Goal: Transaction & Acquisition: Book appointment/travel/reservation

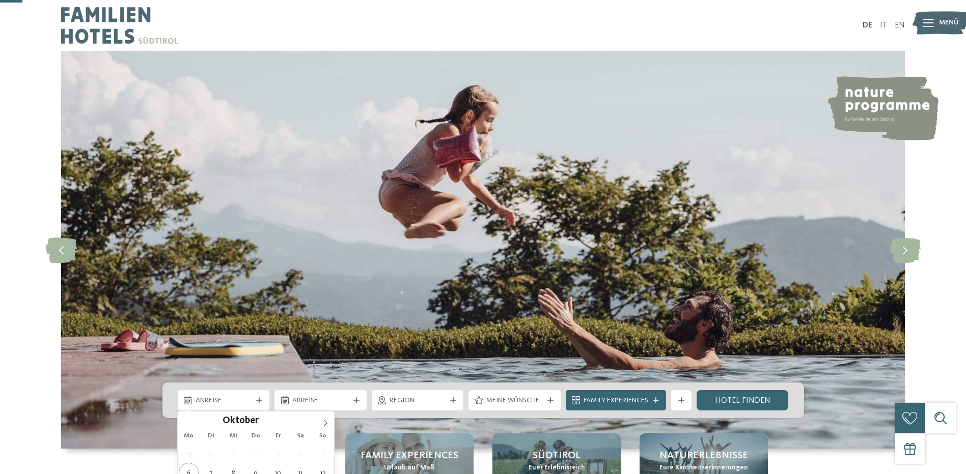
click at [236, 396] on span "Anreise" at bounding box center [223, 401] width 57 height 10
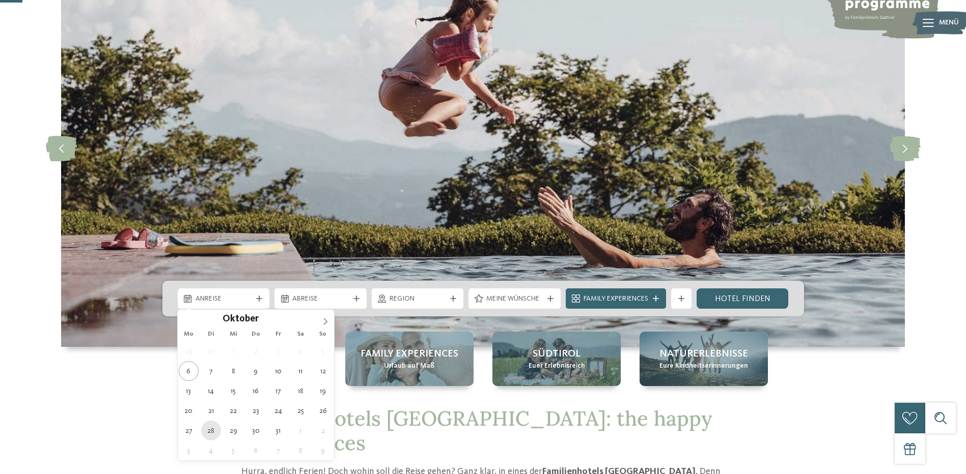
type div "28.10.2025"
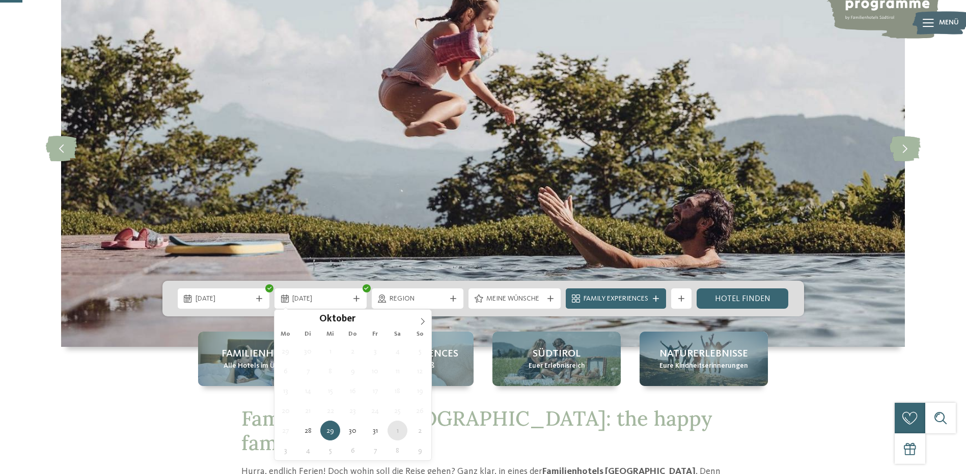
type div "01.11.2025"
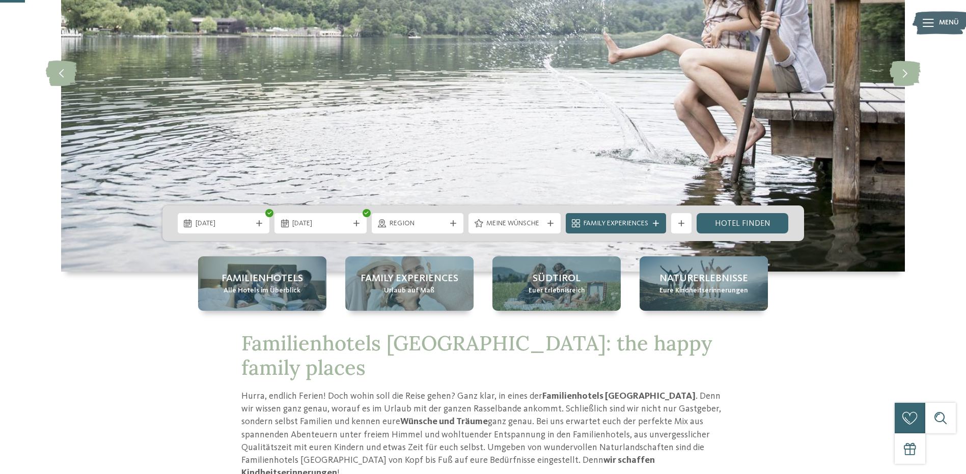
scroll to position [204, 0]
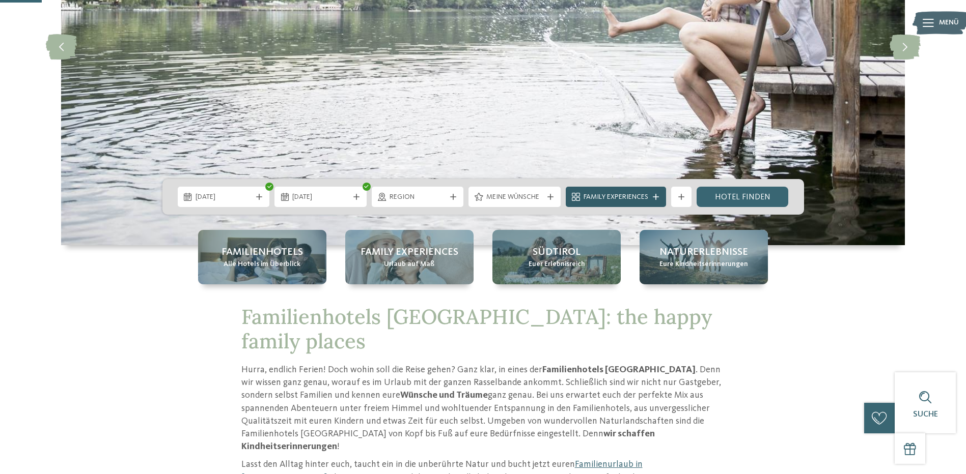
click at [654, 196] on icon at bounding box center [656, 197] width 6 height 6
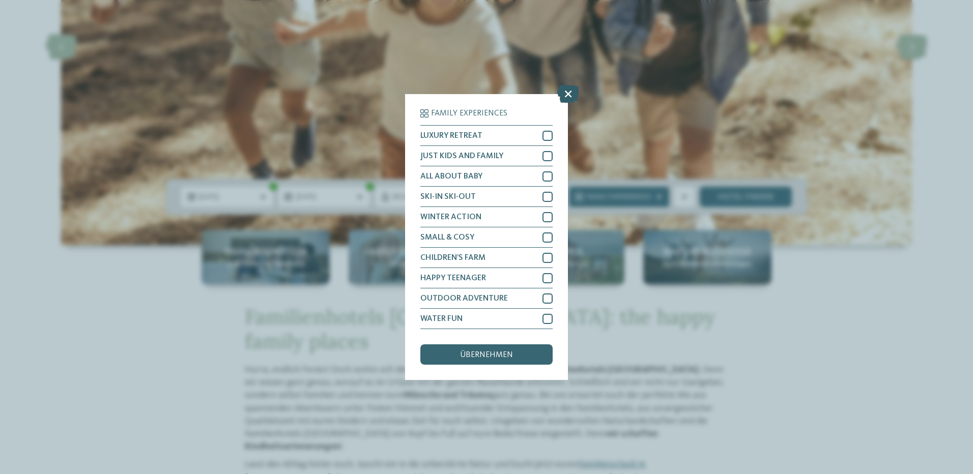
click at [567, 97] on icon at bounding box center [568, 94] width 22 height 18
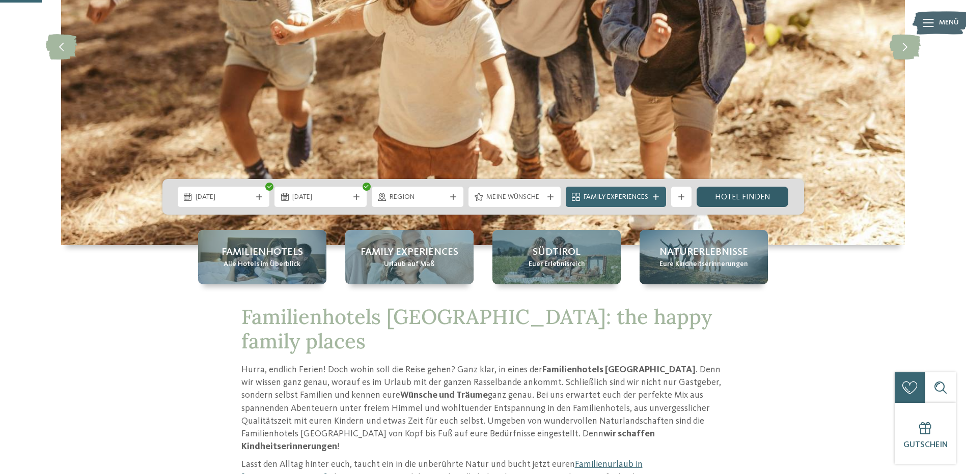
click at [727, 191] on link "Hotel finden" at bounding box center [742, 197] width 92 height 20
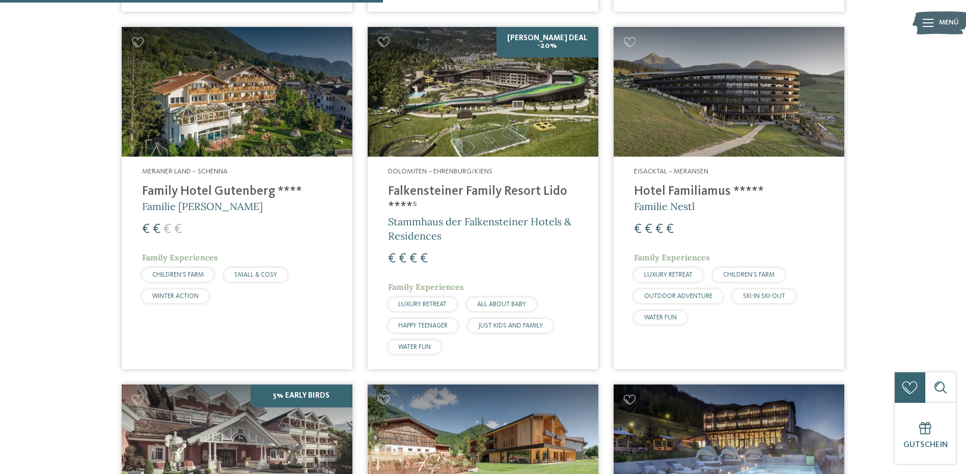
scroll to position [1047, 0]
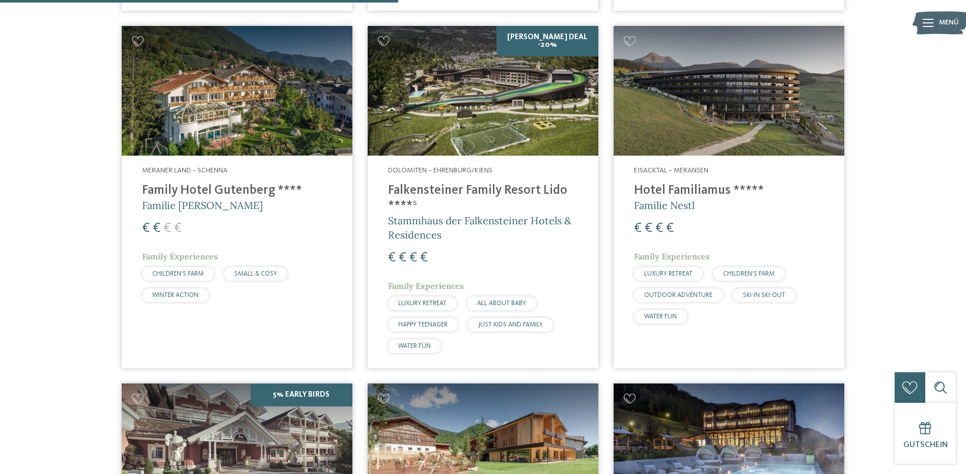
click at [471, 183] on h4 "Falkensteiner Family Resort Lido ****ˢ" at bounding box center [483, 198] width 190 height 31
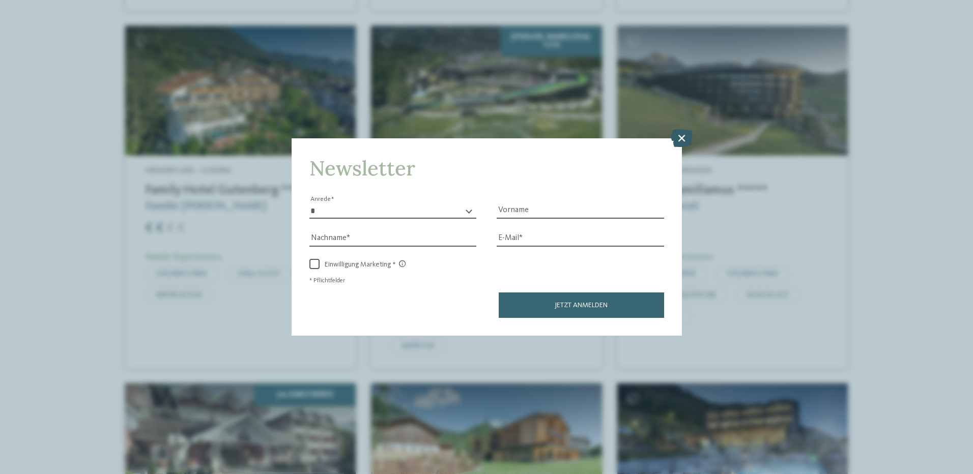
click at [685, 138] on icon at bounding box center [682, 138] width 22 height 18
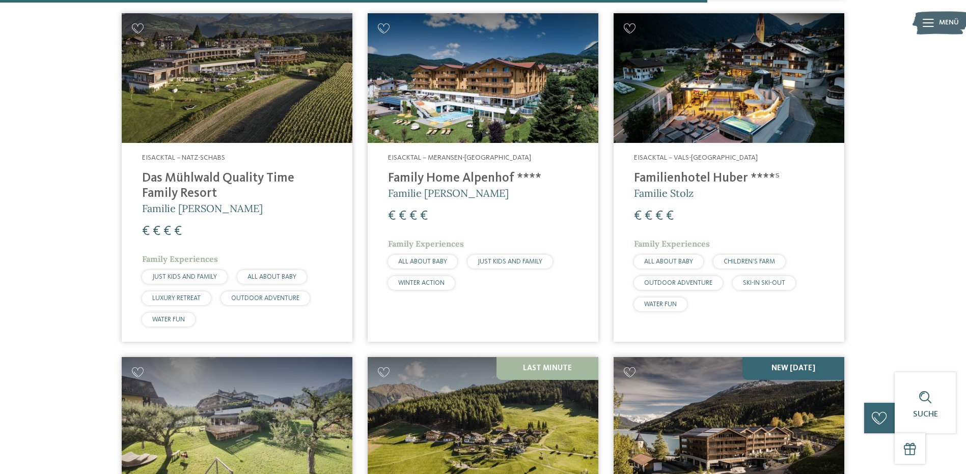
scroll to position [1759, 0]
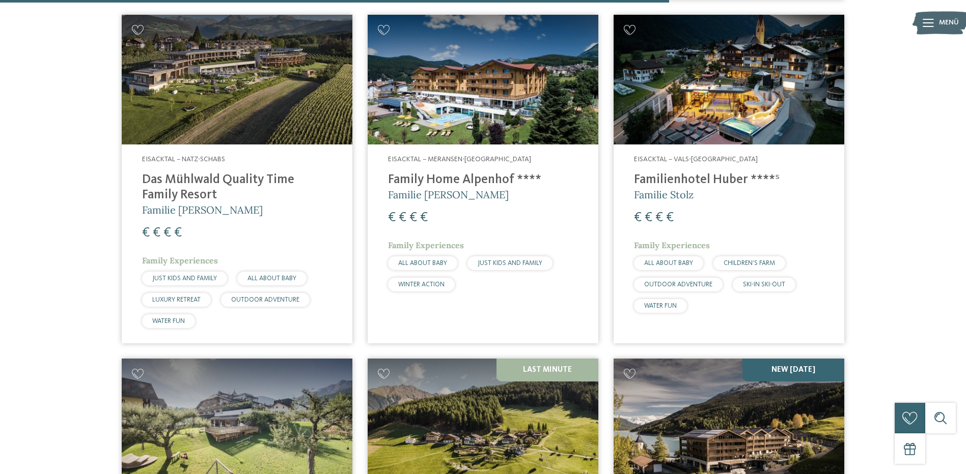
click at [707, 114] on img at bounding box center [728, 80] width 231 height 130
click at [179, 173] on h4 "Das Mühlwald Quality Time Family Resort" at bounding box center [237, 188] width 190 height 31
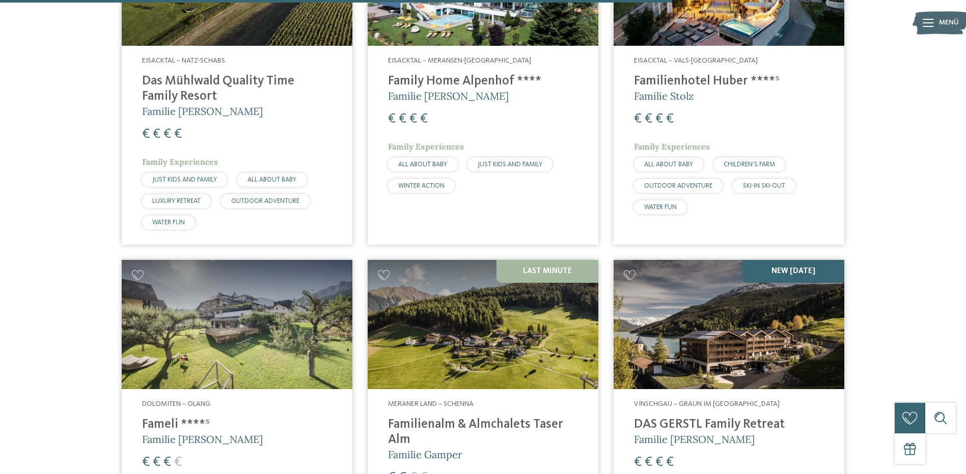
scroll to position [2014, 0]
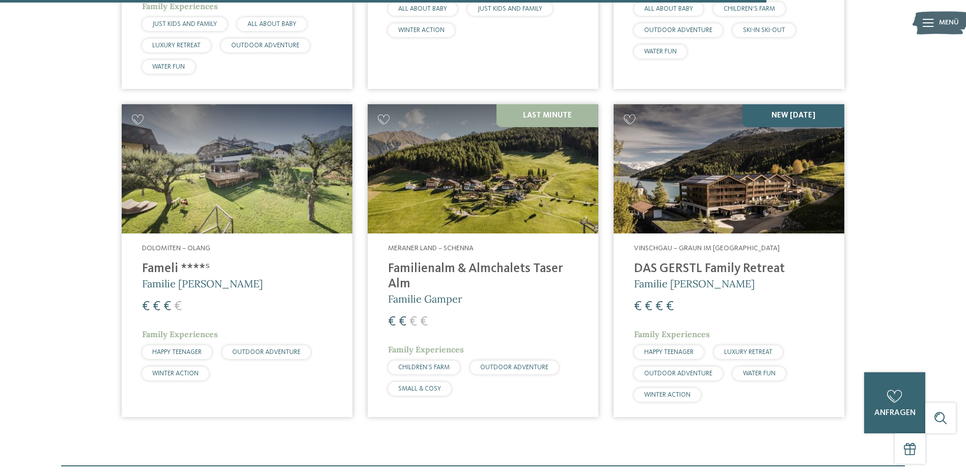
click at [418, 262] on h4 "Familienalm & Almchalets Taser Alm" at bounding box center [483, 277] width 190 height 31
click at [166, 262] on h4 "Fameli ****ˢ" at bounding box center [237, 269] width 190 height 15
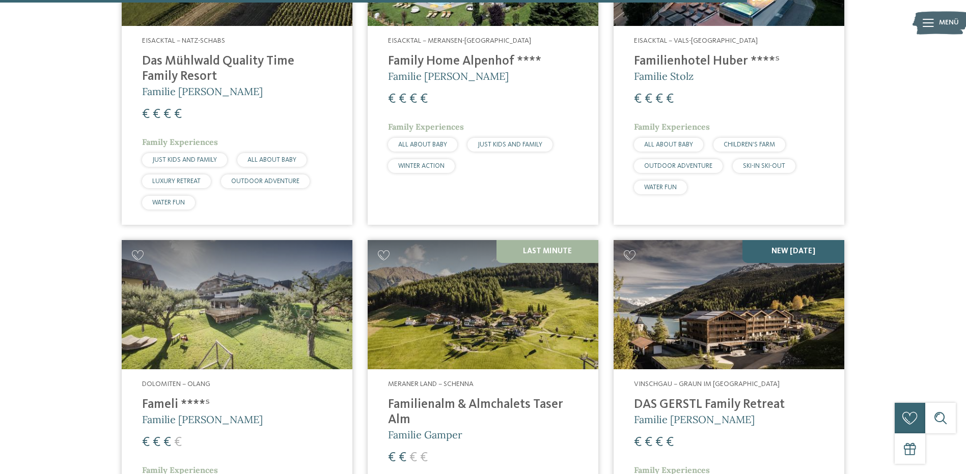
scroll to position [1963, 0]
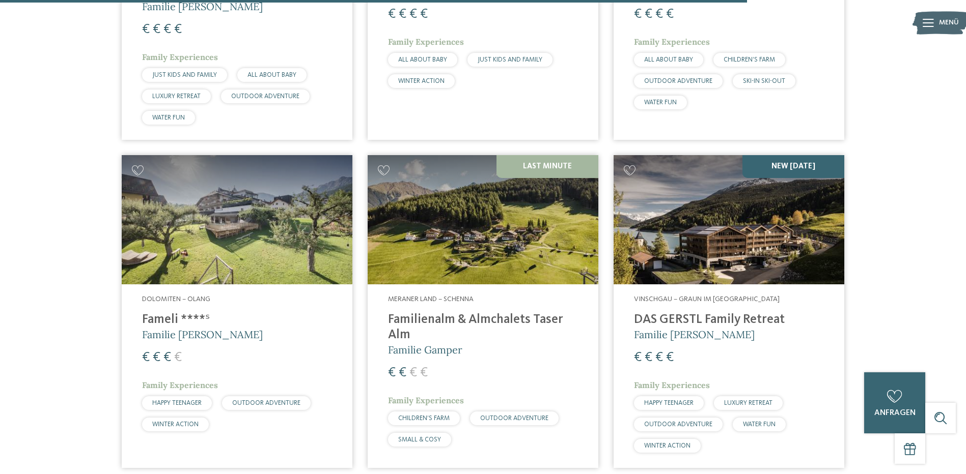
click at [680, 313] on h4 "DAS GERSTL Family Retreat" at bounding box center [729, 320] width 190 height 15
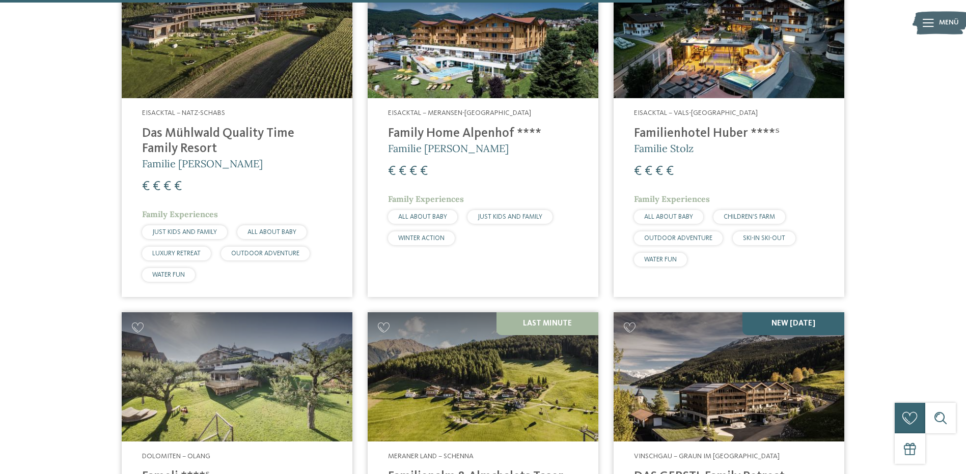
scroll to position [1708, 0]
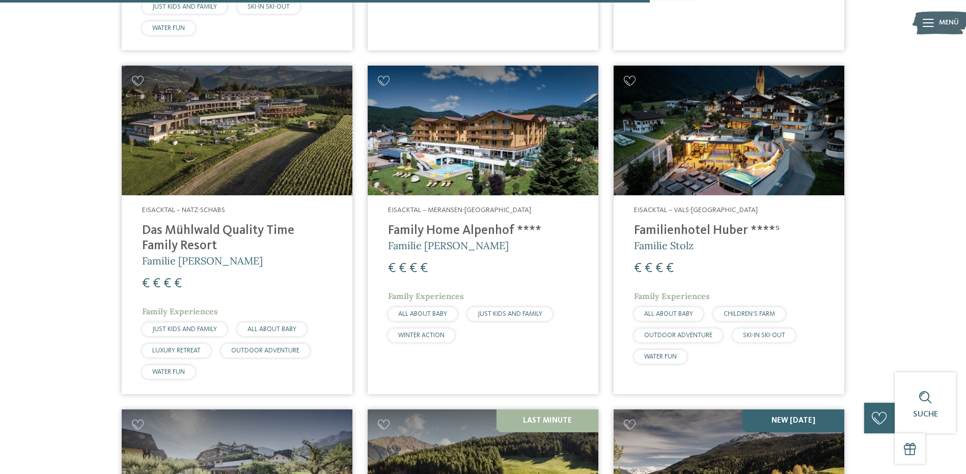
click at [417, 150] on img at bounding box center [483, 131] width 231 height 130
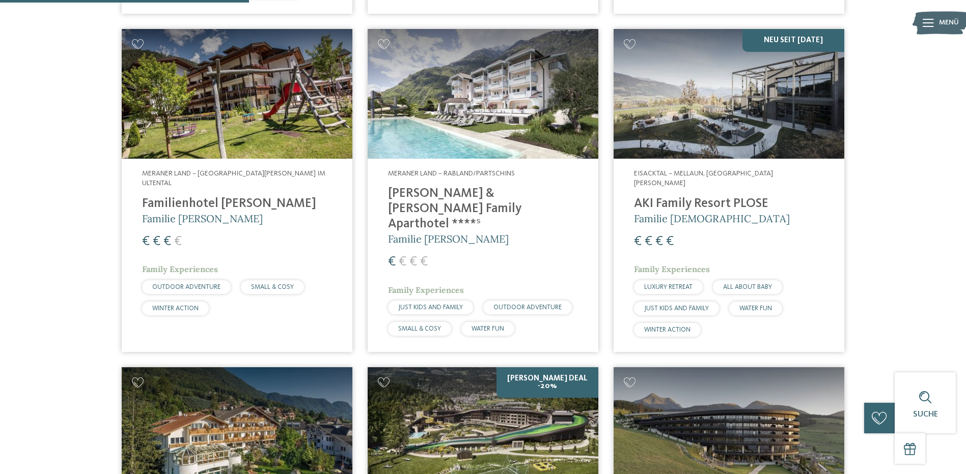
scroll to position [639, 0]
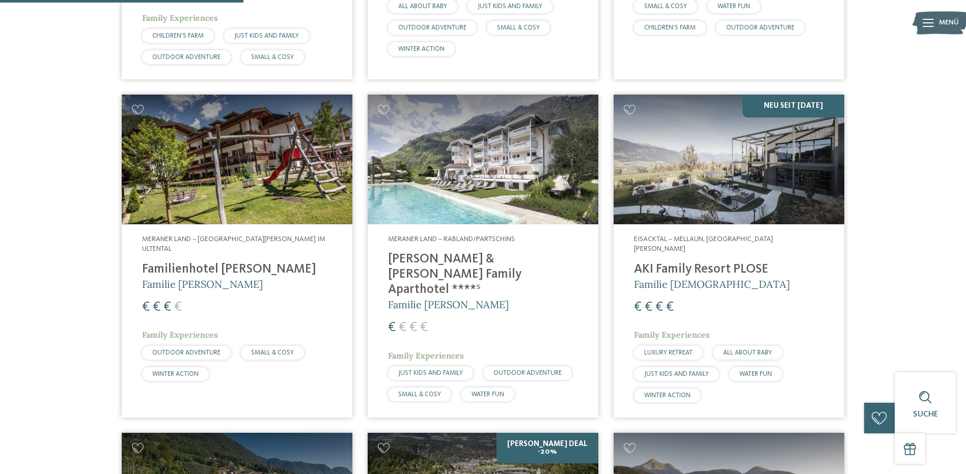
click at [651, 262] on h4 "AKI Family Resort PLOSE" at bounding box center [729, 269] width 190 height 15
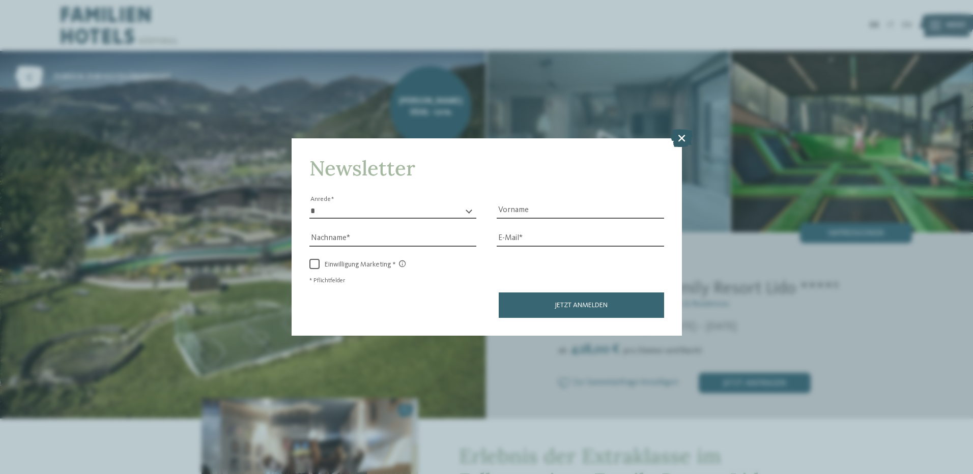
click at [676, 137] on icon at bounding box center [682, 138] width 22 height 18
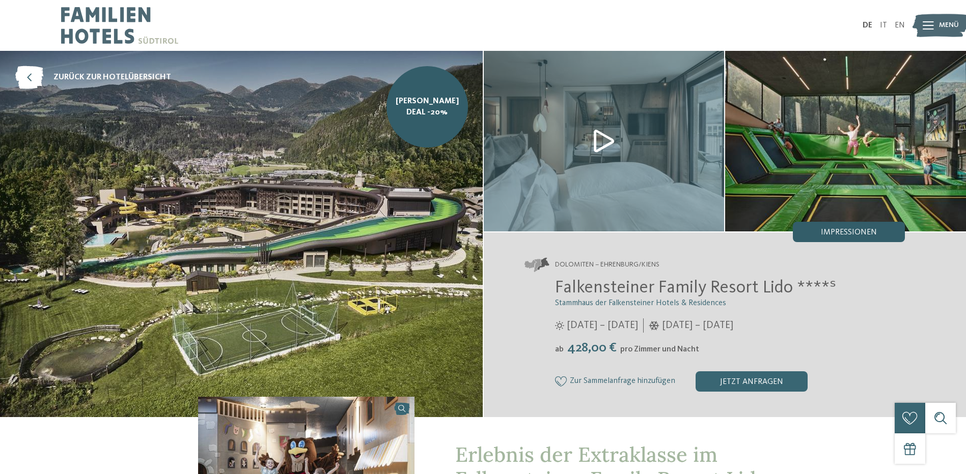
click at [820, 229] on div "Impressionen" at bounding box center [849, 232] width 112 height 20
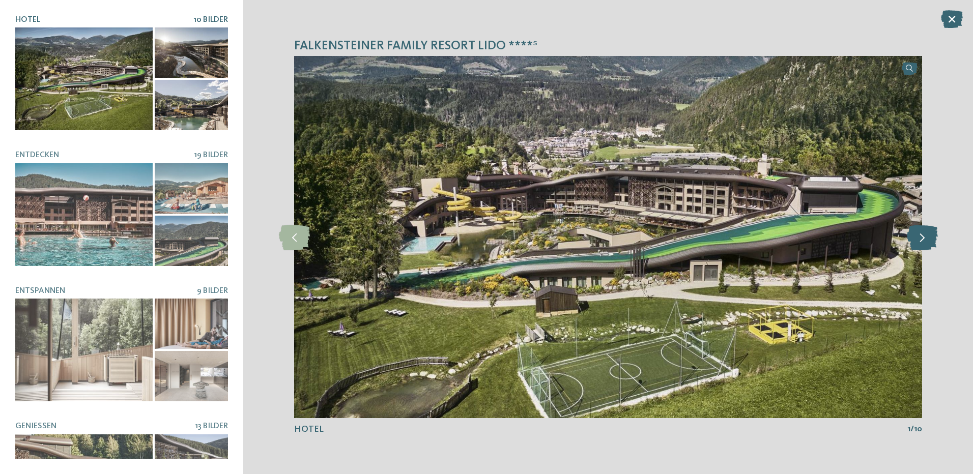
click at [922, 243] on icon at bounding box center [922, 236] width 31 height 25
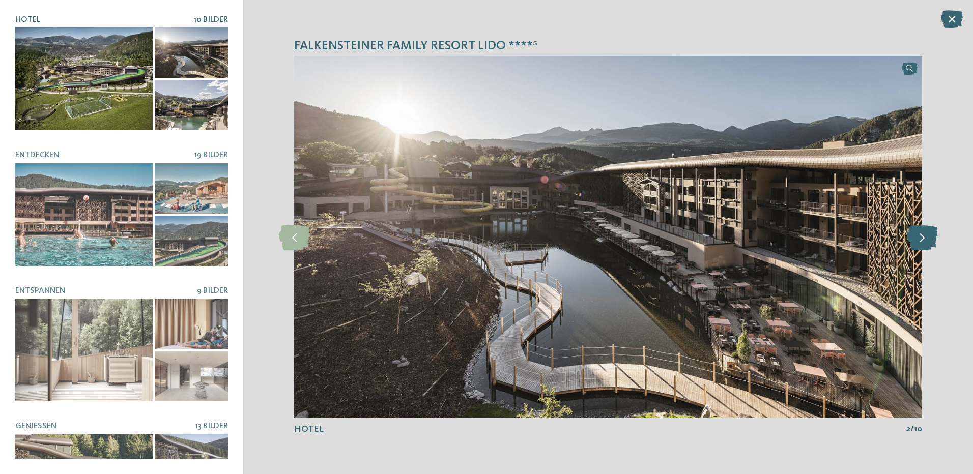
click at [922, 243] on icon at bounding box center [922, 236] width 31 height 25
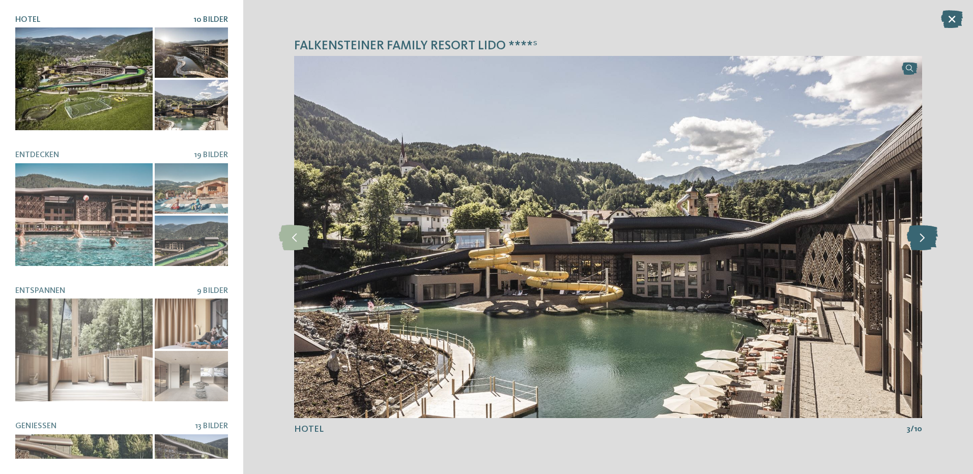
click at [922, 243] on icon at bounding box center [922, 236] width 31 height 25
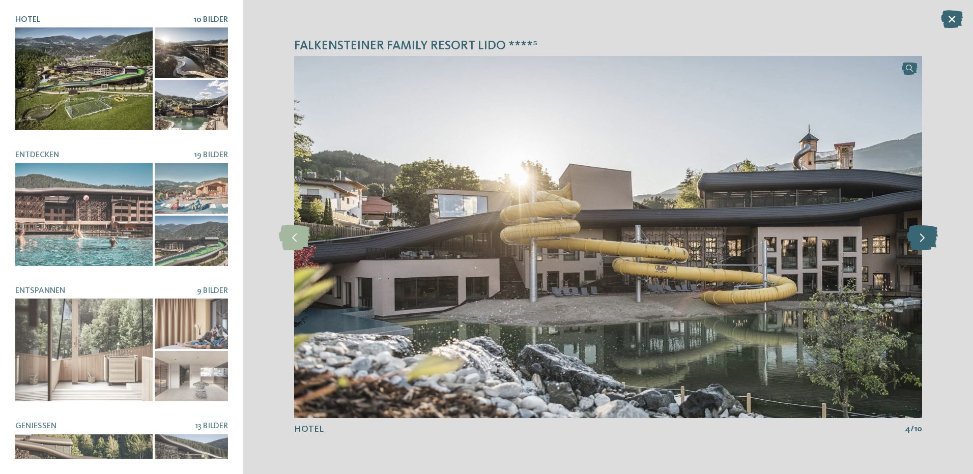
click at [922, 243] on icon at bounding box center [922, 236] width 31 height 25
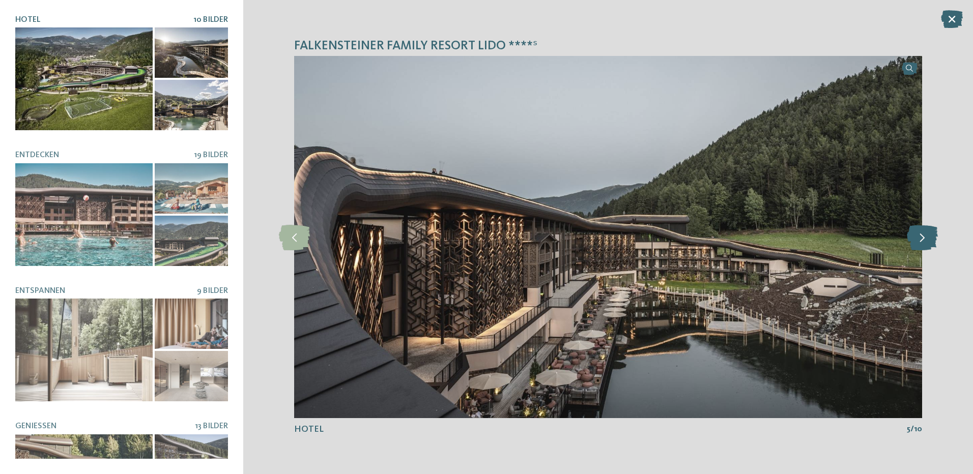
click at [922, 243] on icon at bounding box center [922, 236] width 31 height 25
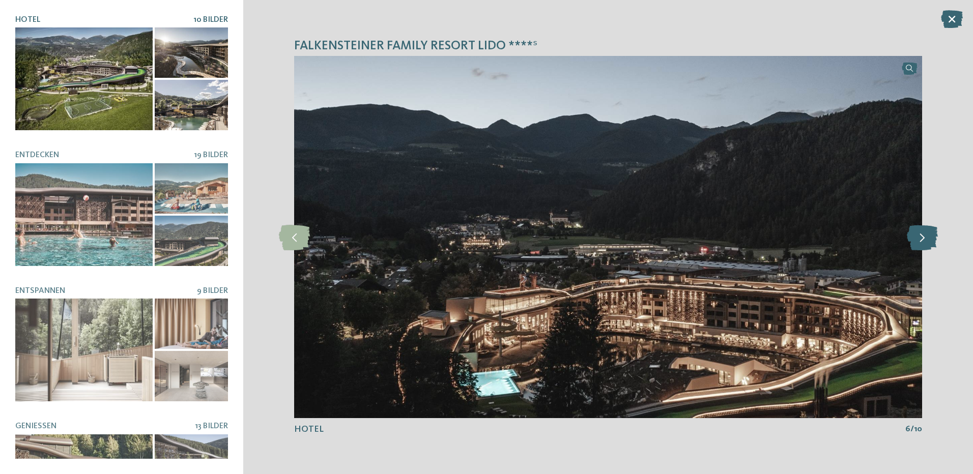
click at [922, 243] on icon at bounding box center [922, 236] width 31 height 25
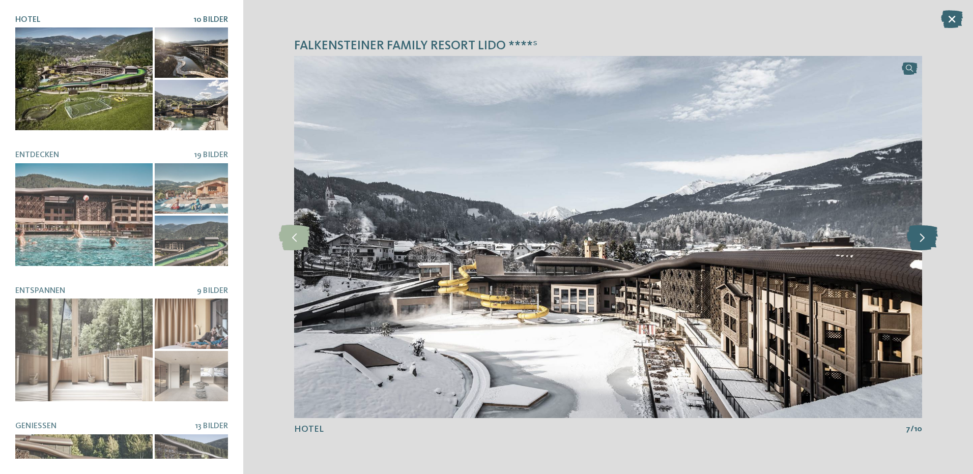
click at [922, 243] on icon at bounding box center [922, 236] width 31 height 25
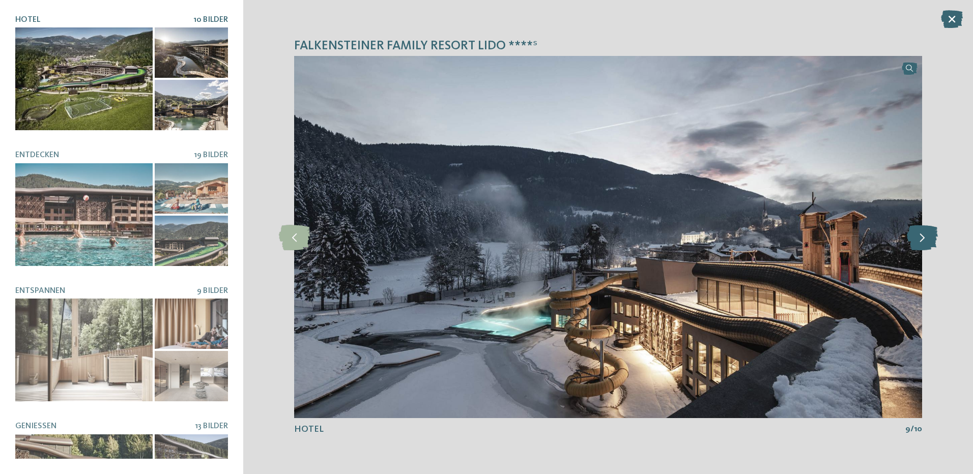
click at [922, 243] on icon at bounding box center [922, 236] width 31 height 25
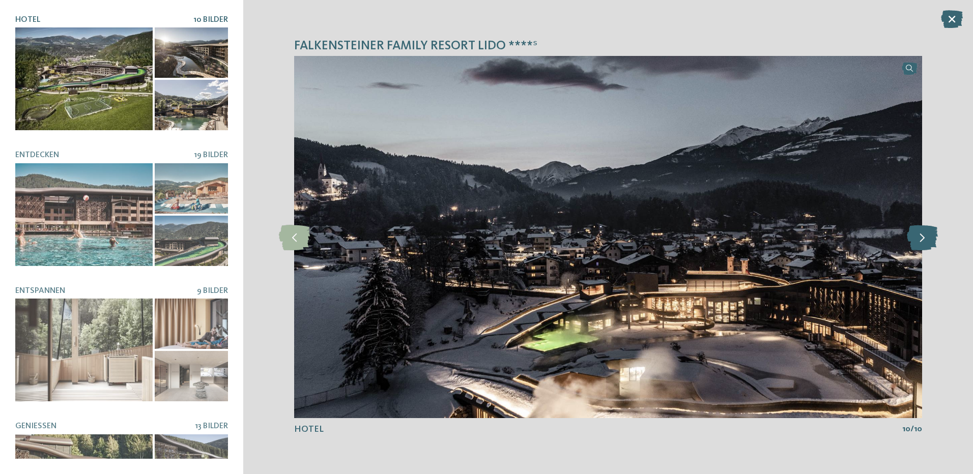
click at [922, 243] on icon at bounding box center [922, 236] width 31 height 25
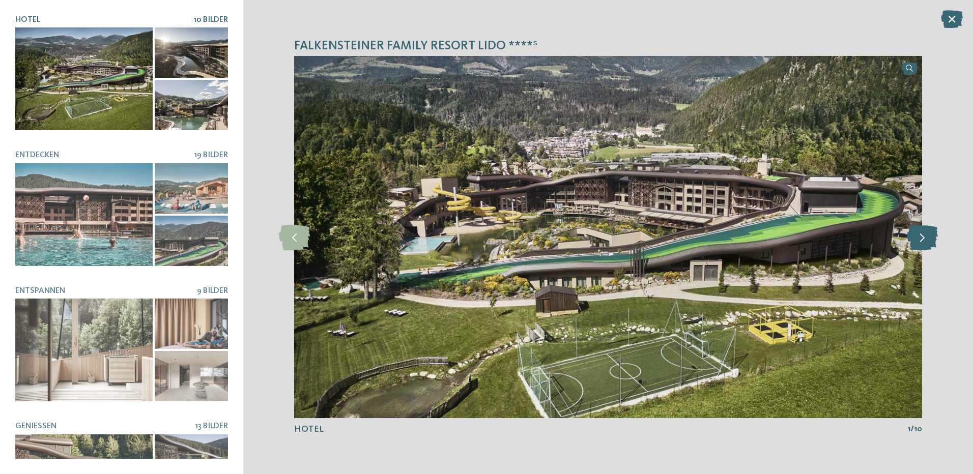
click at [922, 243] on icon at bounding box center [922, 236] width 31 height 25
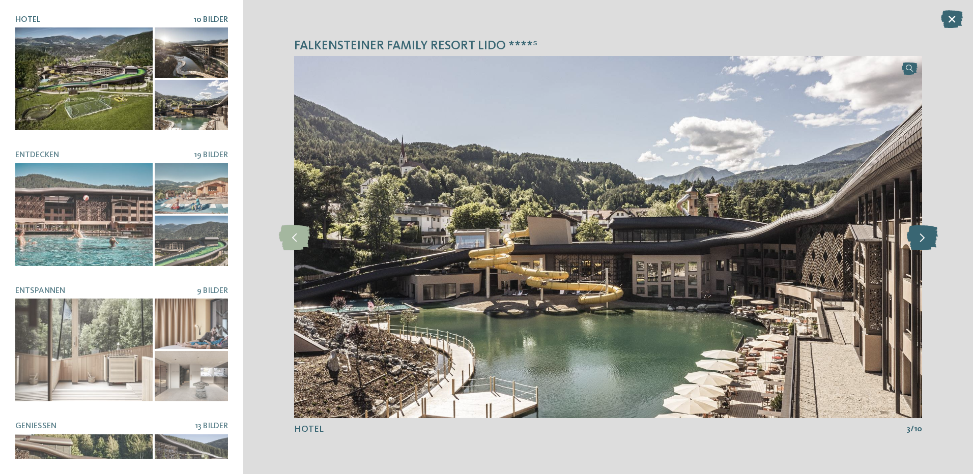
click at [922, 243] on icon at bounding box center [922, 236] width 31 height 25
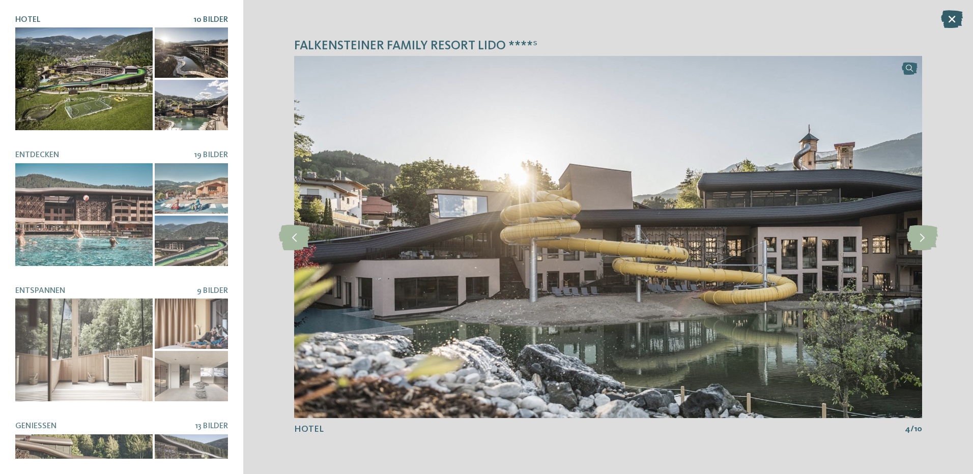
click at [962, 17] on icon at bounding box center [952, 19] width 22 height 18
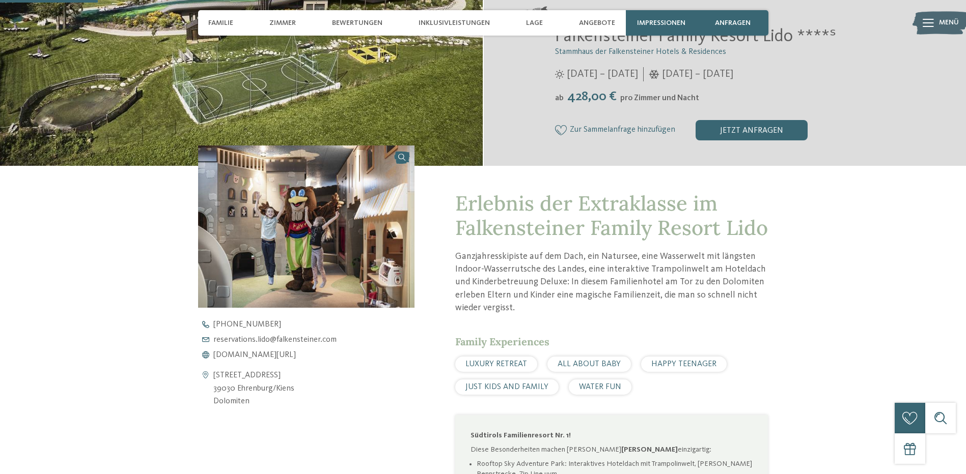
scroll to position [356, 0]
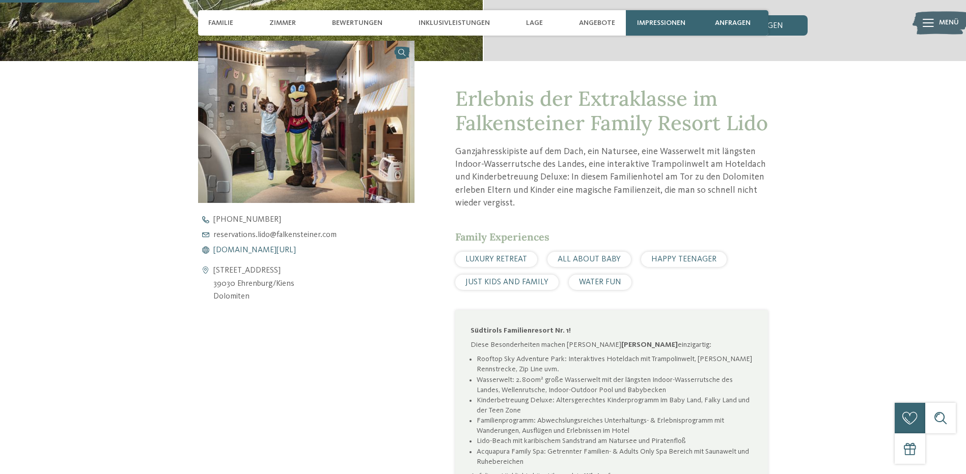
click at [251, 251] on span "www.falkensteiner.com/lido" at bounding box center [254, 250] width 82 height 8
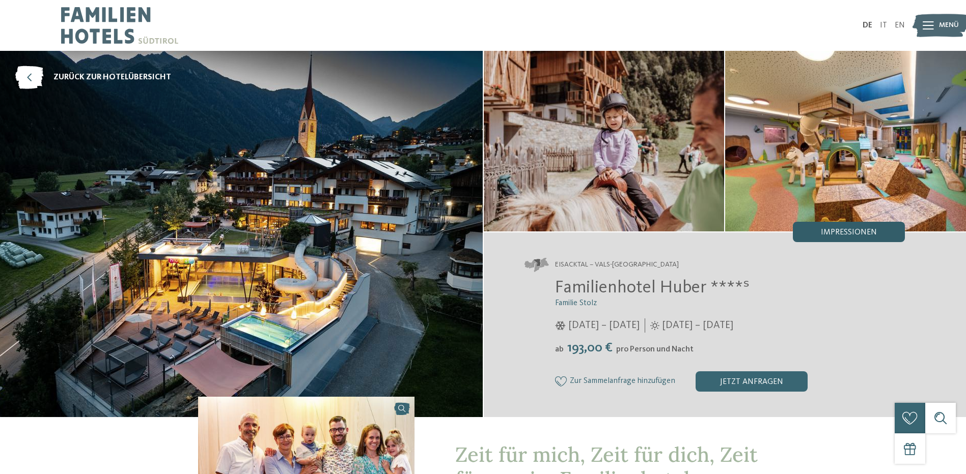
click at [867, 233] on span "Impressionen" at bounding box center [849, 233] width 56 height 8
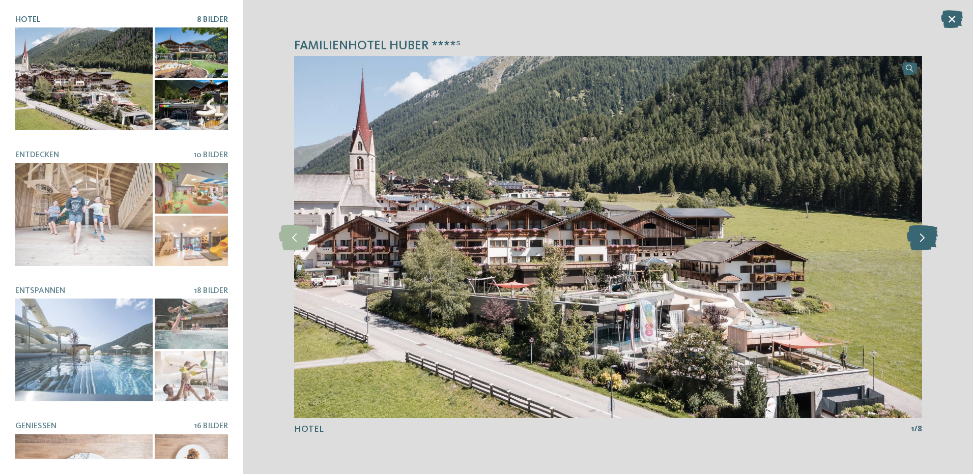
click at [913, 240] on icon at bounding box center [922, 236] width 31 height 25
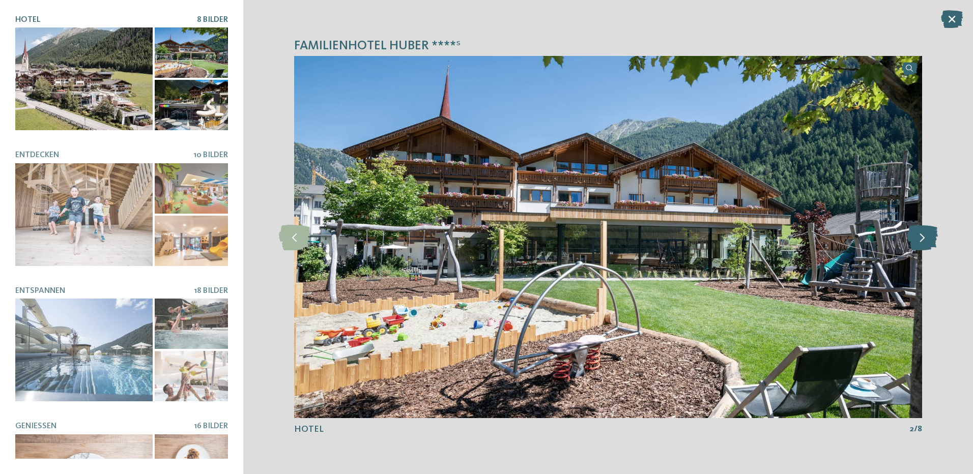
click at [919, 236] on icon at bounding box center [922, 236] width 31 height 25
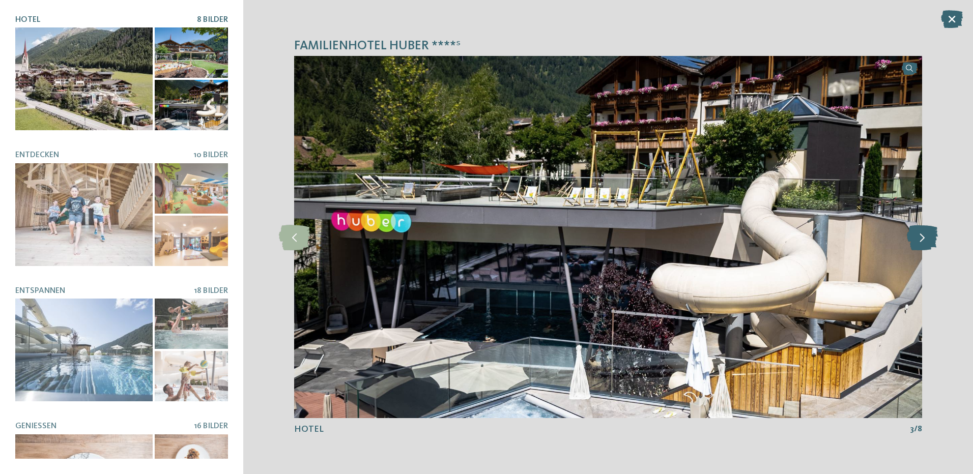
click at [920, 236] on icon at bounding box center [922, 236] width 31 height 25
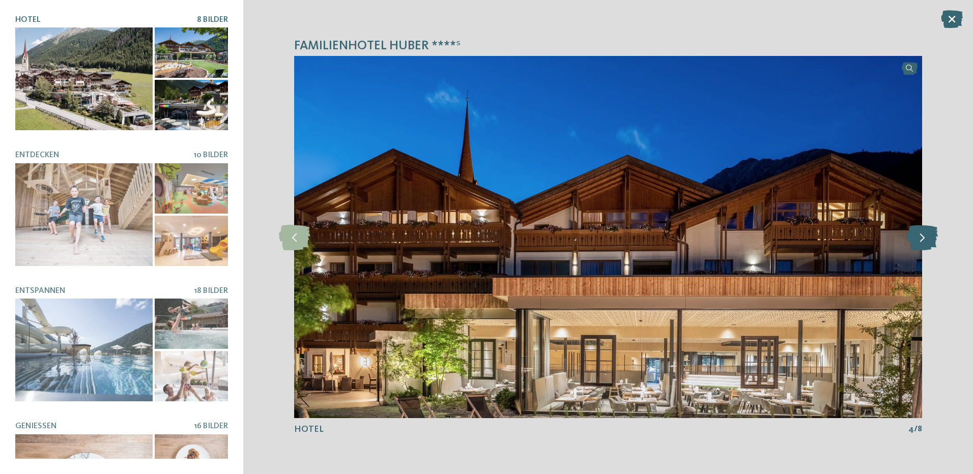
click at [919, 236] on icon at bounding box center [922, 236] width 31 height 25
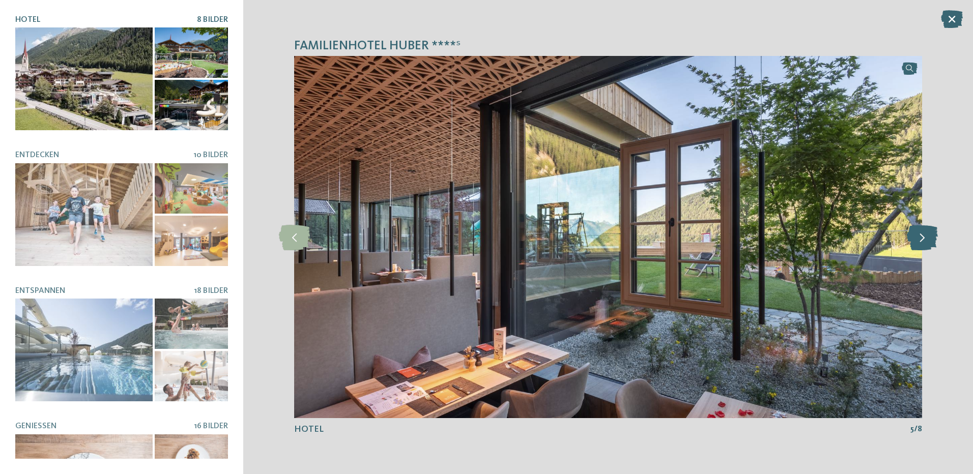
click at [919, 236] on icon at bounding box center [922, 236] width 31 height 25
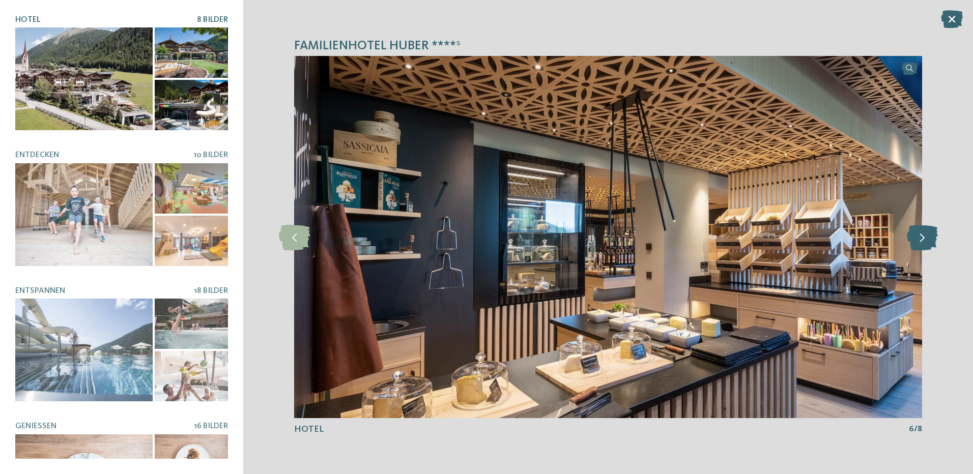
click at [919, 236] on icon at bounding box center [922, 236] width 31 height 25
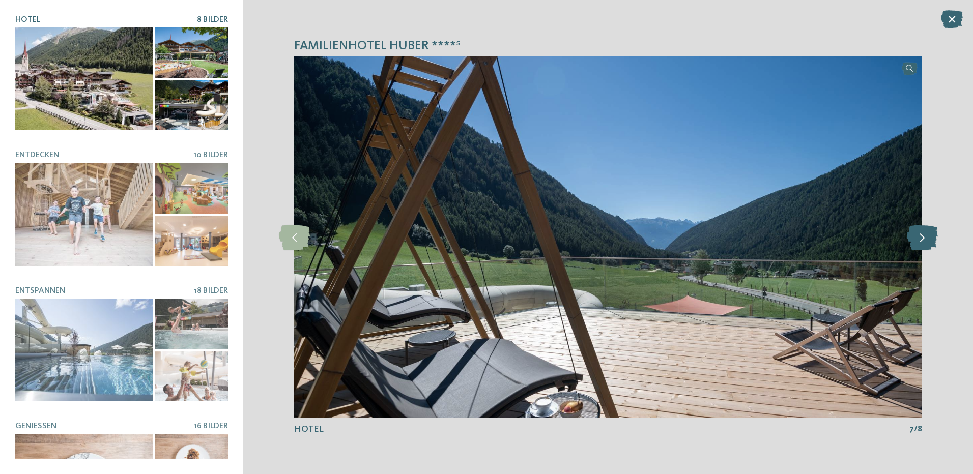
click at [919, 236] on icon at bounding box center [922, 236] width 31 height 25
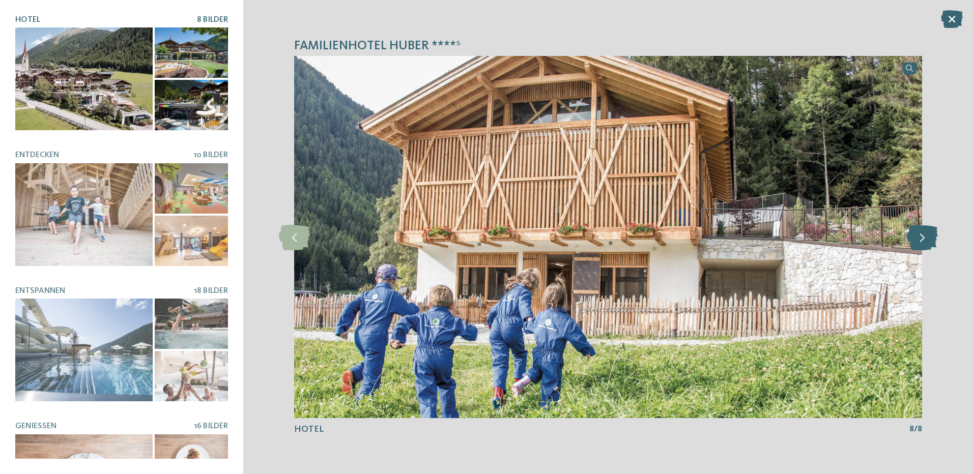
click at [919, 236] on icon at bounding box center [922, 236] width 31 height 25
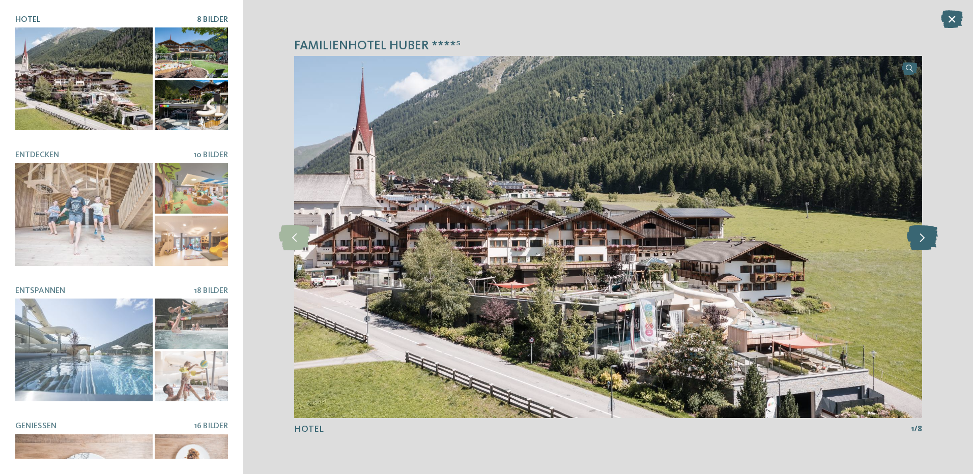
click at [919, 236] on icon at bounding box center [922, 236] width 31 height 25
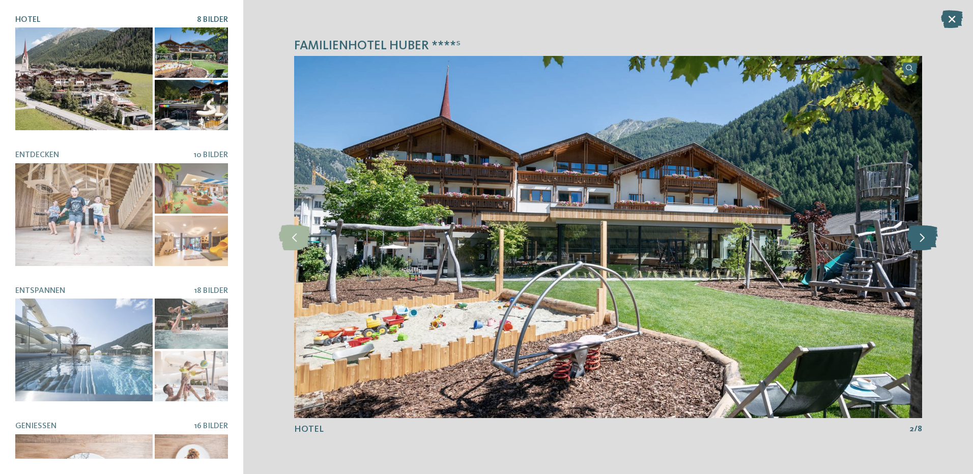
click at [919, 236] on icon at bounding box center [922, 236] width 31 height 25
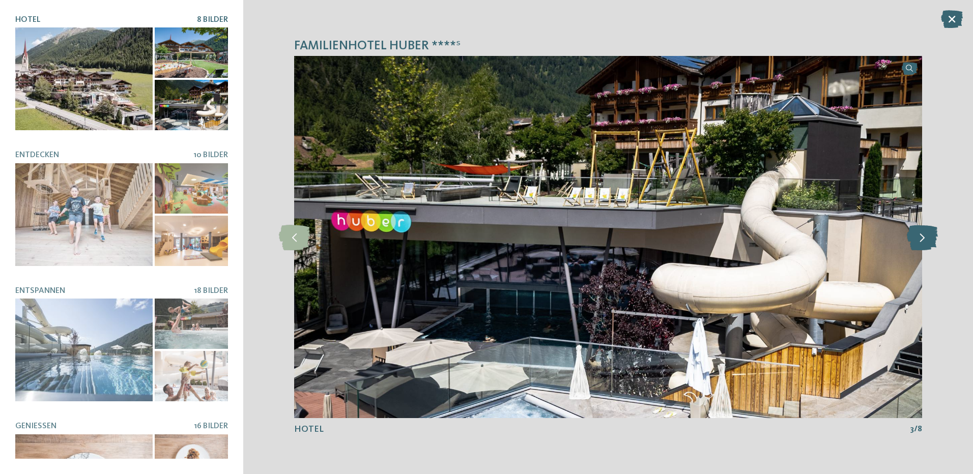
click at [919, 236] on icon at bounding box center [922, 236] width 31 height 25
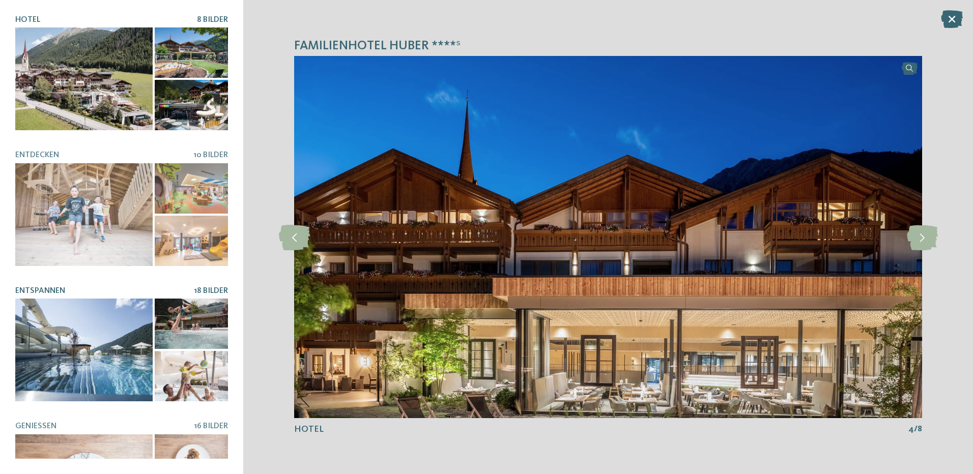
click at [105, 316] on div at bounding box center [83, 350] width 137 height 103
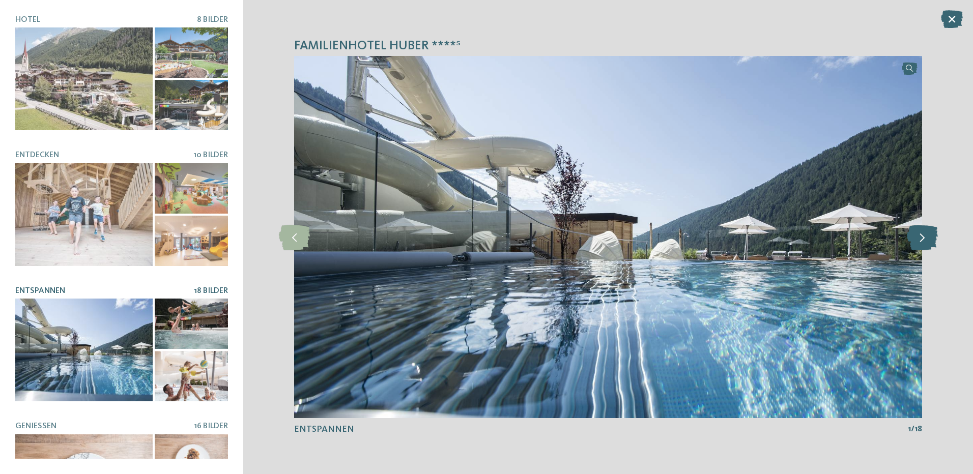
click at [921, 238] on icon at bounding box center [922, 236] width 31 height 25
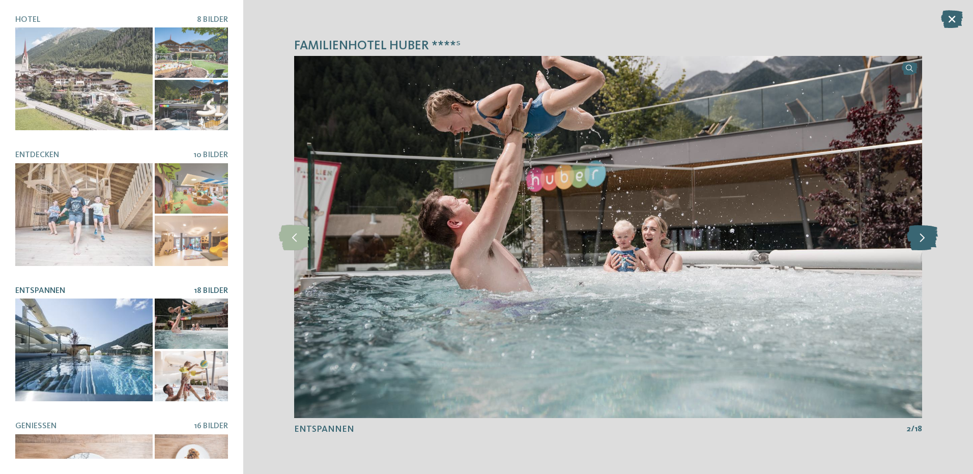
click at [921, 238] on icon at bounding box center [922, 236] width 31 height 25
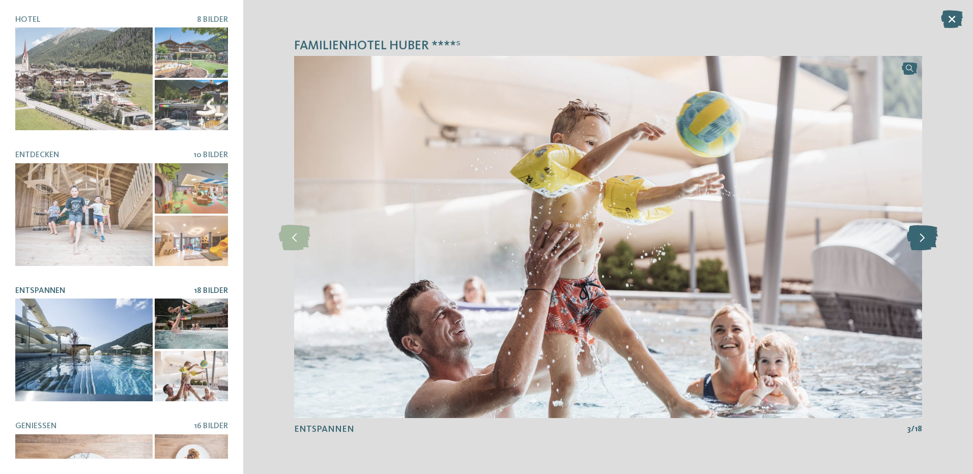
click at [921, 238] on icon at bounding box center [922, 236] width 31 height 25
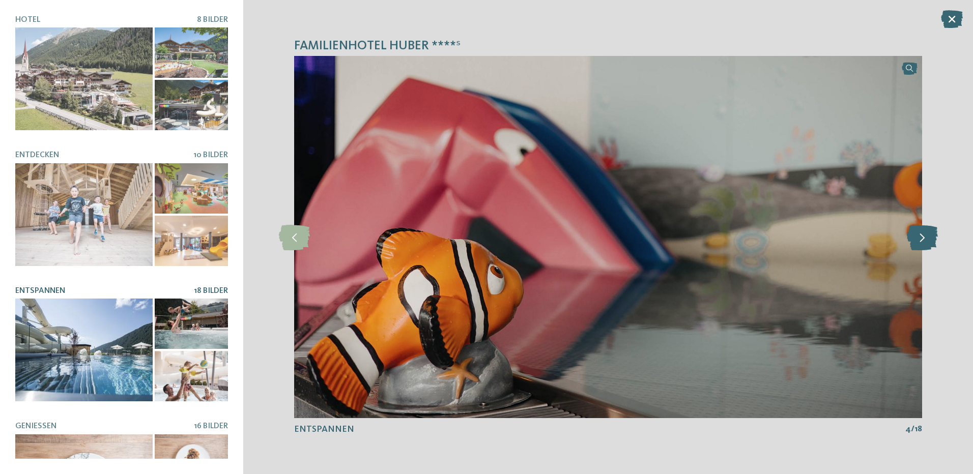
click at [921, 238] on icon at bounding box center [922, 236] width 31 height 25
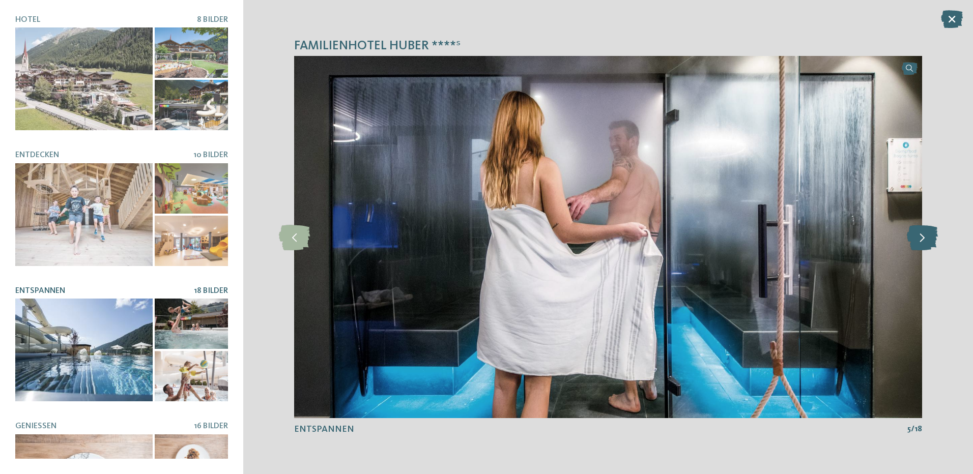
click at [921, 238] on icon at bounding box center [922, 236] width 31 height 25
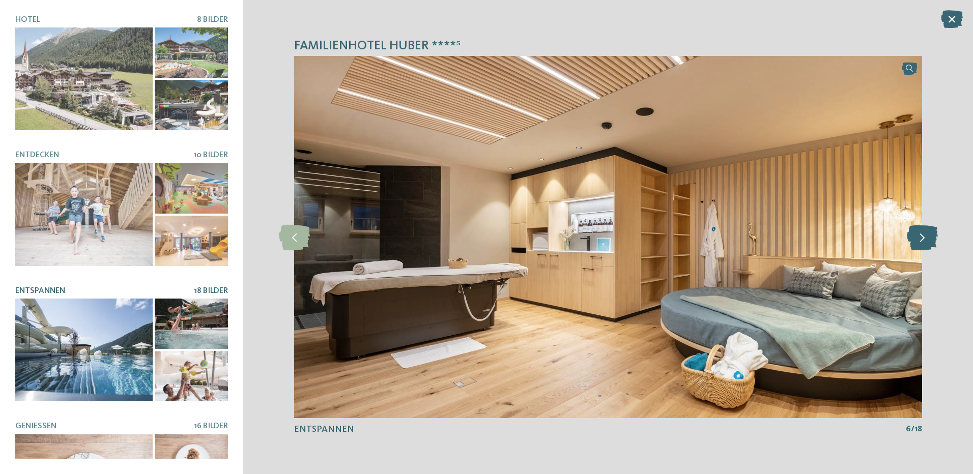
click at [921, 238] on icon at bounding box center [922, 236] width 31 height 25
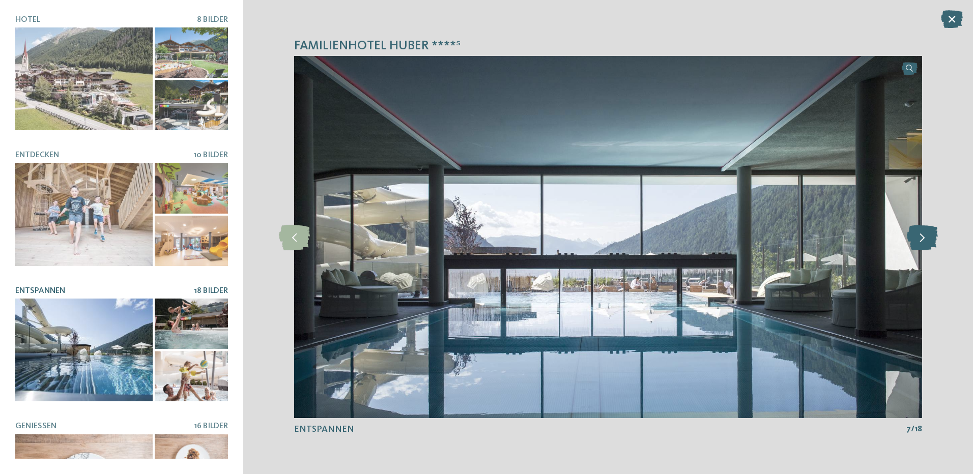
click at [921, 238] on icon at bounding box center [922, 236] width 31 height 25
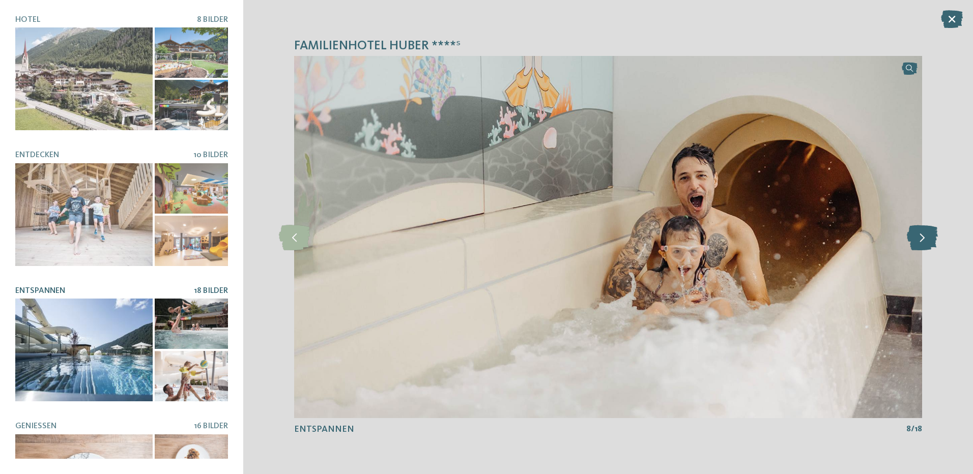
click at [921, 238] on icon at bounding box center [922, 236] width 31 height 25
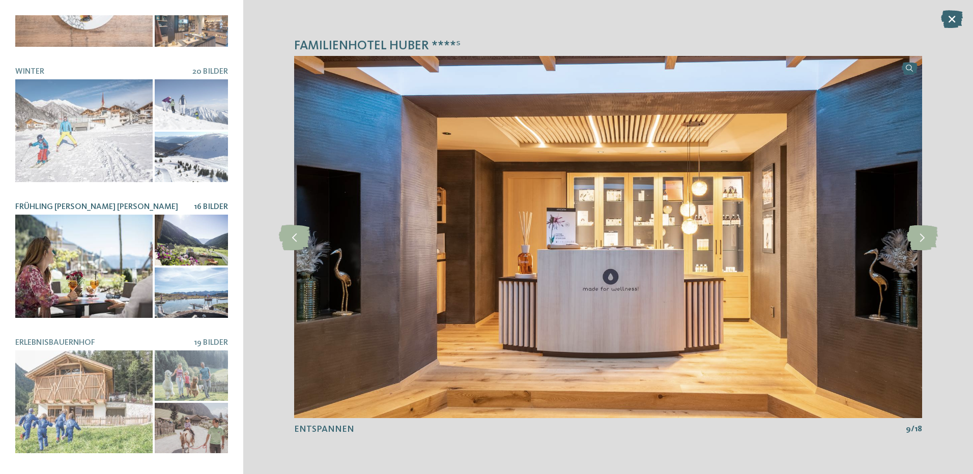
scroll to position [509, 0]
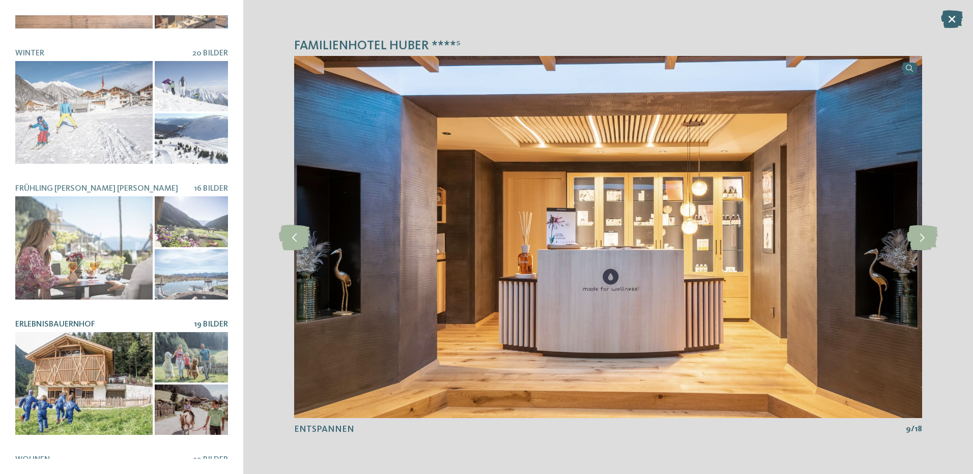
click at [195, 321] on span "19 Bilder" at bounding box center [211, 325] width 34 height 8
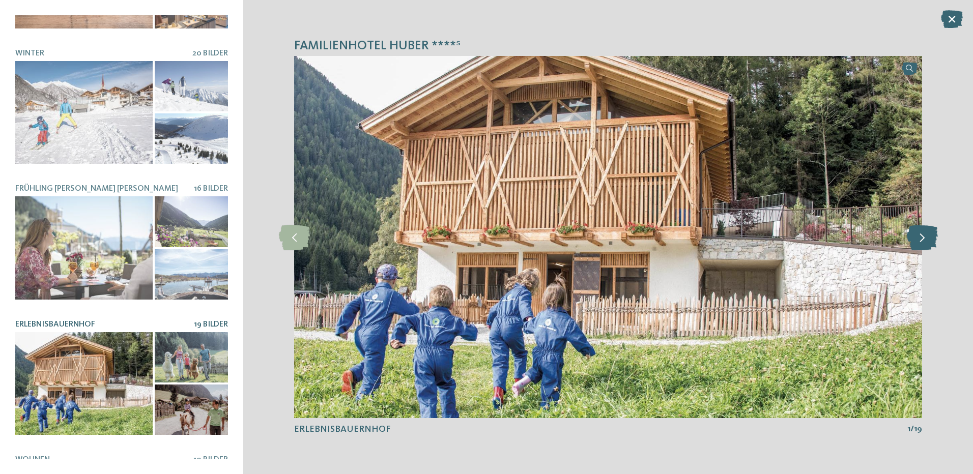
click at [914, 239] on icon at bounding box center [922, 236] width 31 height 25
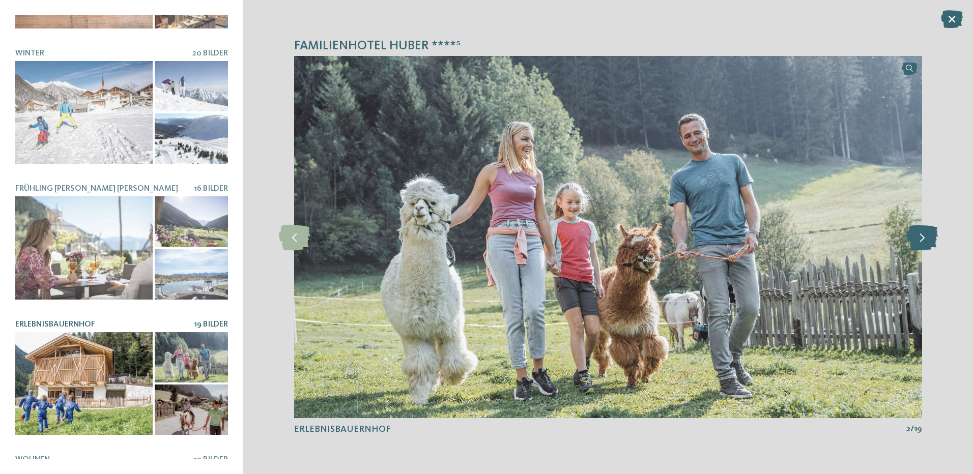
click at [914, 240] on icon at bounding box center [922, 236] width 31 height 25
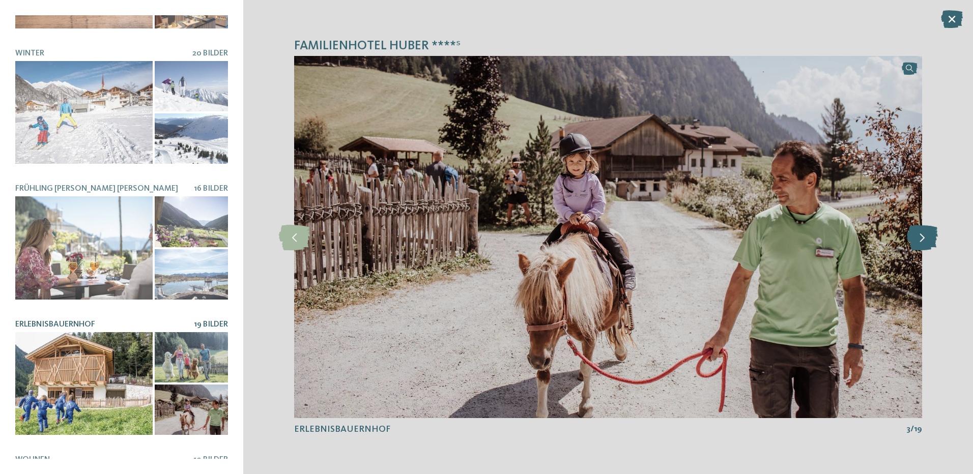
click at [914, 240] on icon at bounding box center [922, 236] width 31 height 25
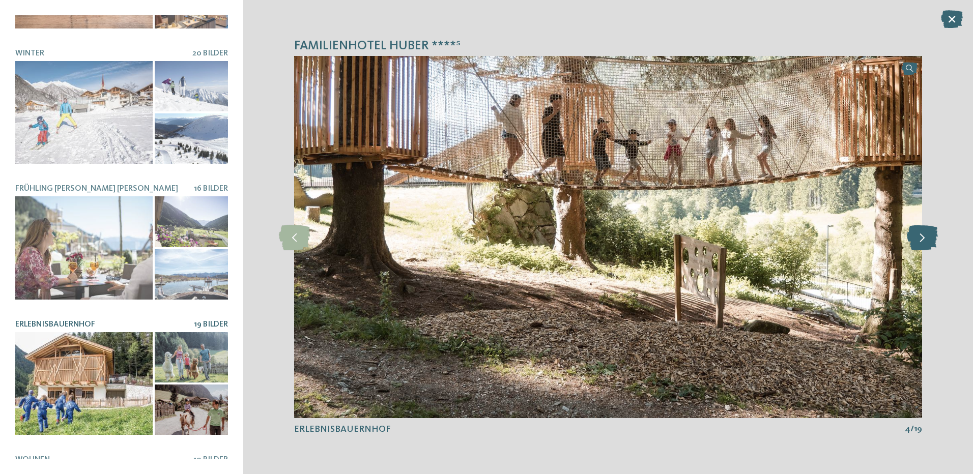
click at [914, 240] on icon at bounding box center [922, 236] width 31 height 25
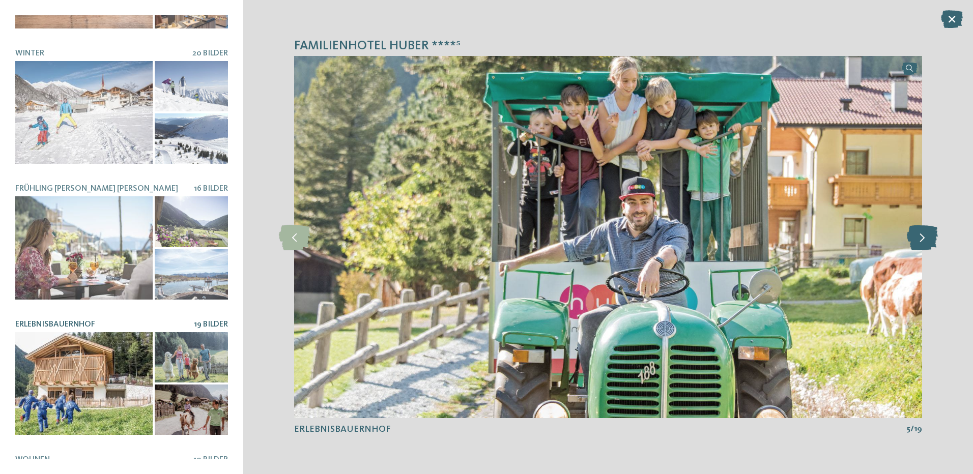
click at [914, 240] on icon at bounding box center [922, 236] width 31 height 25
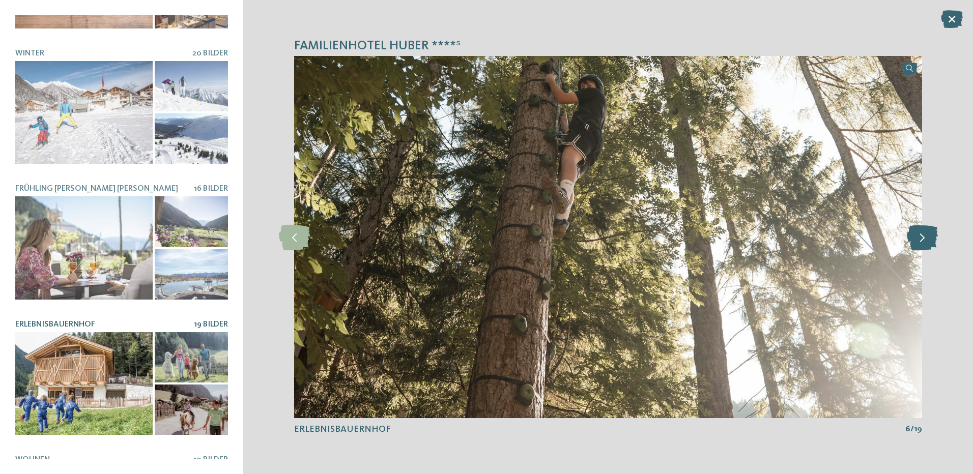
click at [914, 240] on icon at bounding box center [922, 236] width 31 height 25
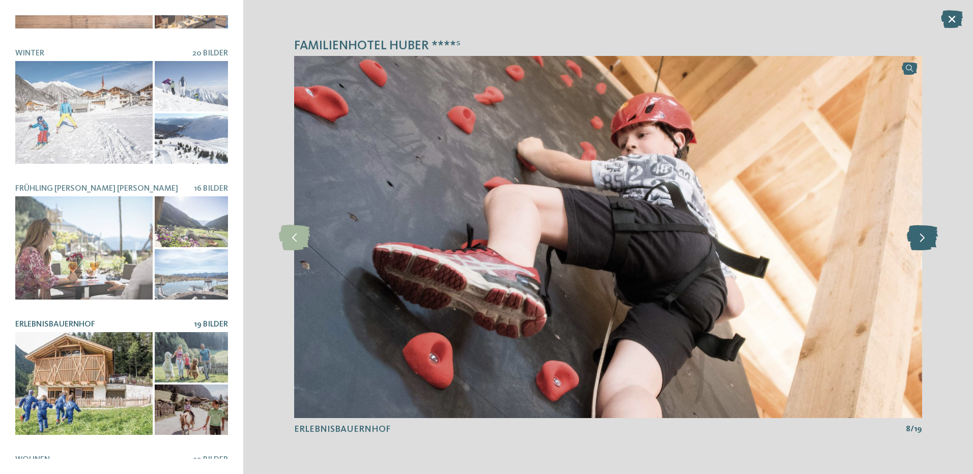
click at [914, 240] on icon at bounding box center [922, 236] width 31 height 25
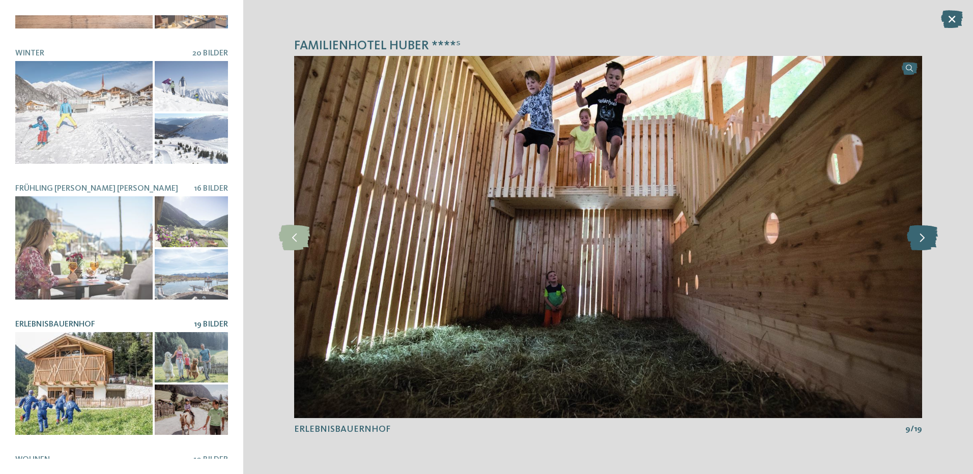
click at [914, 240] on icon at bounding box center [922, 236] width 31 height 25
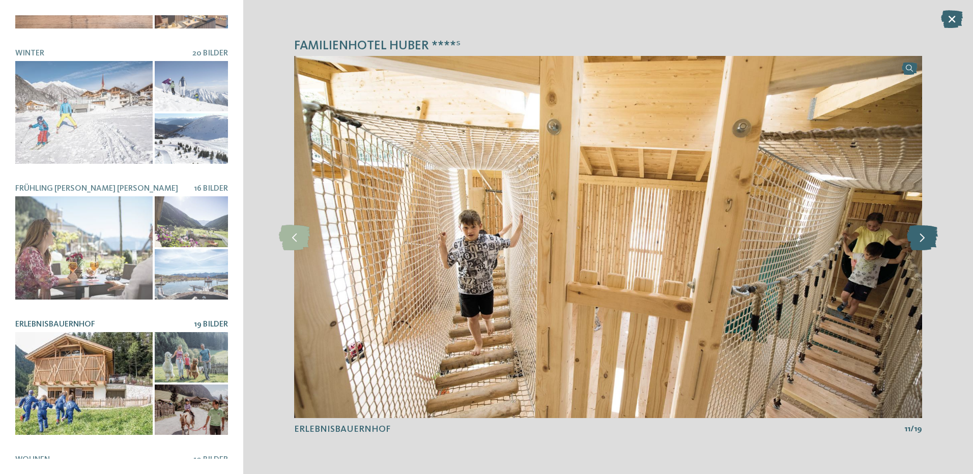
click at [914, 240] on icon at bounding box center [922, 236] width 31 height 25
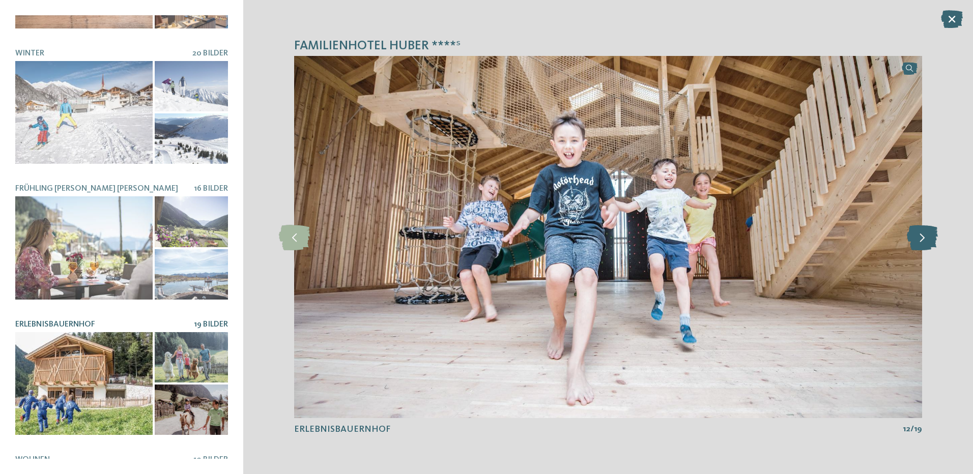
click at [914, 240] on icon at bounding box center [922, 236] width 31 height 25
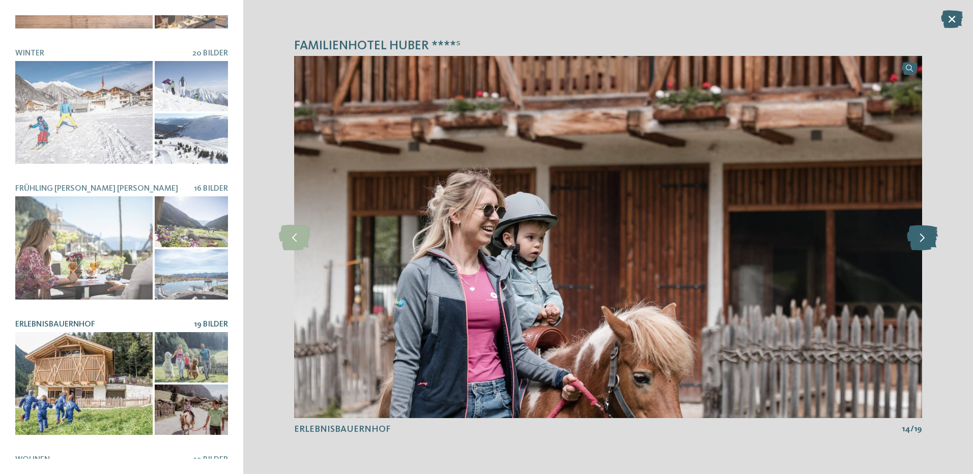
click at [914, 240] on icon at bounding box center [922, 236] width 31 height 25
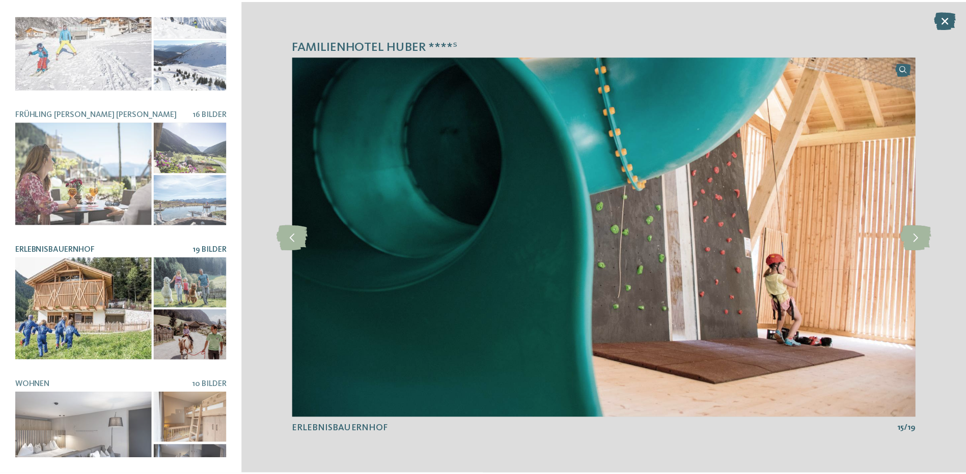
scroll to position [601, 0]
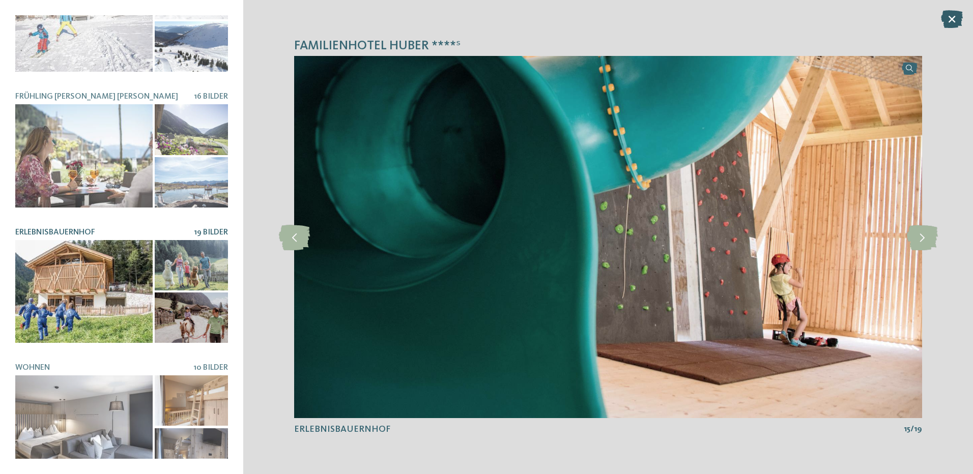
click at [950, 21] on icon at bounding box center [952, 19] width 22 height 18
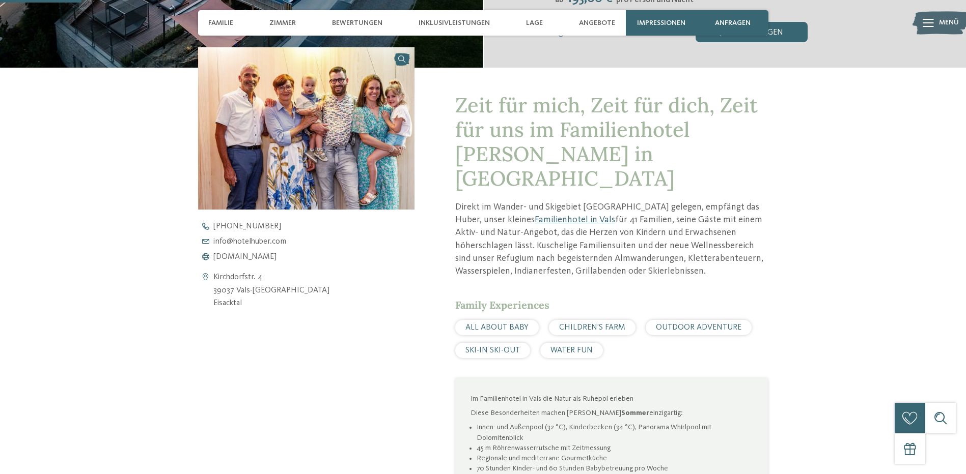
scroll to position [407, 0]
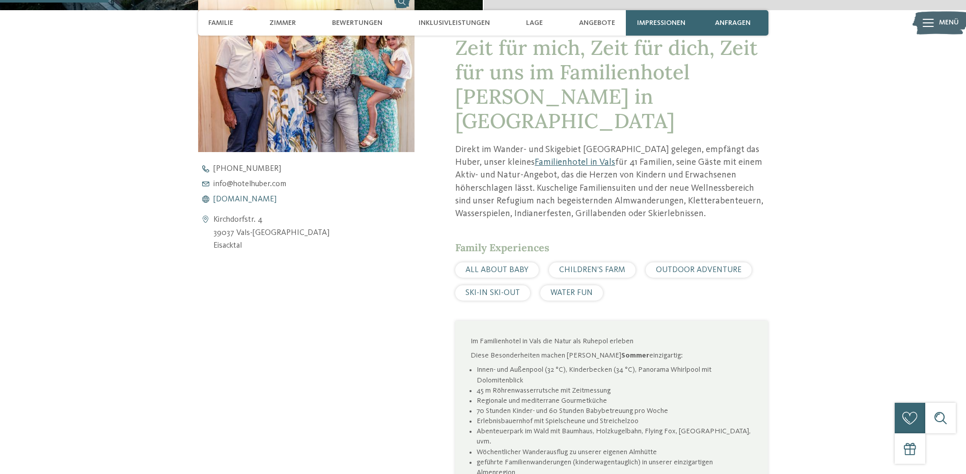
click at [247, 204] on span "www.hotelhuber.com" at bounding box center [244, 199] width 63 height 8
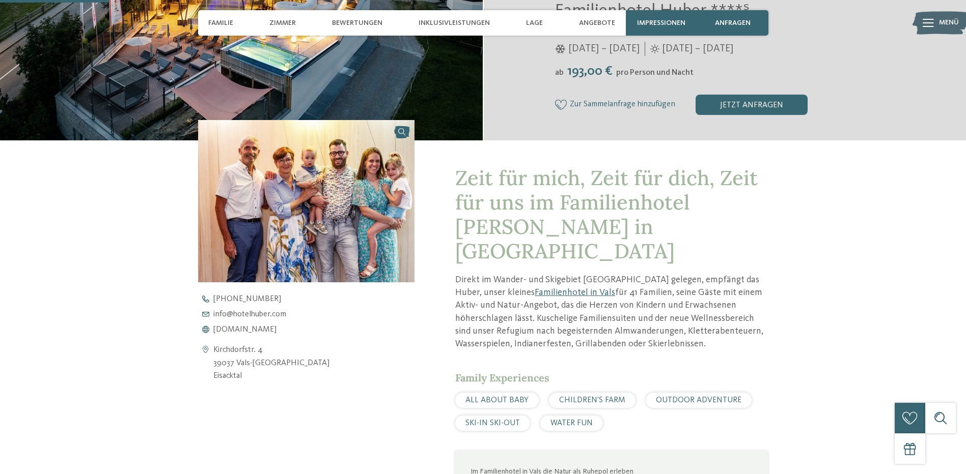
scroll to position [204, 0]
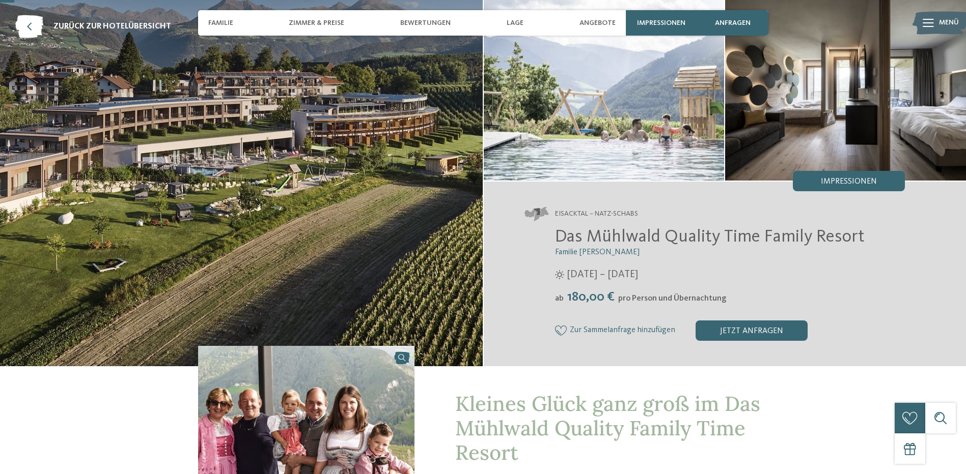
click at [859, 187] on div "Impressionen" at bounding box center [849, 181] width 112 height 20
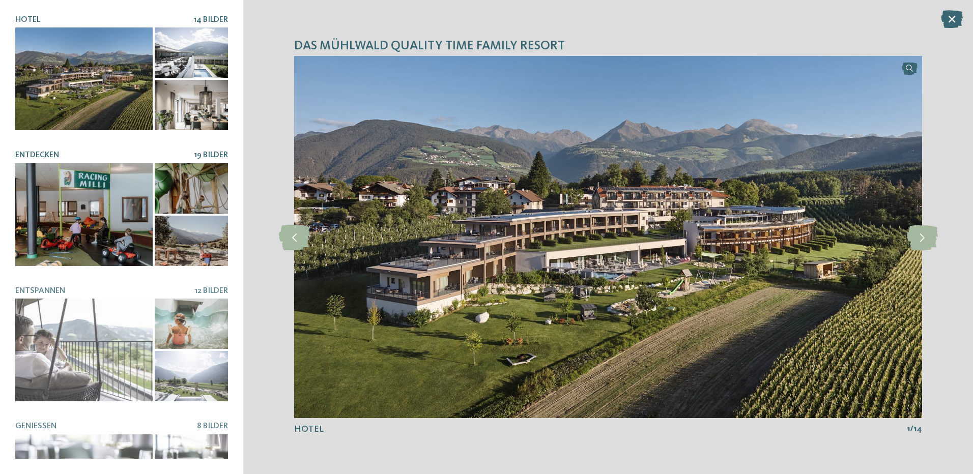
click at [202, 157] on div "19 Bilder" at bounding box center [211, 156] width 34 height 10
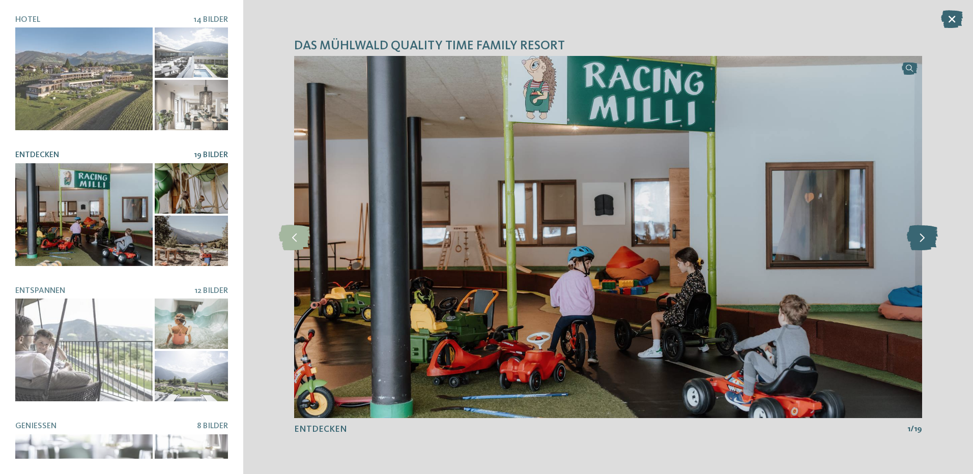
click at [930, 236] on icon at bounding box center [922, 236] width 31 height 25
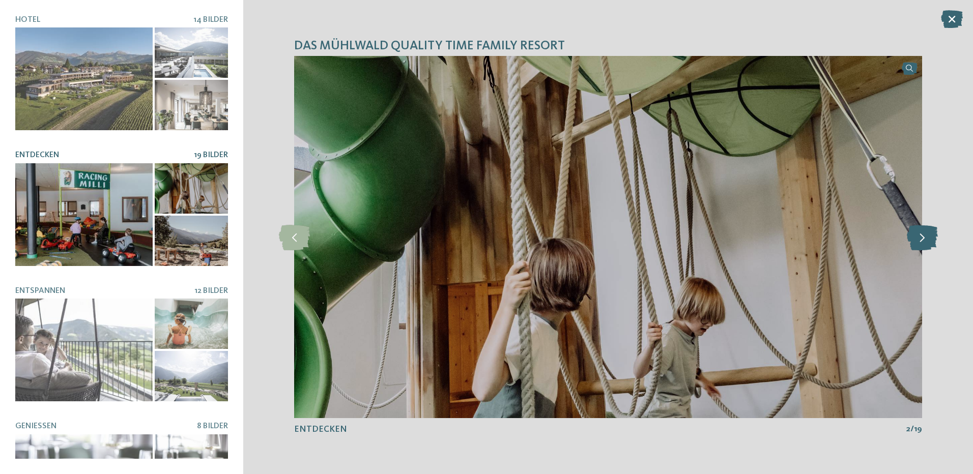
click at [930, 236] on icon at bounding box center [922, 236] width 31 height 25
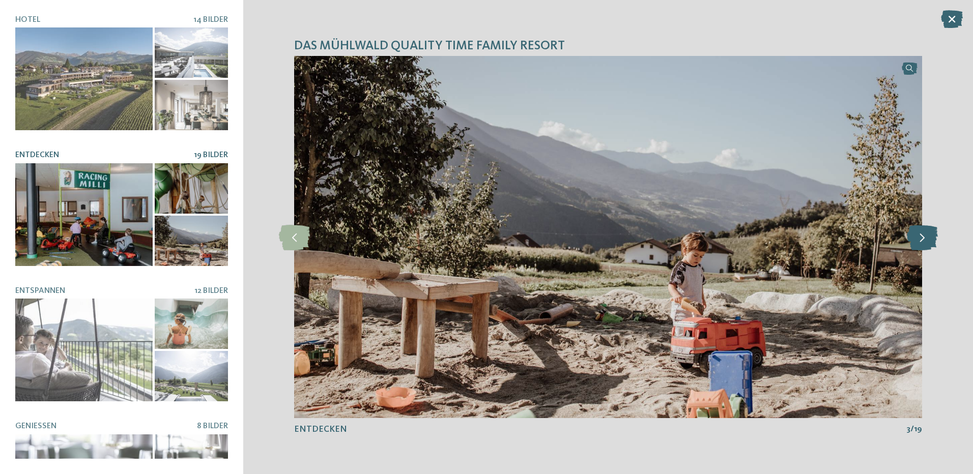
click at [930, 236] on icon at bounding box center [922, 236] width 31 height 25
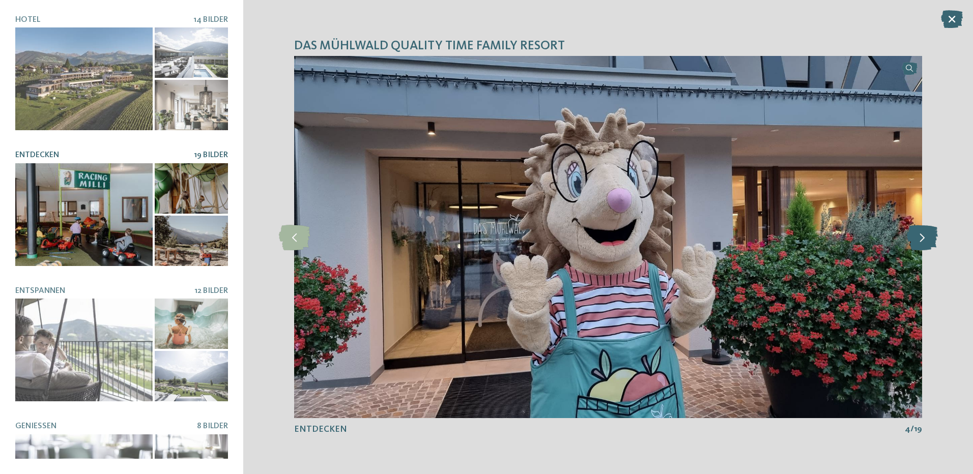
click at [930, 236] on icon at bounding box center [922, 236] width 31 height 25
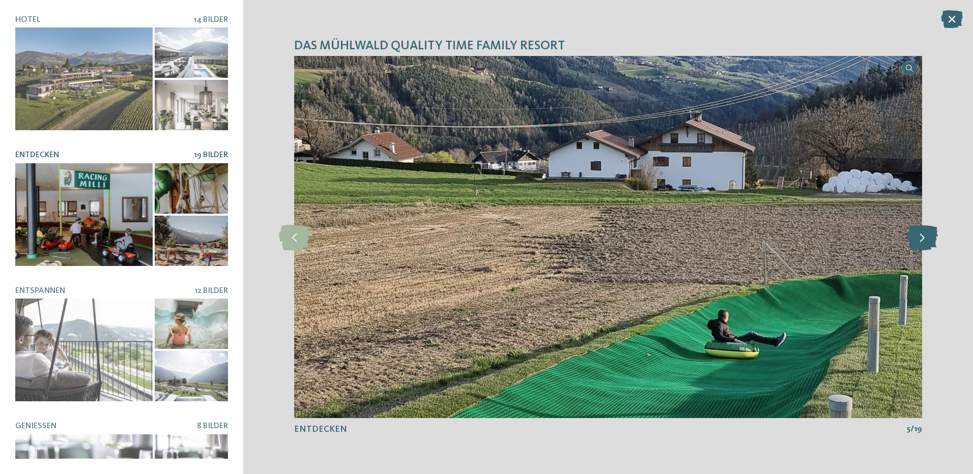
click at [930, 236] on icon at bounding box center [922, 236] width 31 height 25
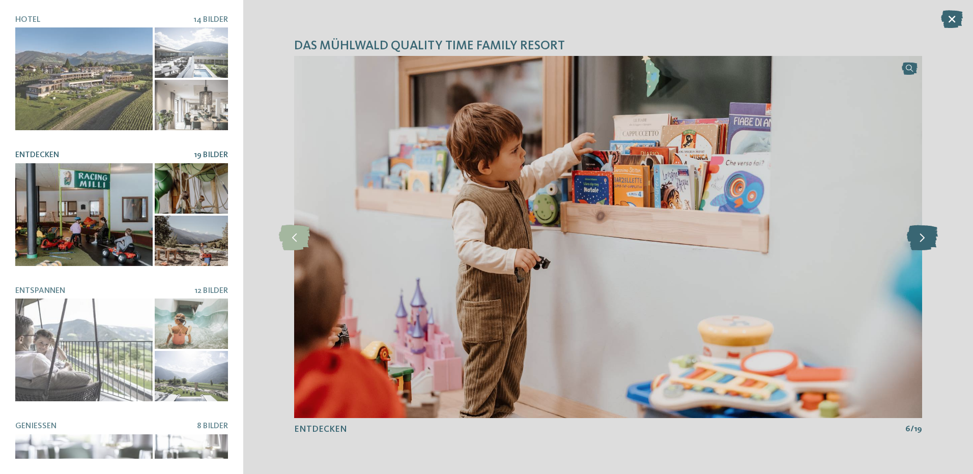
click at [930, 236] on icon at bounding box center [922, 236] width 31 height 25
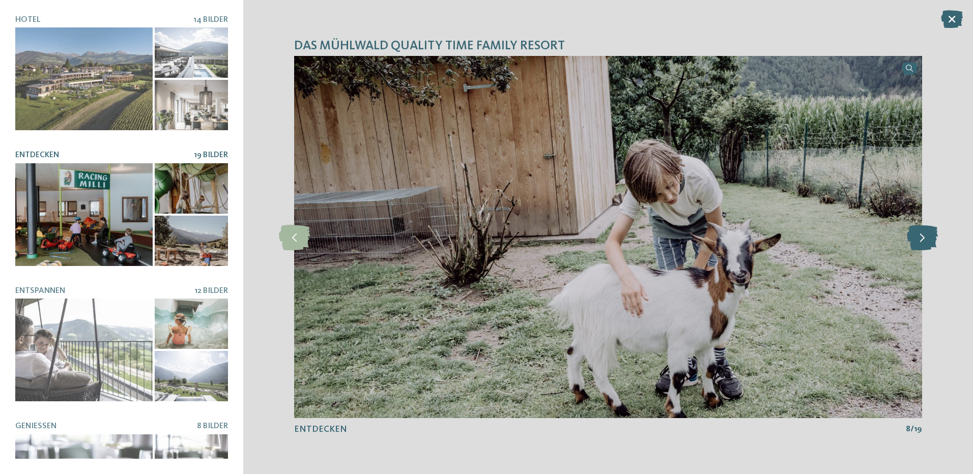
click at [930, 236] on icon at bounding box center [922, 236] width 31 height 25
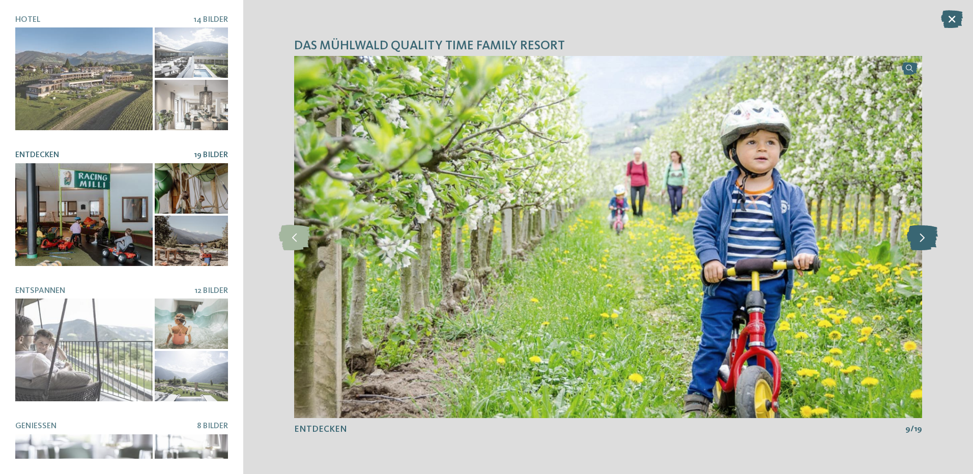
click at [930, 236] on icon at bounding box center [922, 236] width 31 height 25
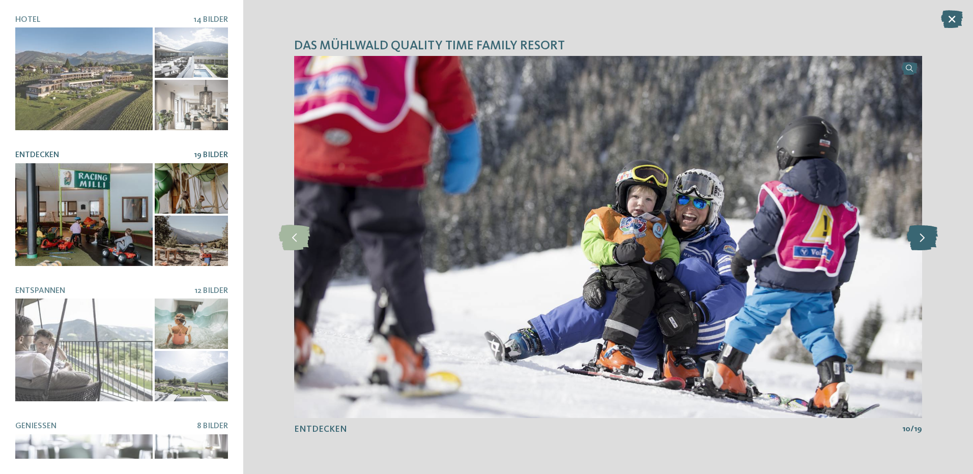
click at [930, 236] on icon at bounding box center [922, 236] width 31 height 25
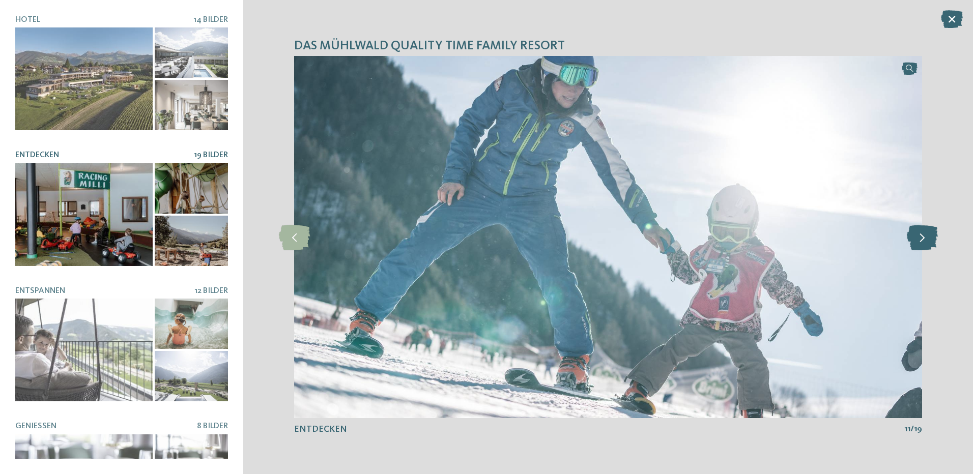
click at [930, 236] on icon at bounding box center [922, 236] width 31 height 25
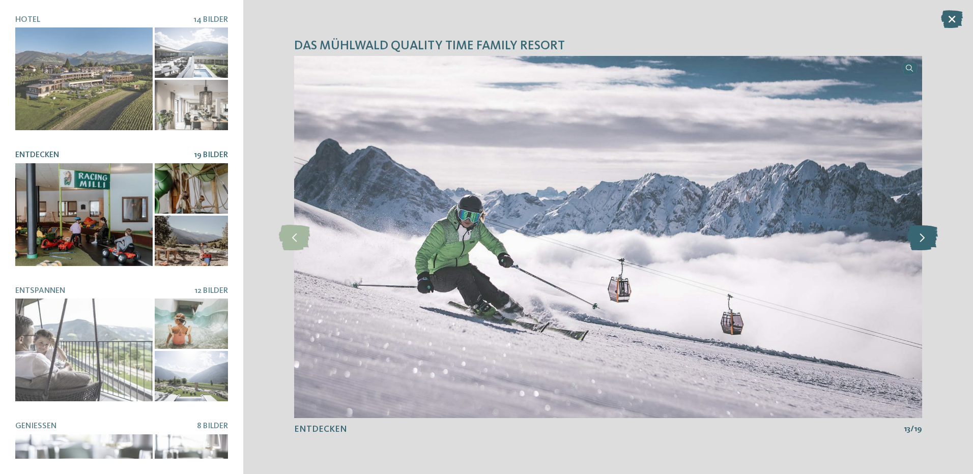
click at [930, 236] on icon at bounding box center [922, 236] width 31 height 25
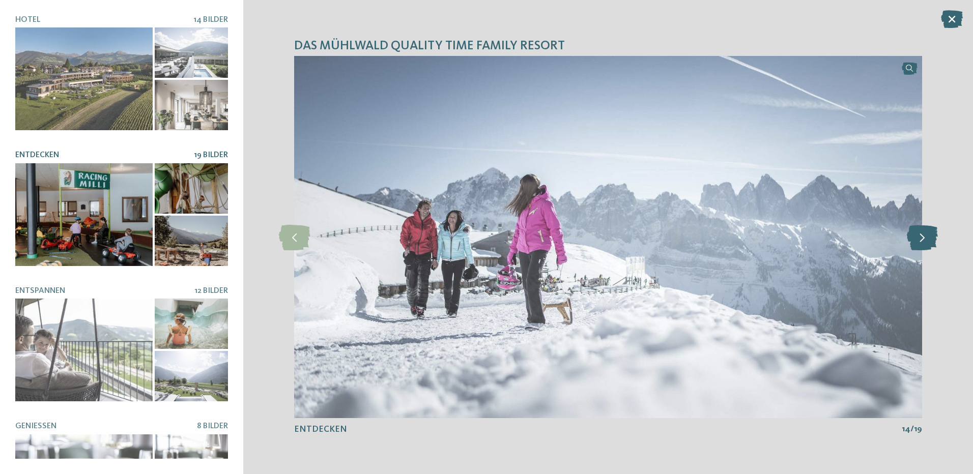
click at [930, 236] on icon at bounding box center [922, 236] width 31 height 25
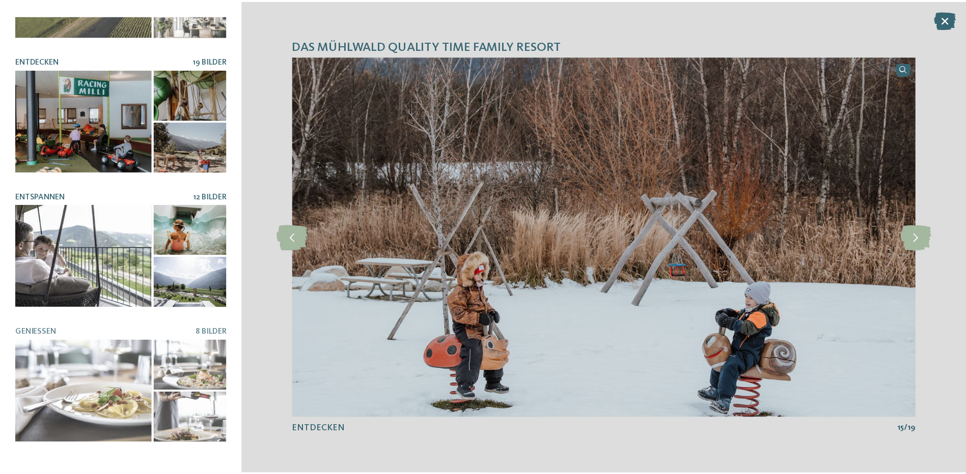
scroll to position [202, 0]
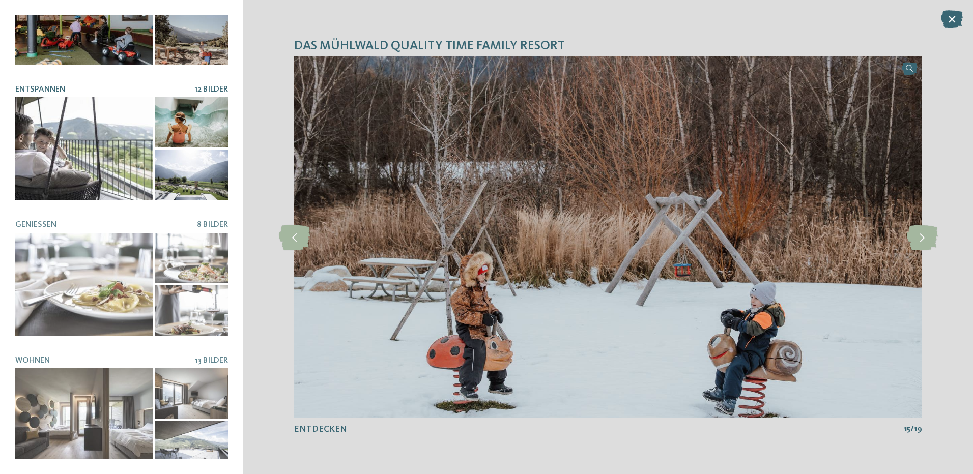
click at [206, 86] on span "12 Bilder" at bounding box center [211, 90] width 34 height 8
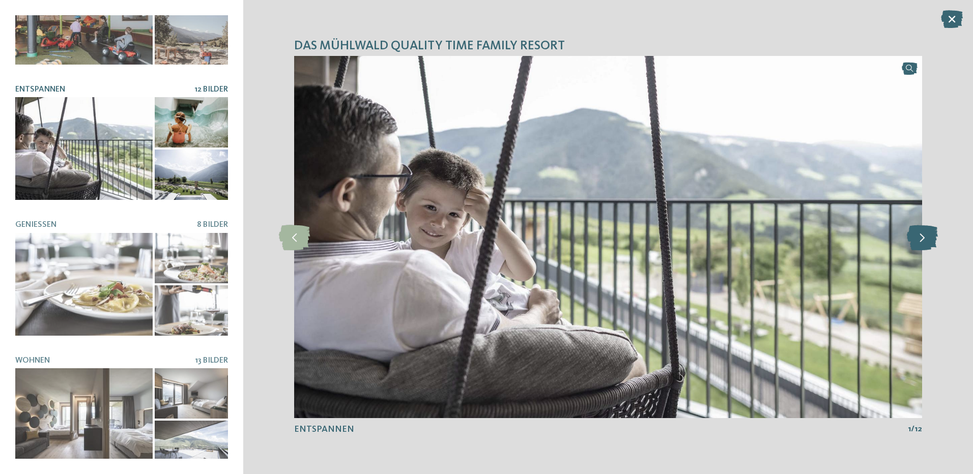
click at [917, 242] on icon at bounding box center [922, 236] width 31 height 25
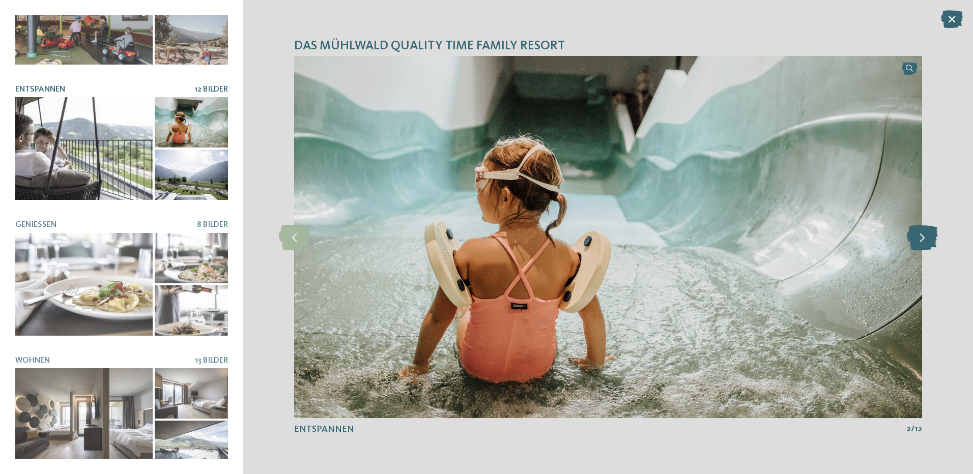
click at [917, 242] on icon at bounding box center [922, 236] width 31 height 25
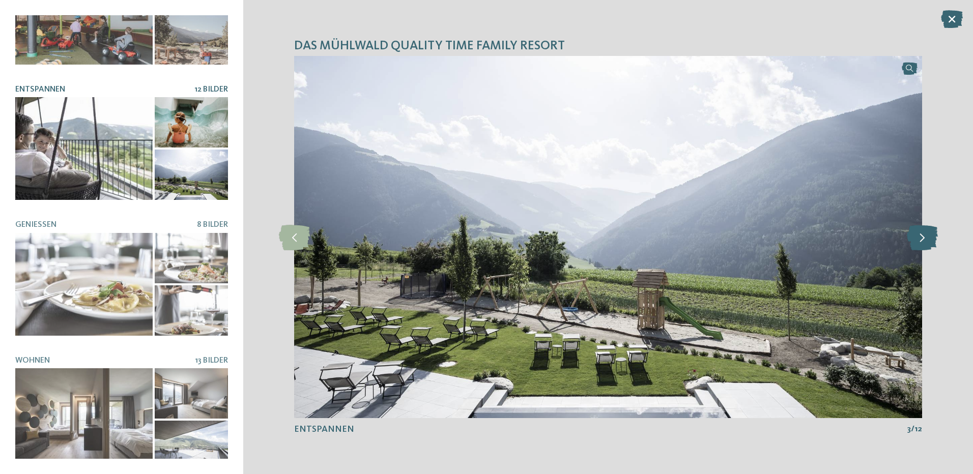
click at [917, 242] on icon at bounding box center [922, 236] width 31 height 25
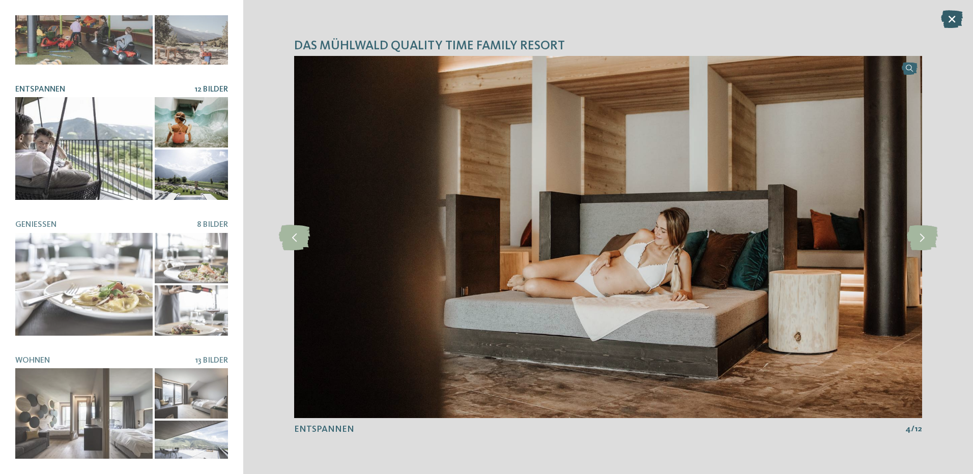
click at [958, 18] on icon at bounding box center [952, 19] width 22 height 18
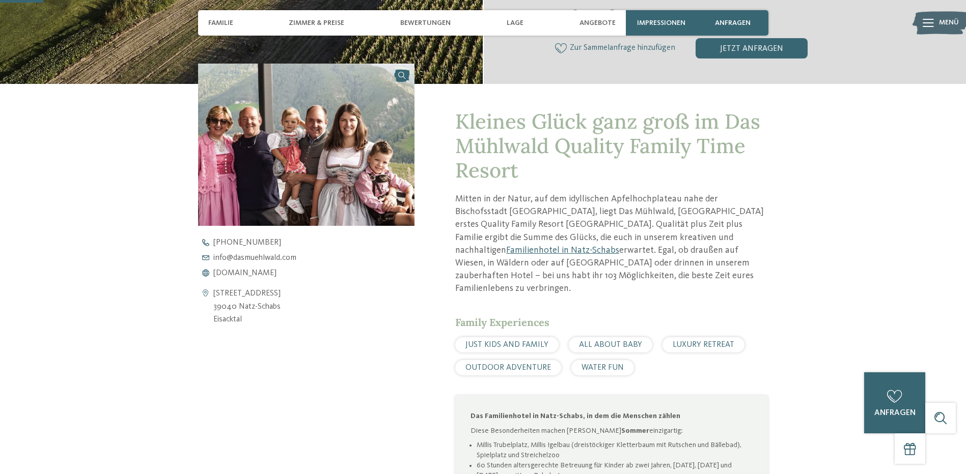
scroll to position [356, 0]
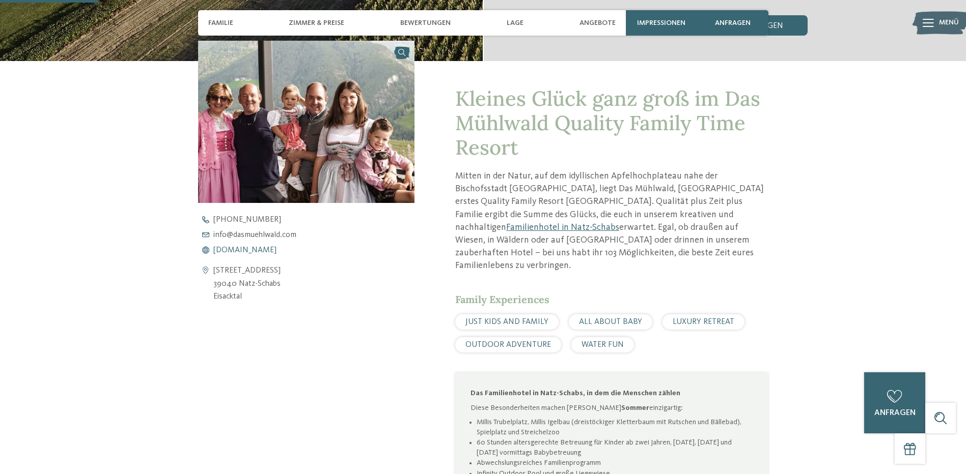
click at [242, 253] on span "www.dasmuehlwald.com" at bounding box center [244, 250] width 63 height 8
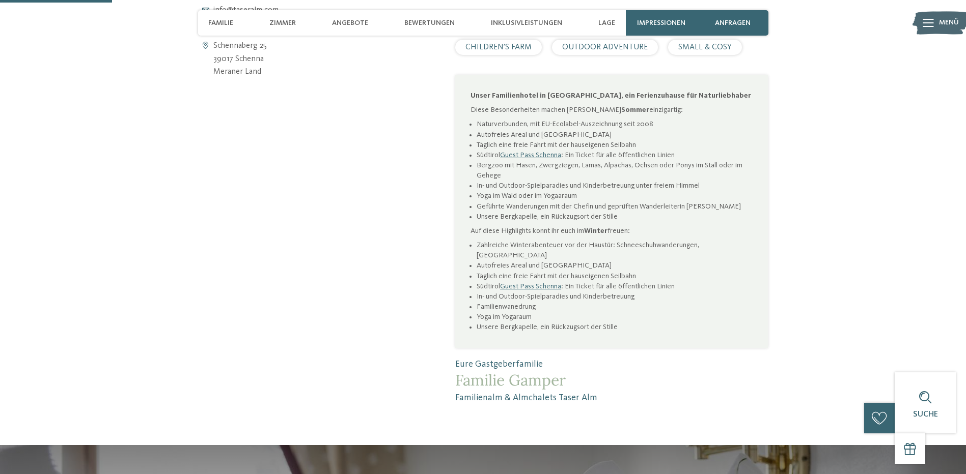
scroll to position [458, 0]
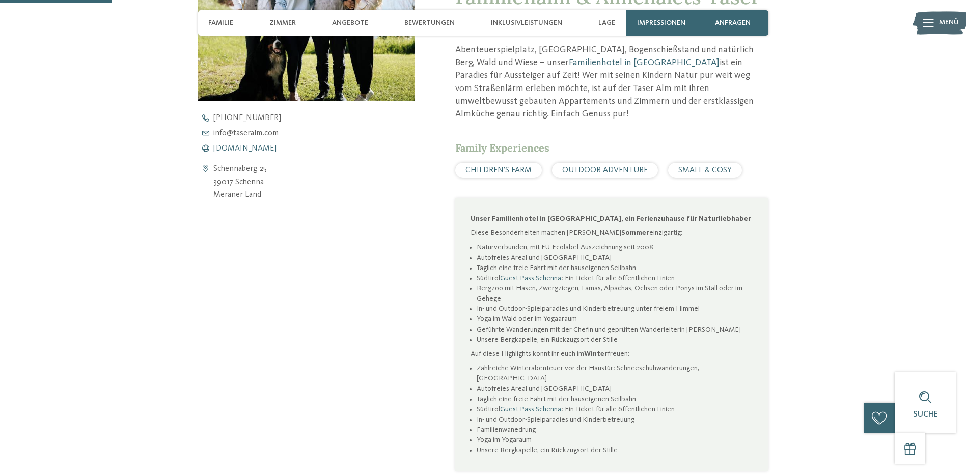
click at [242, 150] on span "[DOMAIN_NAME]" at bounding box center [244, 149] width 63 height 8
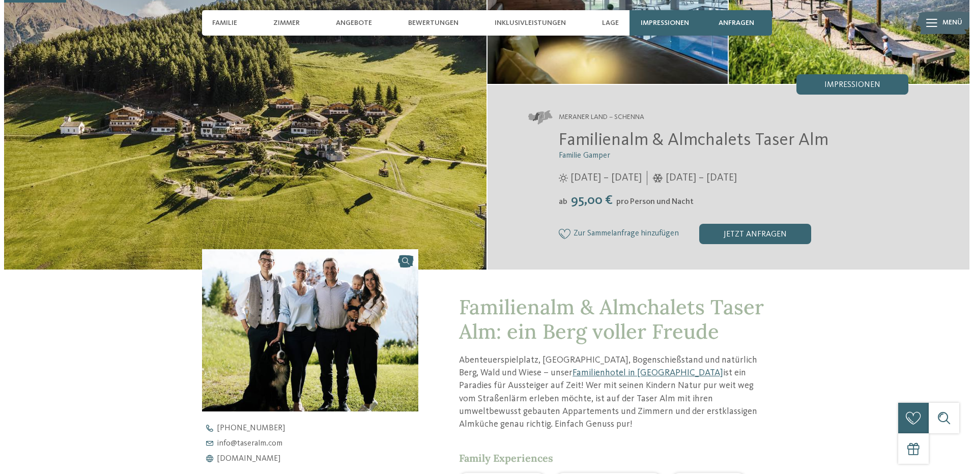
scroll to position [0, 0]
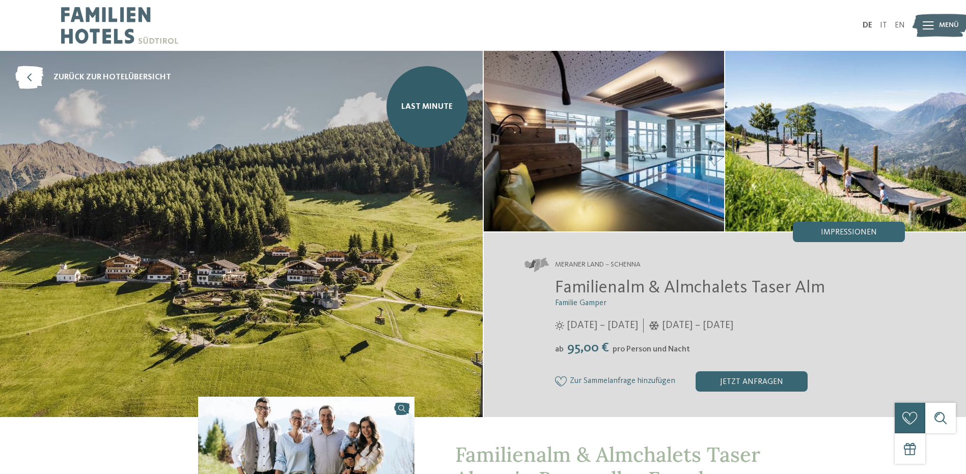
click at [830, 237] on div "Impressionen" at bounding box center [849, 232] width 112 height 20
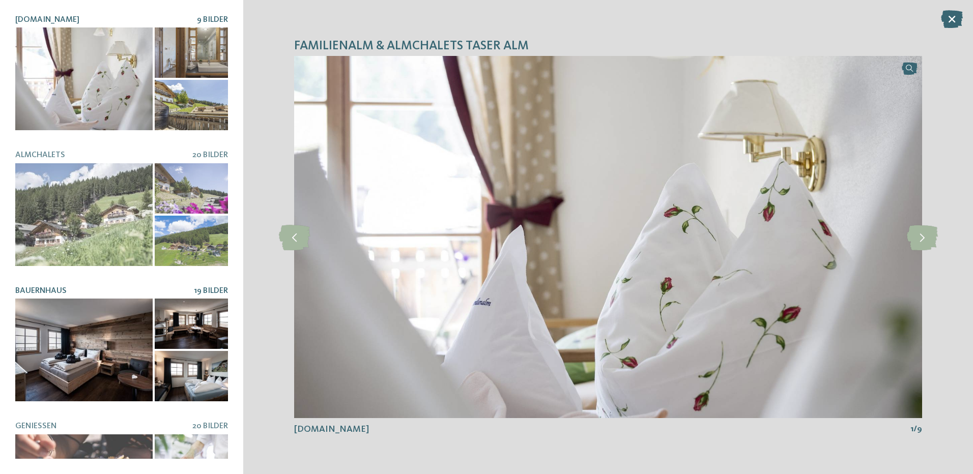
click at [202, 287] on span "19 Bilder" at bounding box center [211, 291] width 34 height 8
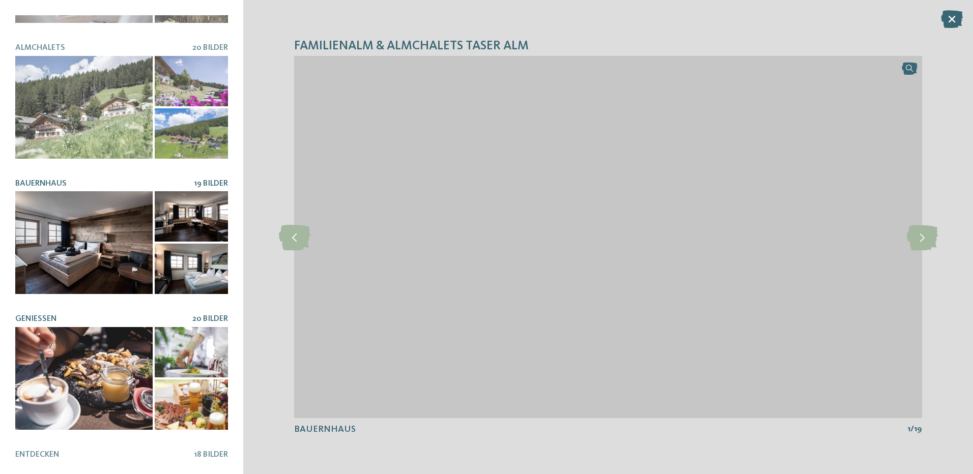
scroll to position [255, 0]
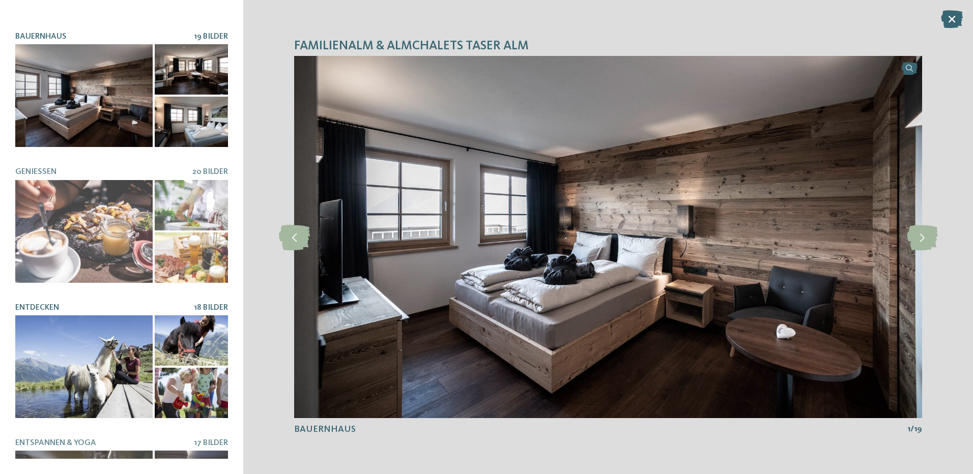
click at [196, 304] on span "18 Bilder" at bounding box center [211, 308] width 34 height 8
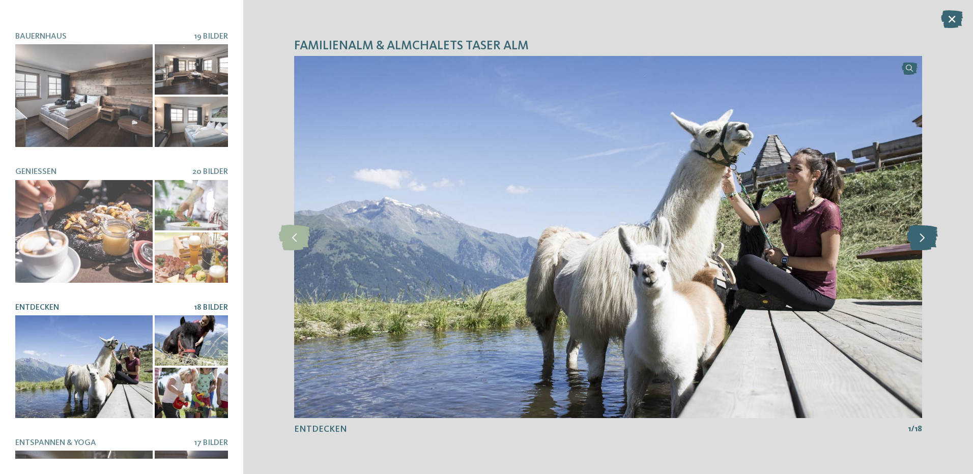
click at [921, 240] on icon at bounding box center [922, 236] width 31 height 25
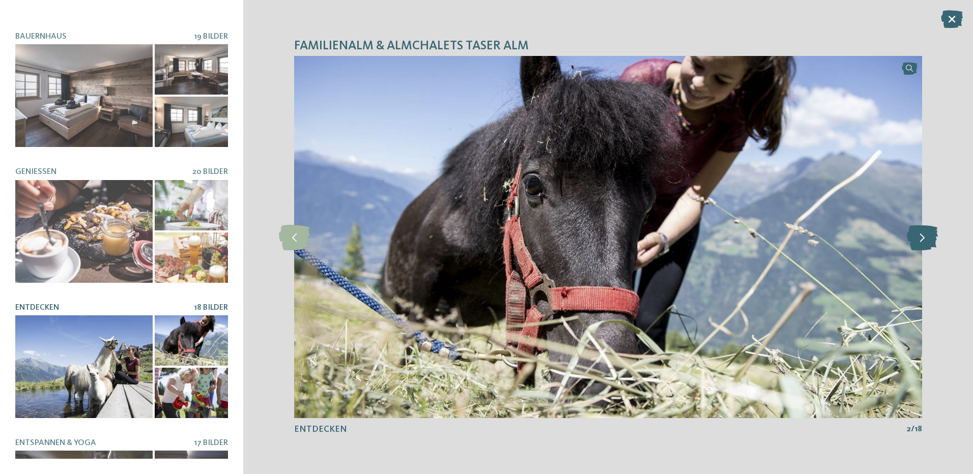
click at [921, 240] on icon at bounding box center [922, 236] width 31 height 25
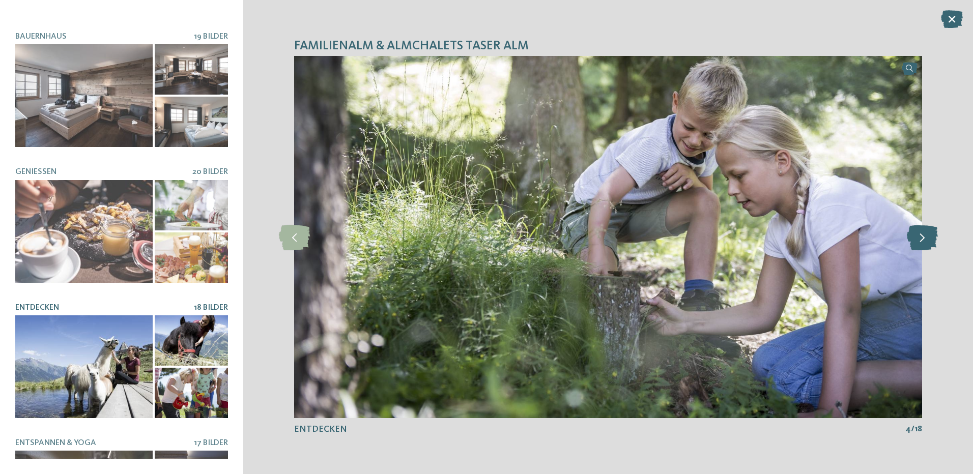
click at [921, 240] on icon at bounding box center [922, 236] width 31 height 25
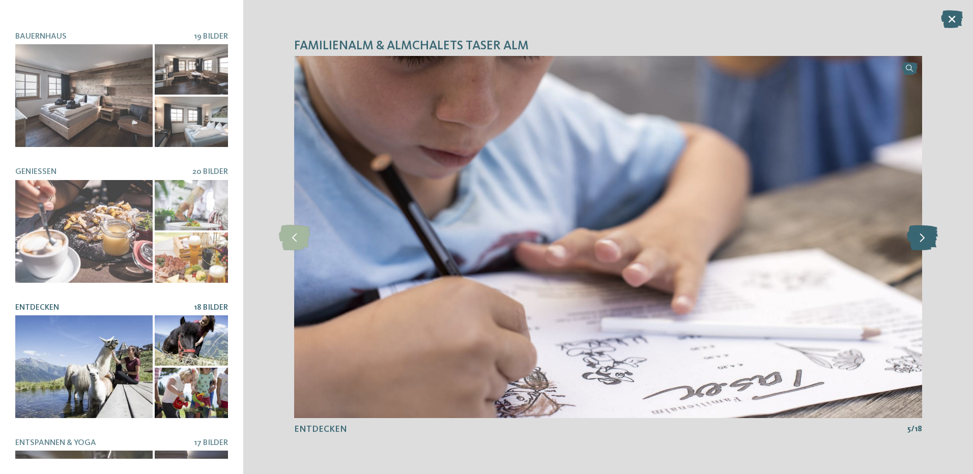
click at [921, 240] on icon at bounding box center [922, 236] width 31 height 25
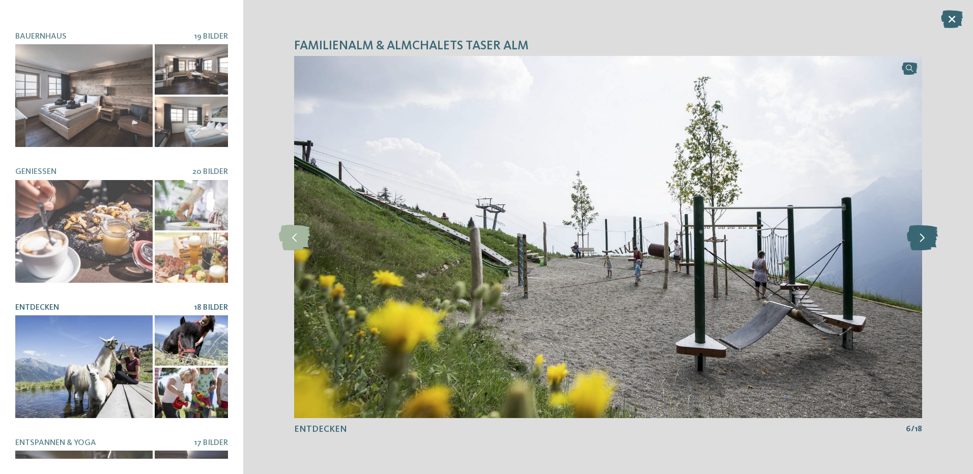
click at [921, 240] on icon at bounding box center [922, 236] width 31 height 25
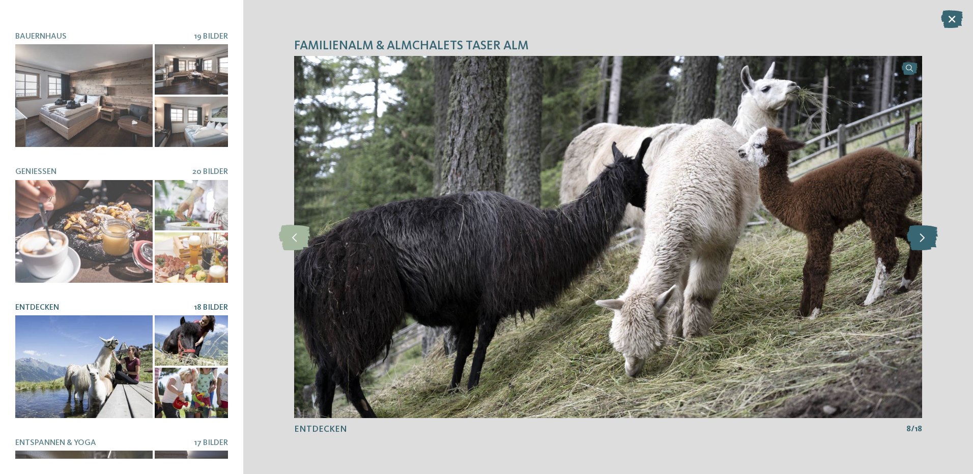
click at [921, 240] on icon at bounding box center [922, 236] width 31 height 25
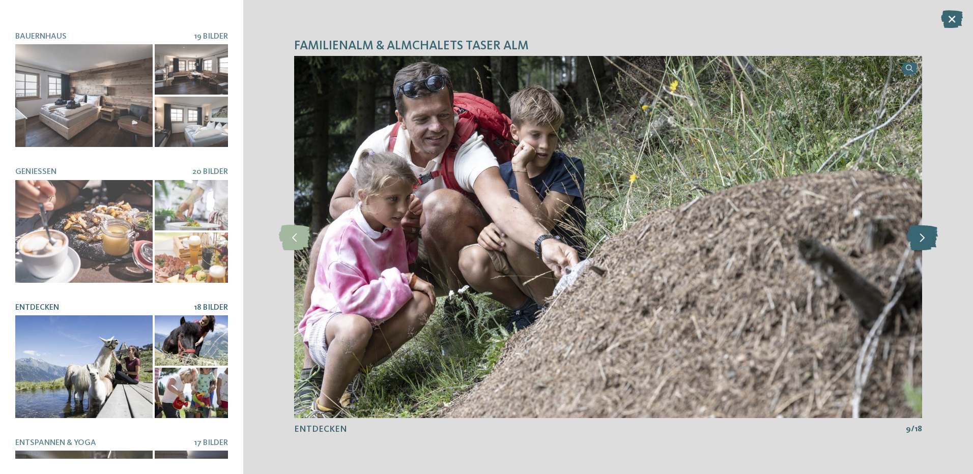
click at [921, 240] on icon at bounding box center [922, 236] width 31 height 25
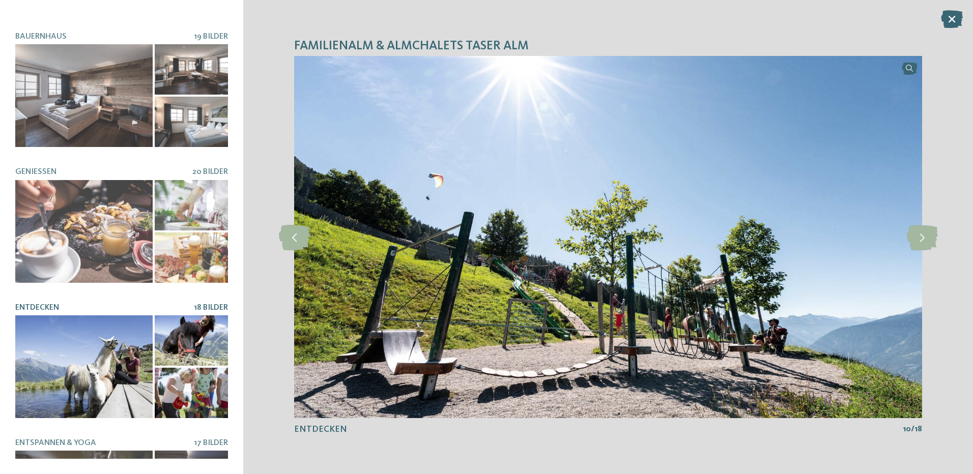
scroll to position [334, 0]
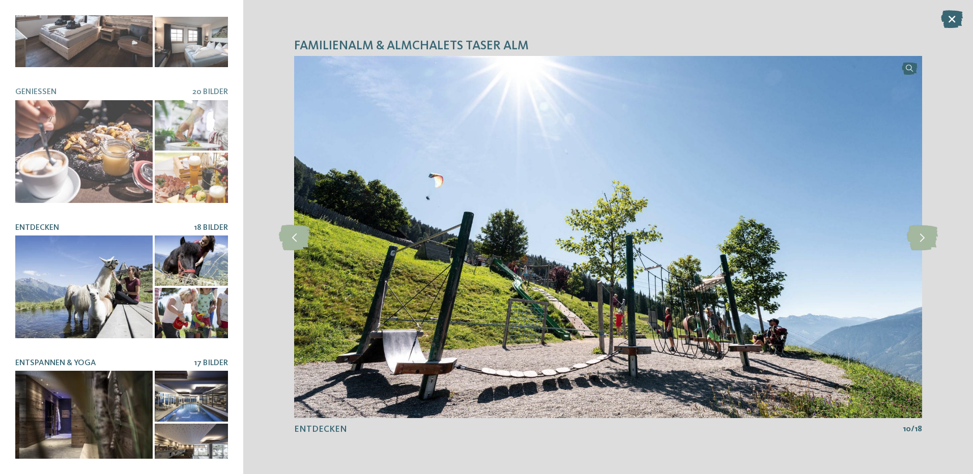
click at [194, 359] on span "17 Bilder" at bounding box center [211, 363] width 34 height 8
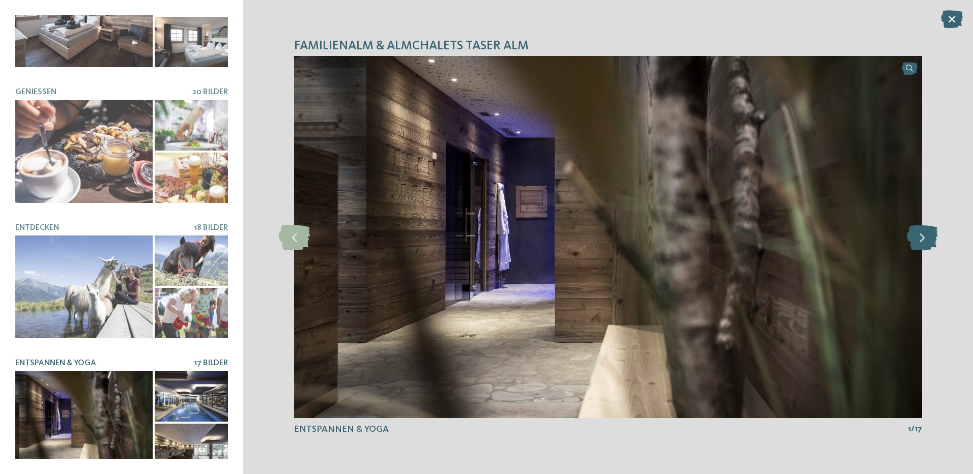
click at [924, 239] on icon at bounding box center [922, 236] width 31 height 25
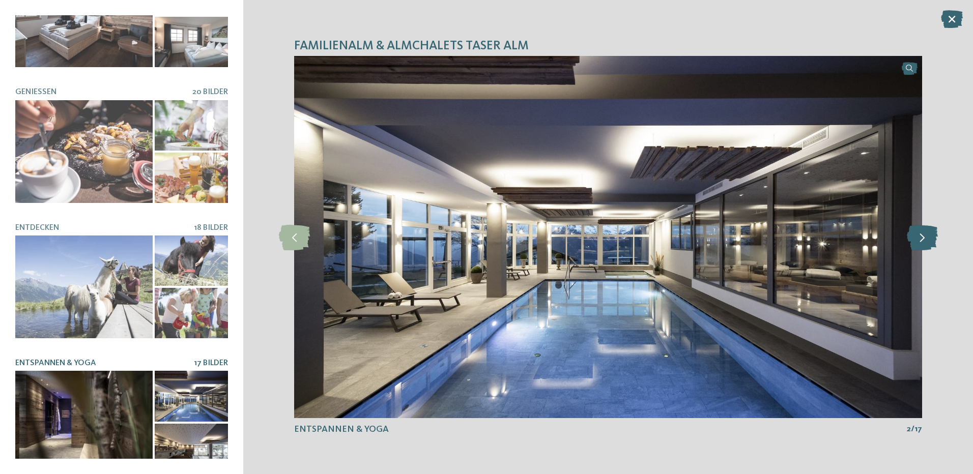
click at [924, 239] on icon at bounding box center [922, 236] width 31 height 25
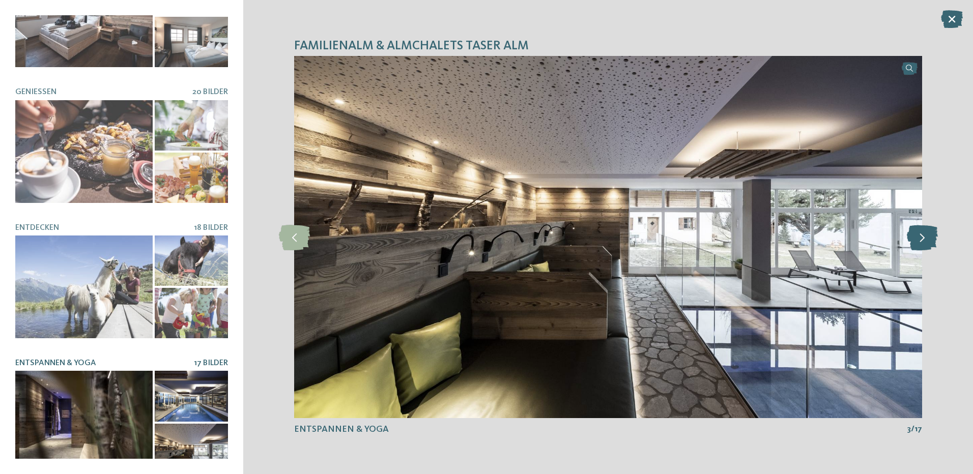
click at [924, 239] on icon at bounding box center [922, 236] width 31 height 25
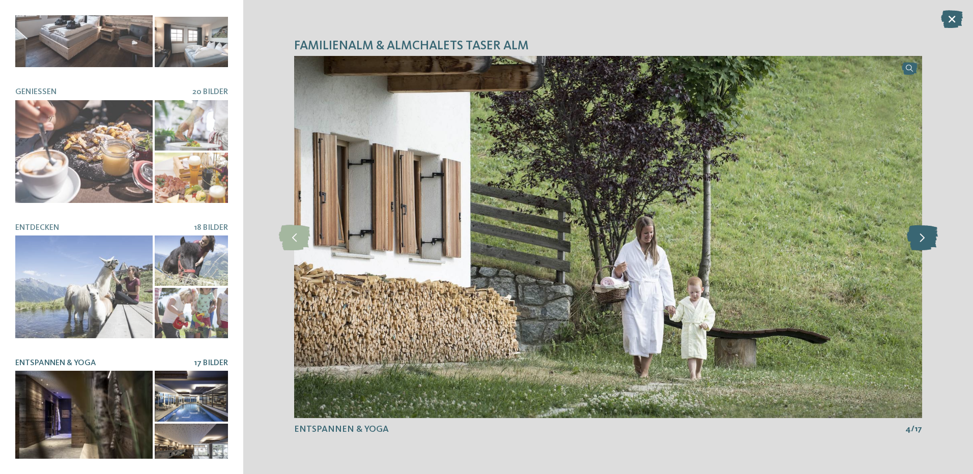
click at [924, 239] on icon at bounding box center [922, 236] width 31 height 25
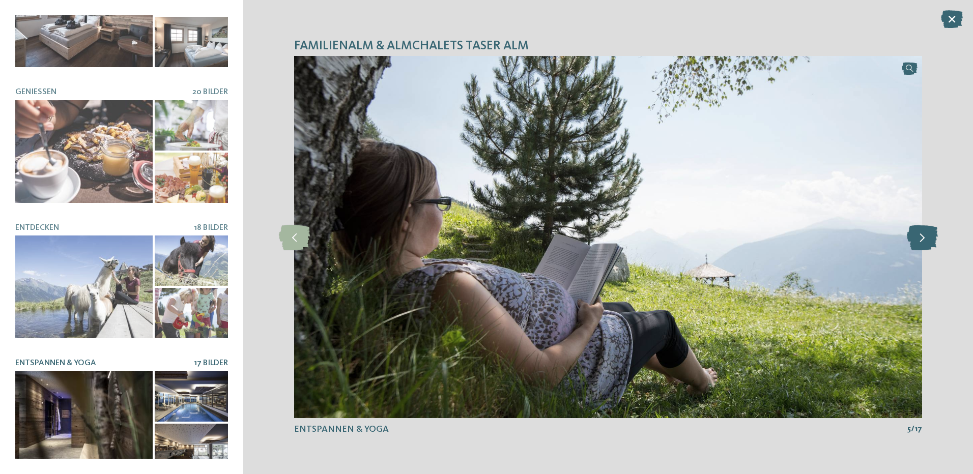
click at [924, 239] on icon at bounding box center [922, 236] width 31 height 25
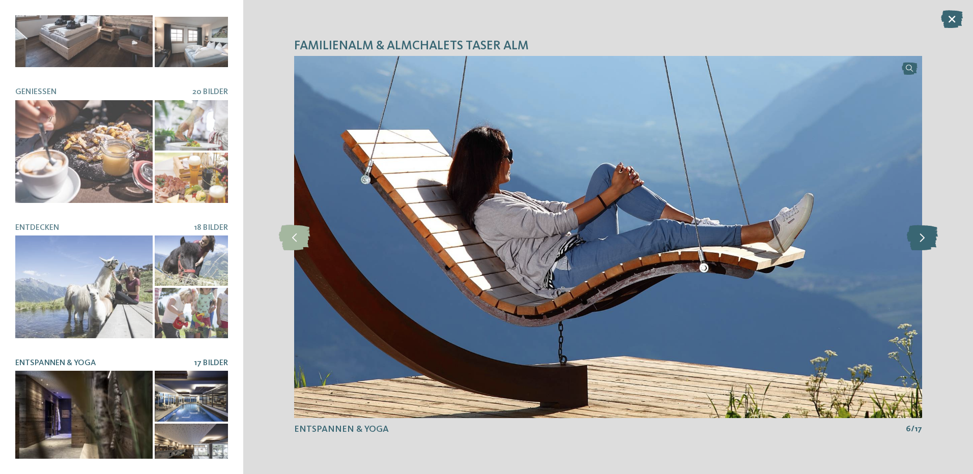
click at [924, 239] on icon at bounding box center [922, 236] width 31 height 25
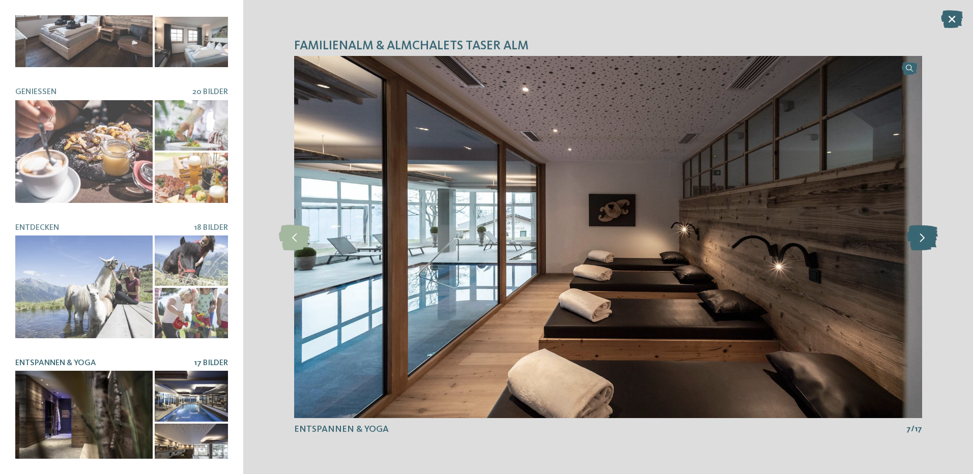
click at [924, 239] on icon at bounding box center [922, 236] width 31 height 25
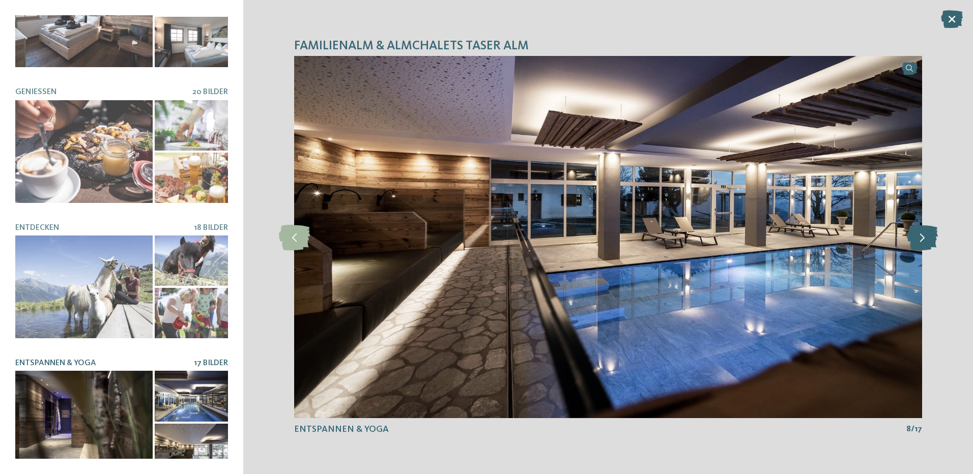
click at [924, 239] on icon at bounding box center [922, 236] width 31 height 25
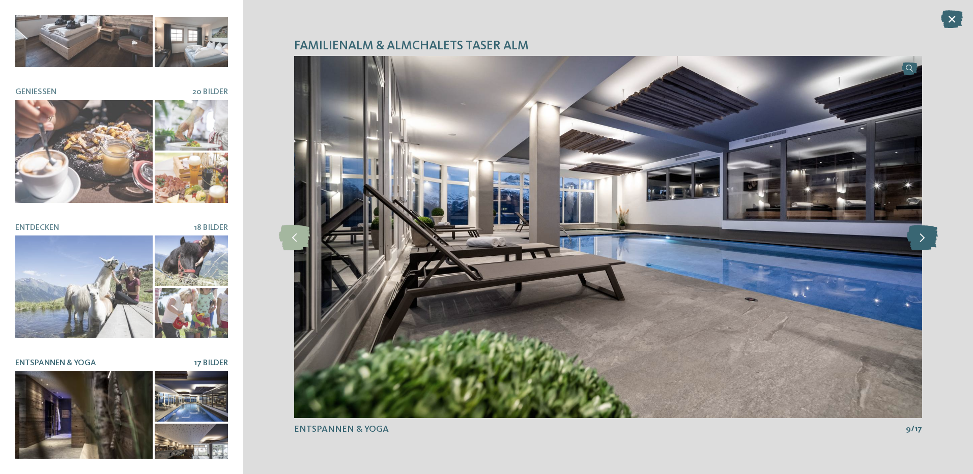
click at [924, 239] on icon at bounding box center [922, 236] width 31 height 25
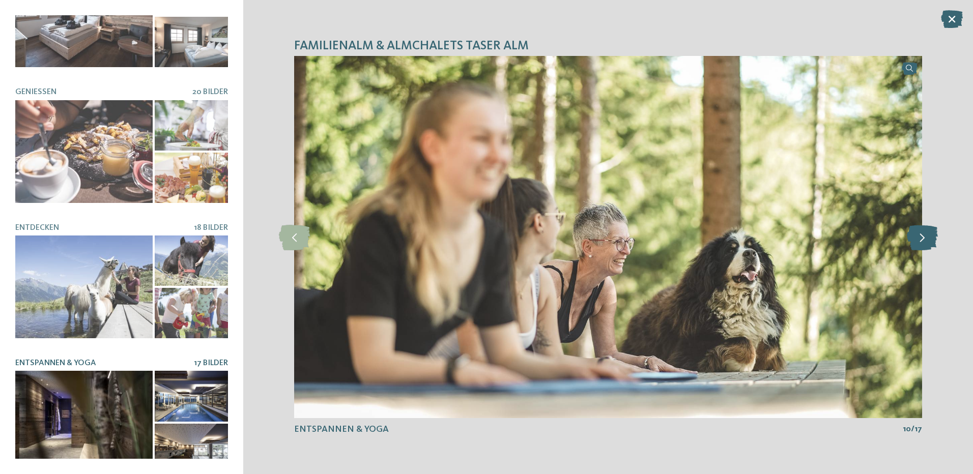
click at [924, 239] on icon at bounding box center [922, 236] width 31 height 25
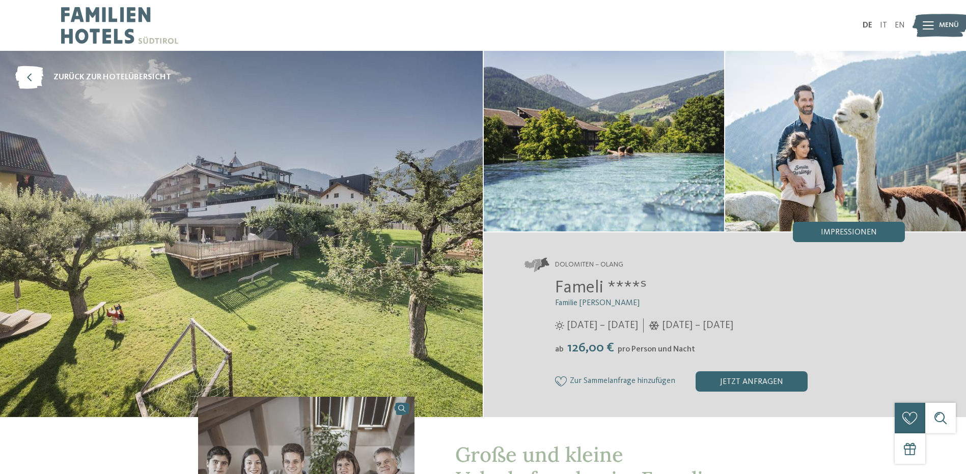
click at [859, 233] on span "Impressionen" at bounding box center [849, 233] width 56 height 8
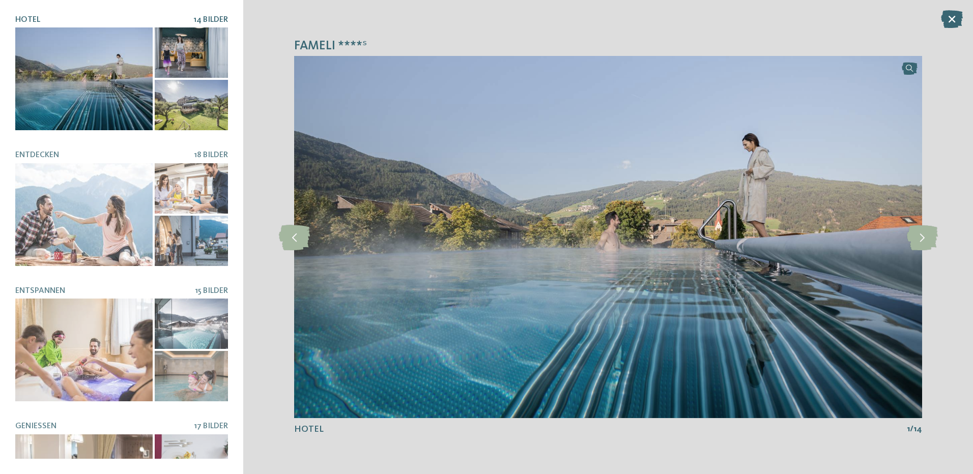
click at [209, 280] on div "Hotel 14 Bilder" at bounding box center [121, 237] width 213 height 444
click at [915, 235] on icon at bounding box center [922, 236] width 31 height 25
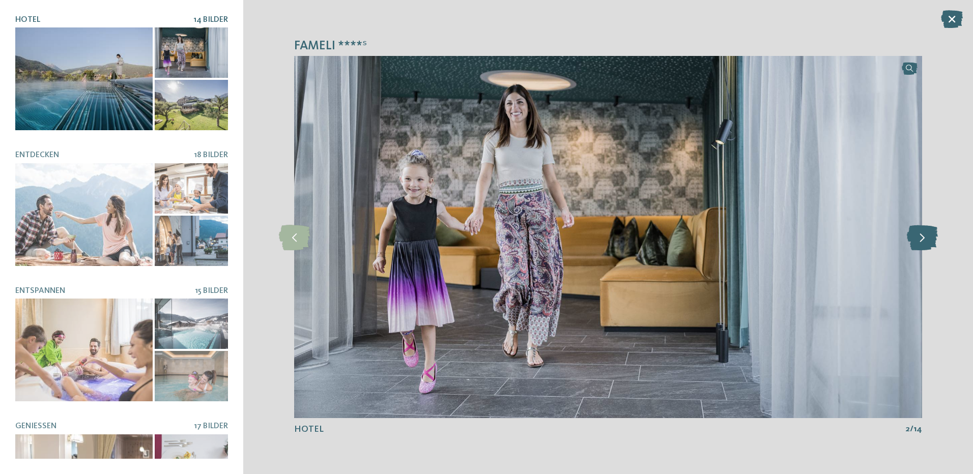
click at [915, 235] on icon at bounding box center [922, 236] width 31 height 25
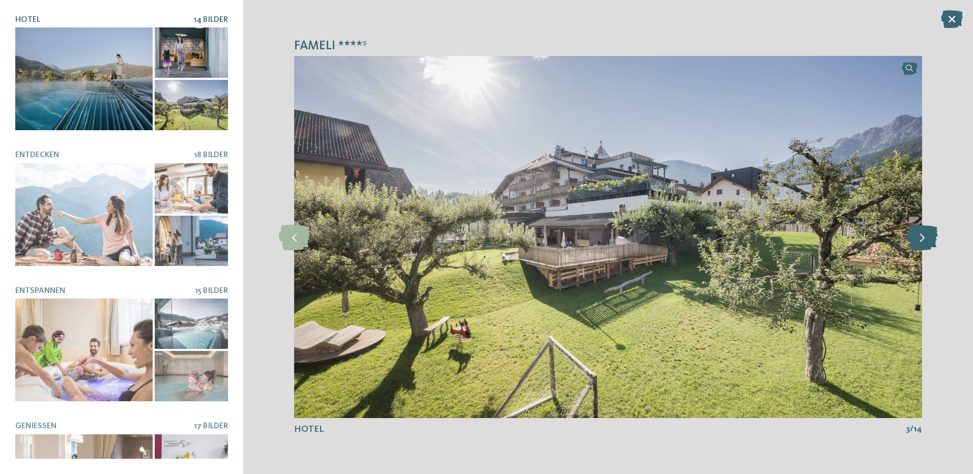
click at [915, 235] on icon at bounding box center [922, 236] width 31 height 25
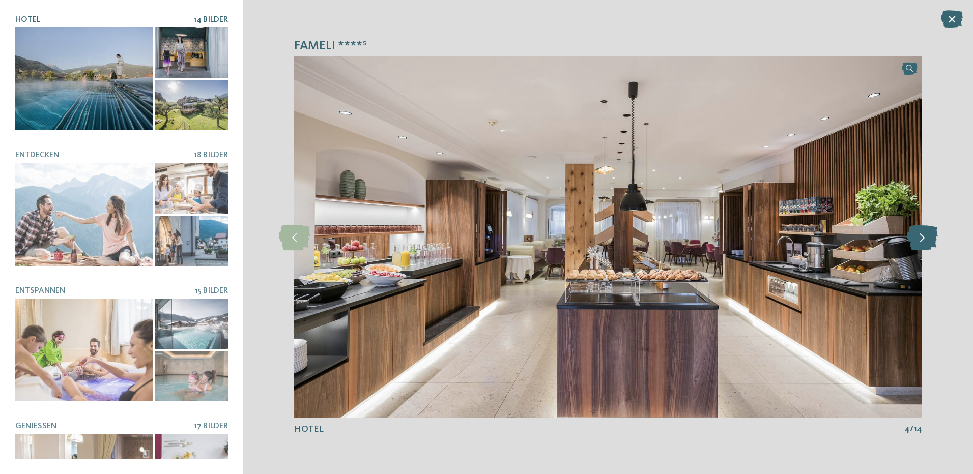
click at [915, 235] on icon at bounding box center [922, 236] width 31 height 25
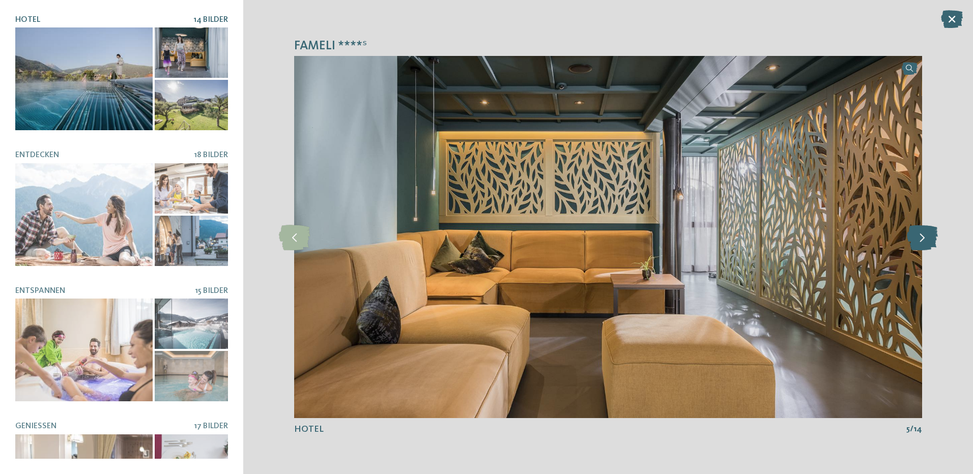
click at [915, 235] on icon at bounding box center [922, 236] width 31 height 25
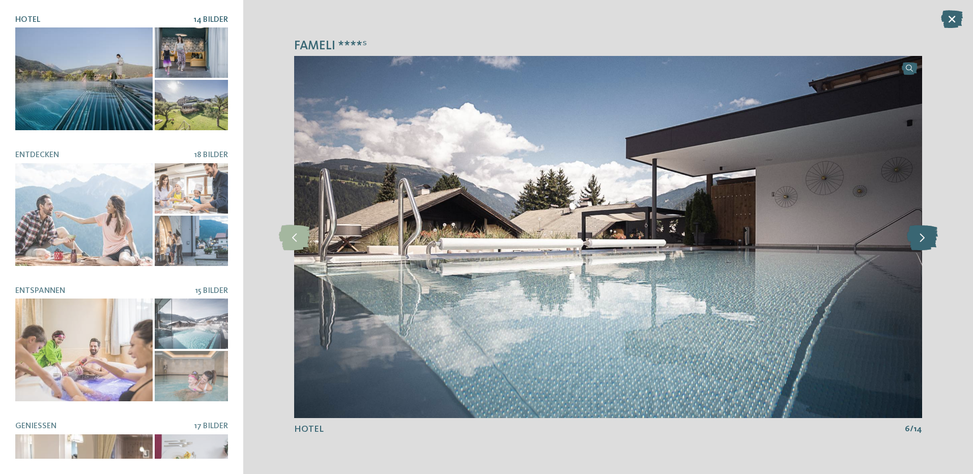
click at [915, 235] on icon at bounding box center [922, 236] width 31 height 25
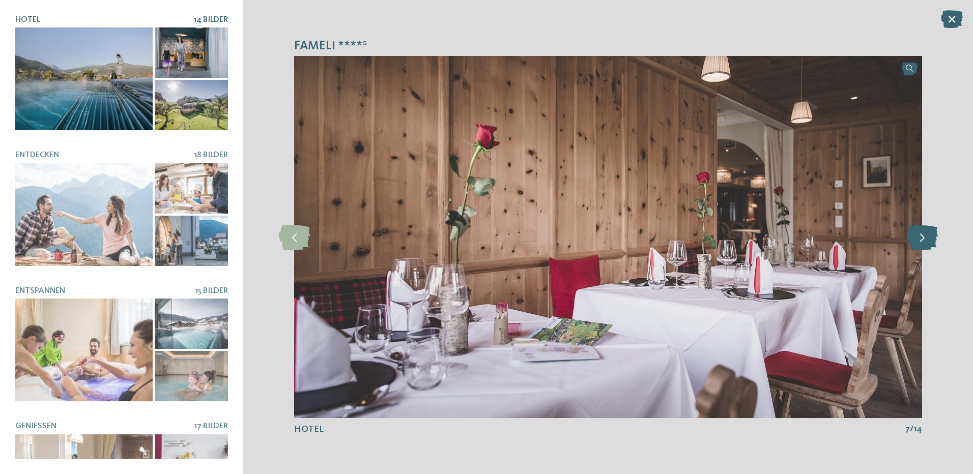
click at [915, 235] on icon at bounding box center [922, 236] width 31 height 25
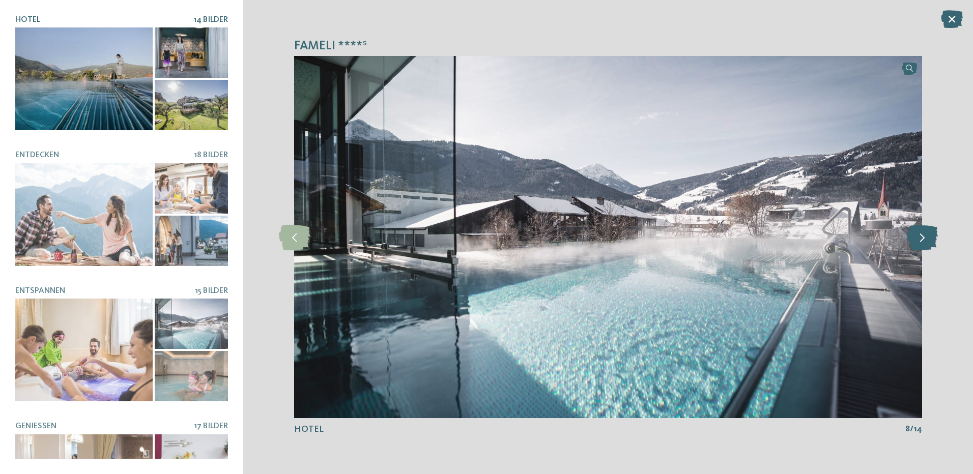
click at [915, 235] on icon at bounding box center [922, 236] width 31 height 25
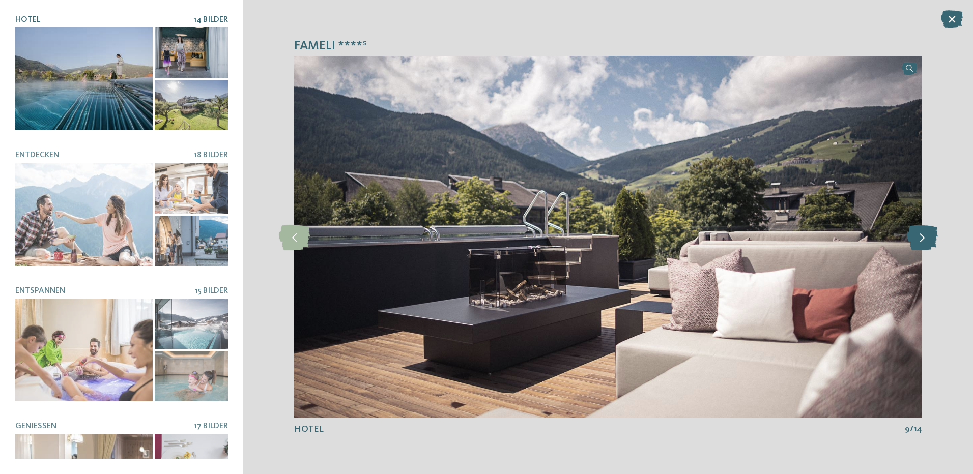
click at [915, 235] on icon at bounding box center [922, 236] width 31 height 25
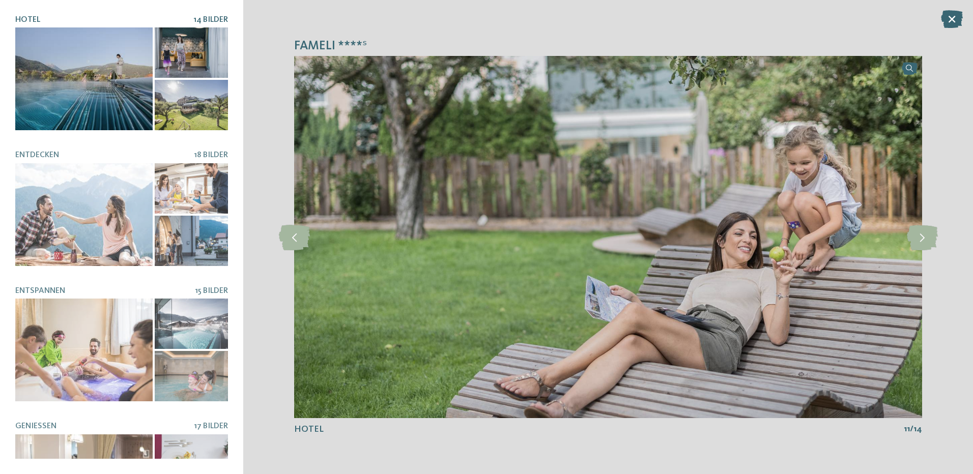
click at [213, 19] on span "14 Bilder" at bounding box center [210, 20] width 35 height 8
click at [45, 46] on div at bounding box center [83, 78] width 137 height 103
click at [917, 236] on icon at bounding box center [922, 236] width 31 height 25
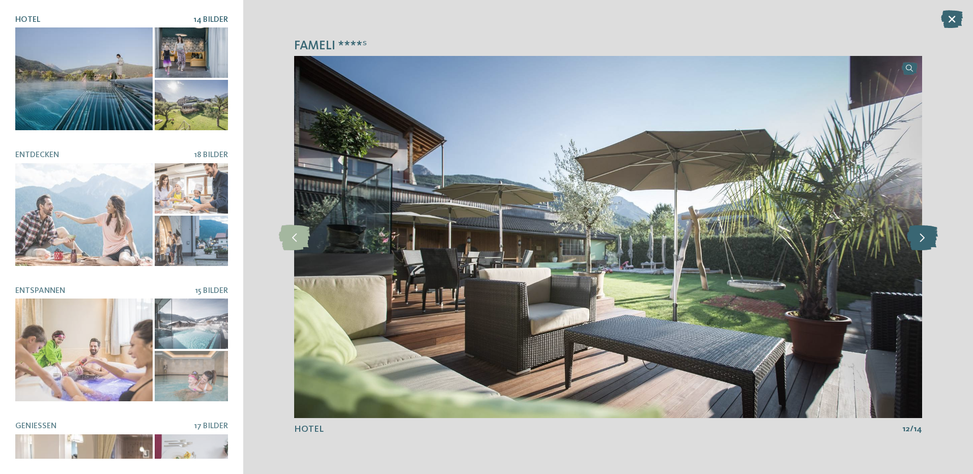
click at [917, 236] on icon at bounding box center [922, 236] width 31 height 25
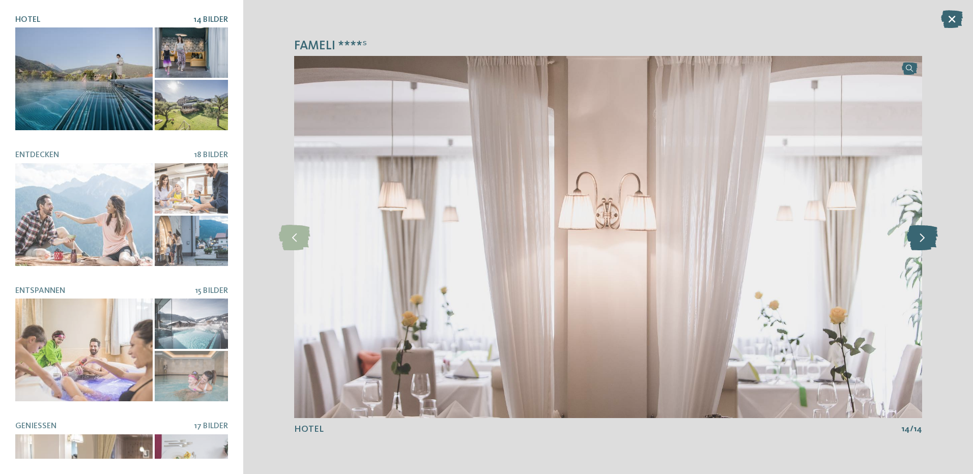
click at [917, 236] on icon at bounding box center [922, 236] width 31 height 25
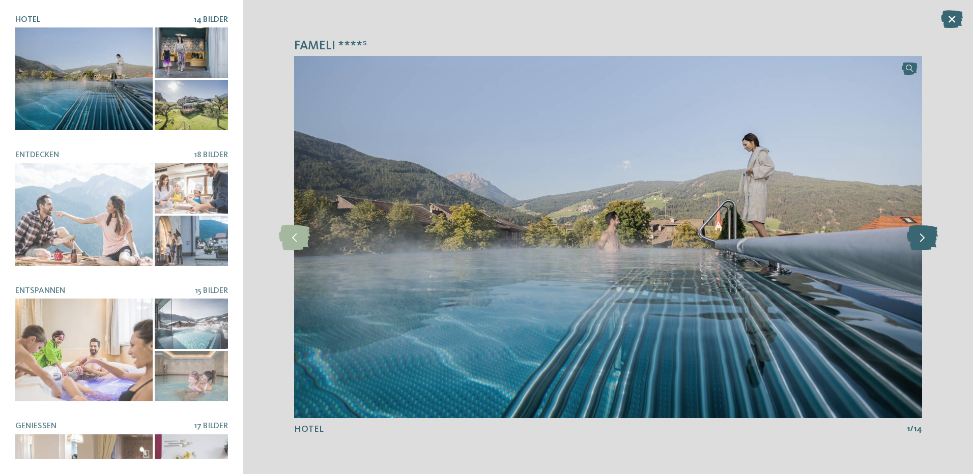
click at [917, 236] on icon at bounding box center [922, 236] width 31 height 25
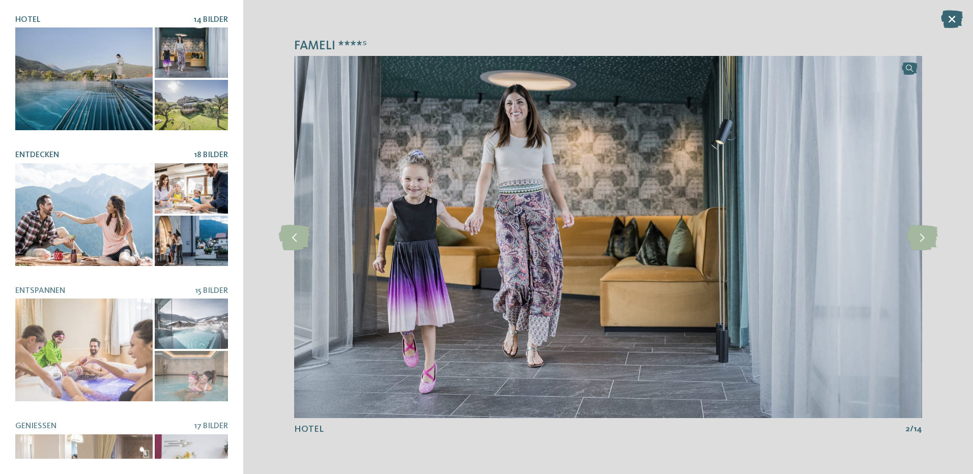
click at [163, 181] on div at bounding box center [191, 188] width 73 height 50
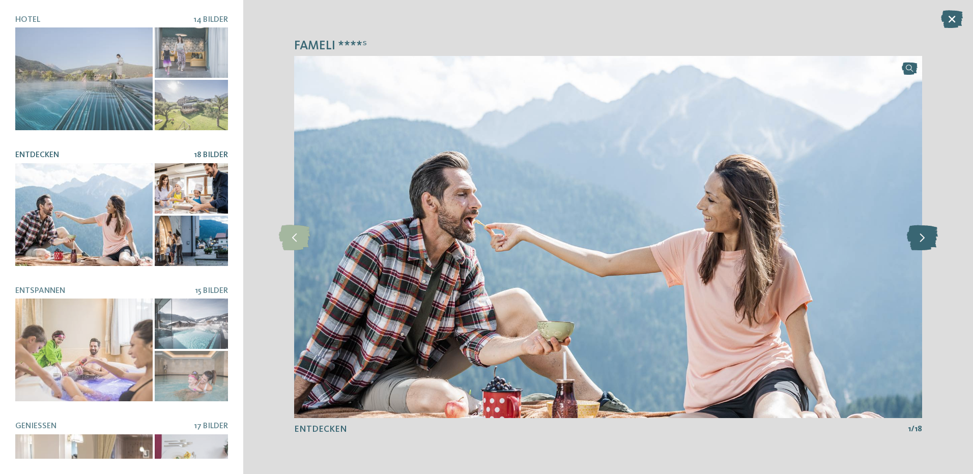
click at [918, 240] on icon at bounding box center [922, 236] width 31 height 25
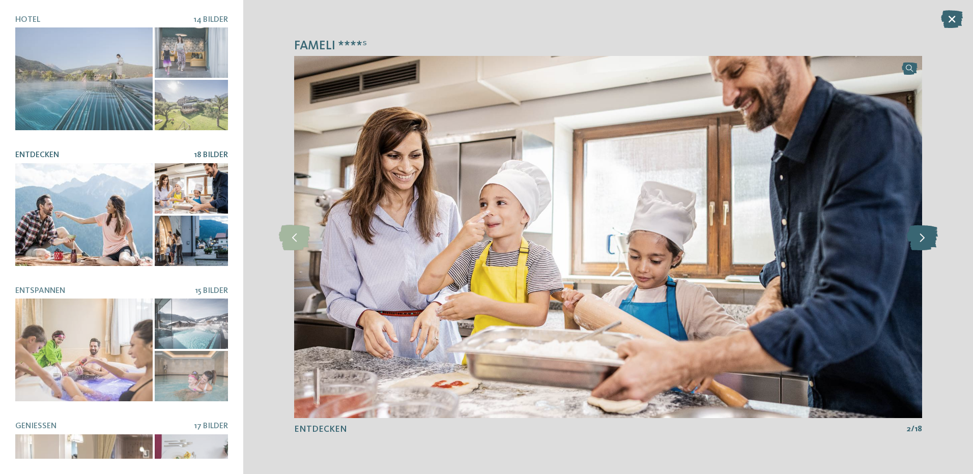
click at [918, 240] on icon at bounding box center [922, 236] width 31 height 25
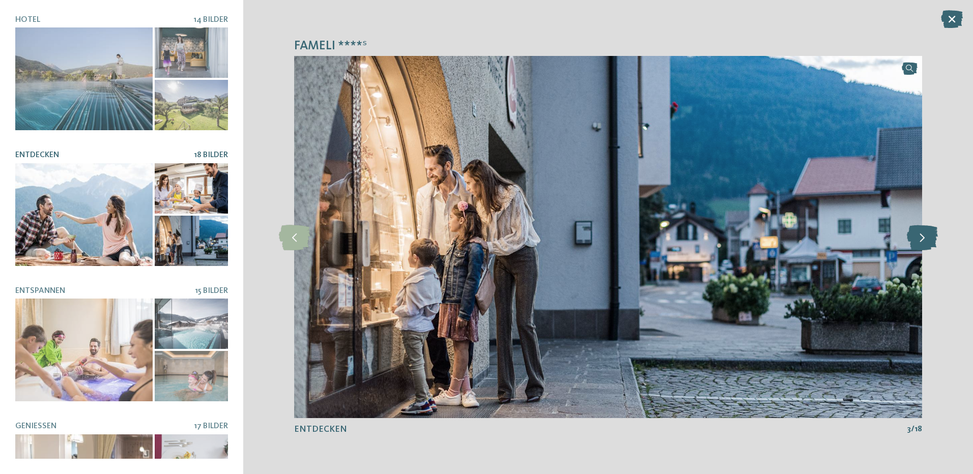
click at [918, 240] on icon at bounding box center [922, 236] width 31 height 25
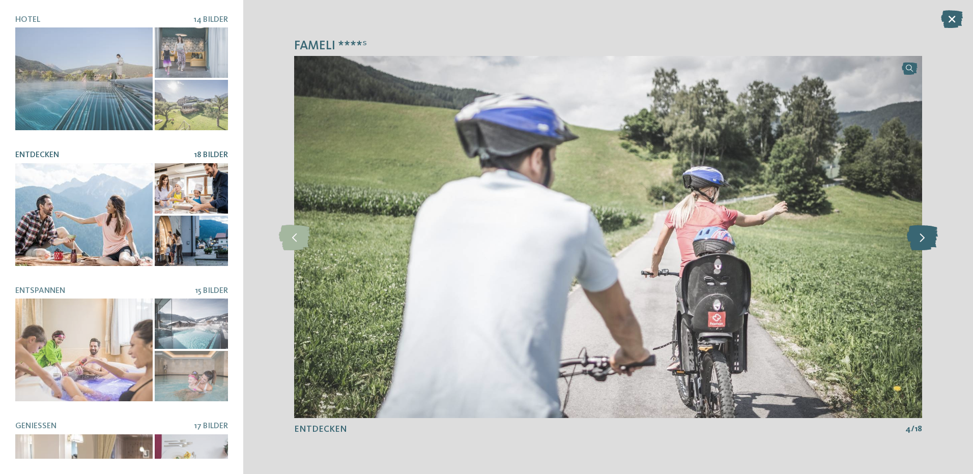
click at [918, 240] on icon at bounding box center [922, 236] width 31 height 25
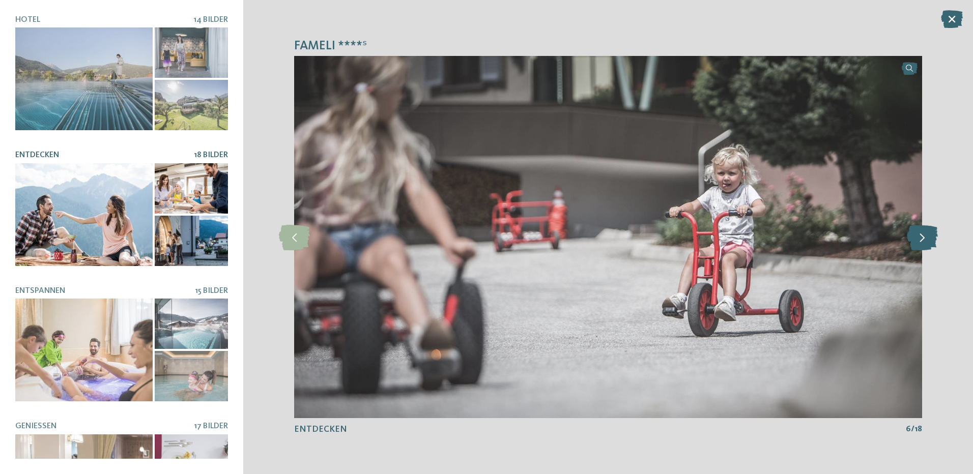
click at [918, 240] on icon at bounding box center [922, 236] width 31 height 25
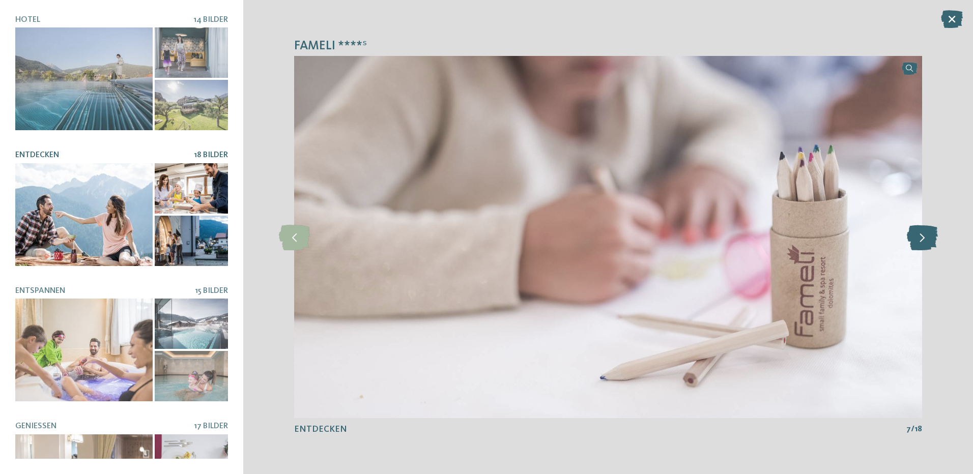
click at [918, 240] on icon at bounding box center [922, 236] width 31 height 25
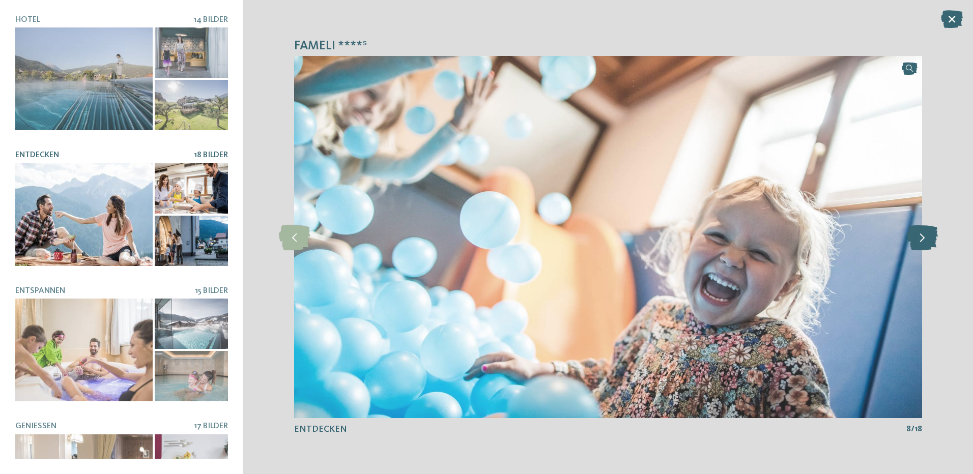
click at [918, 240] on icon at bounding box center [922, 236] width 31 height 25
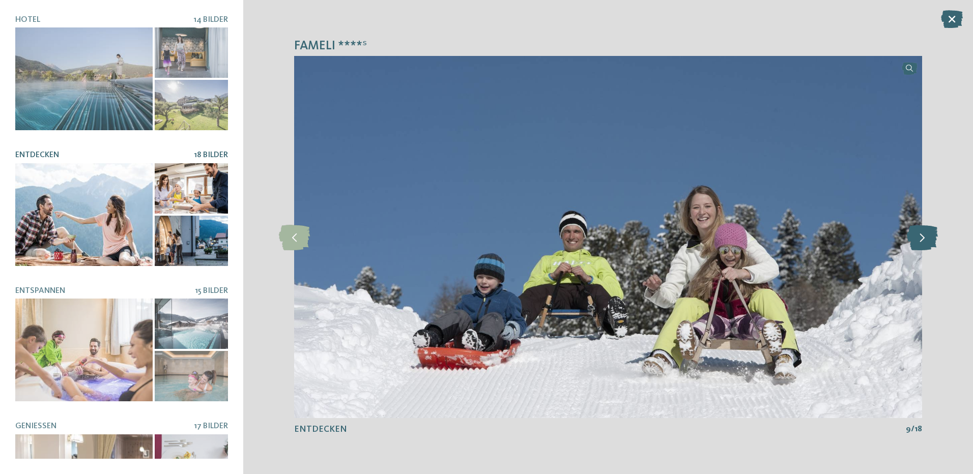
click at [918, 240] on icon at bounding box center [922, 236] width 31 height 25
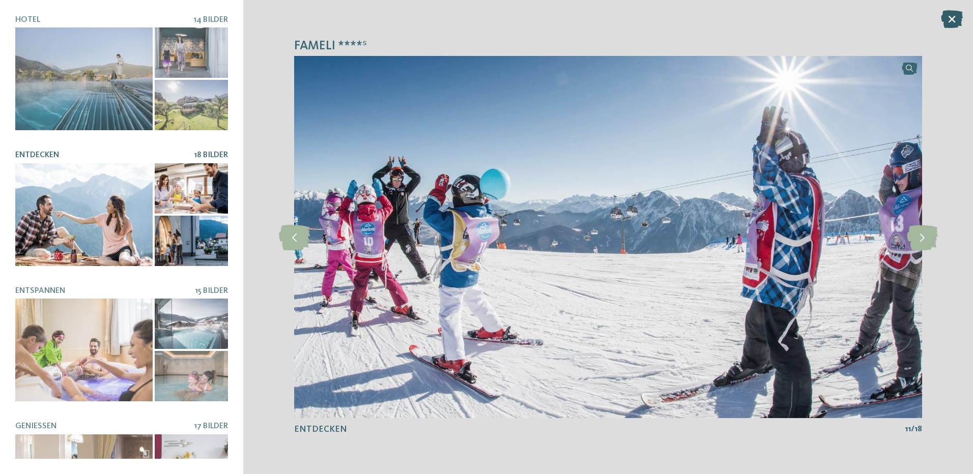
click at [945, 19] on icon at bounding box center [952, 19] width 22 height 18
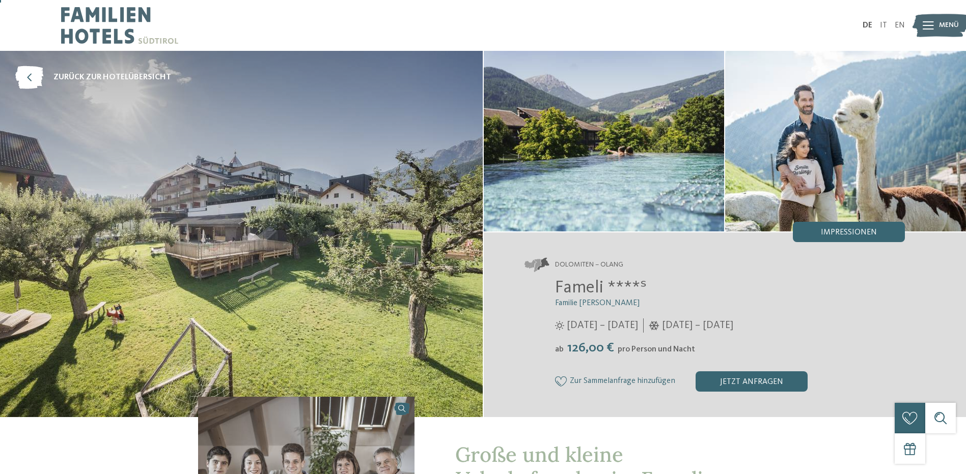
scroll to position [305, 0]
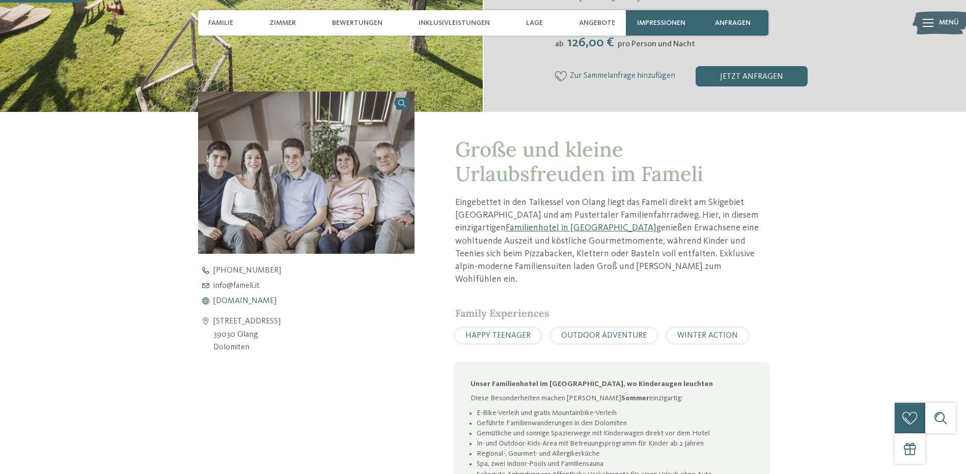
click at [247, 299] on span "www.fameli.it" at bounding box center [244, 301] width 63 height 8
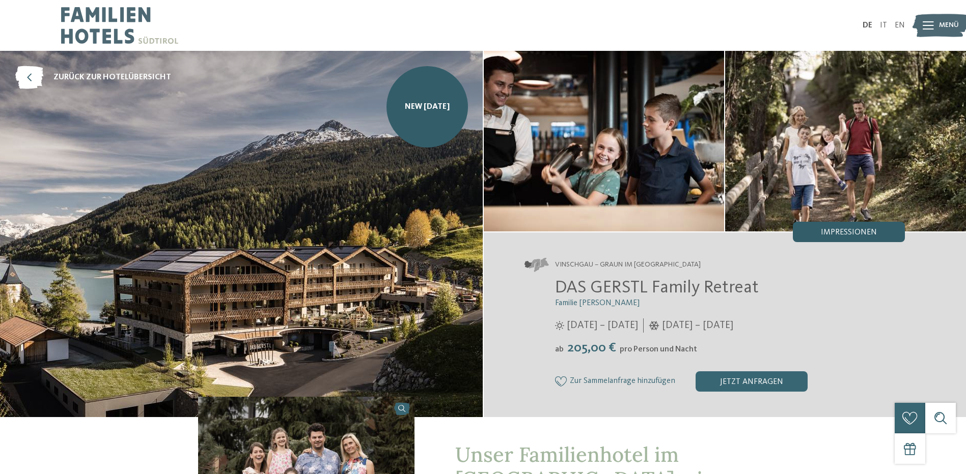
click at [852, 234] on span "Impressionen" at bounding box center [849, 233] width 56 height 8
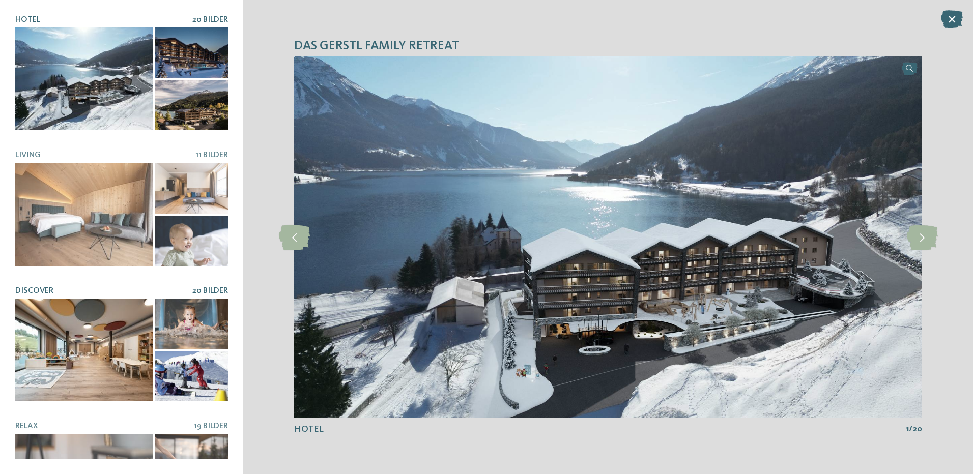
click at [192, 287] on span "20 Bilder" at bounding box center [210, 291] width 36 height 8
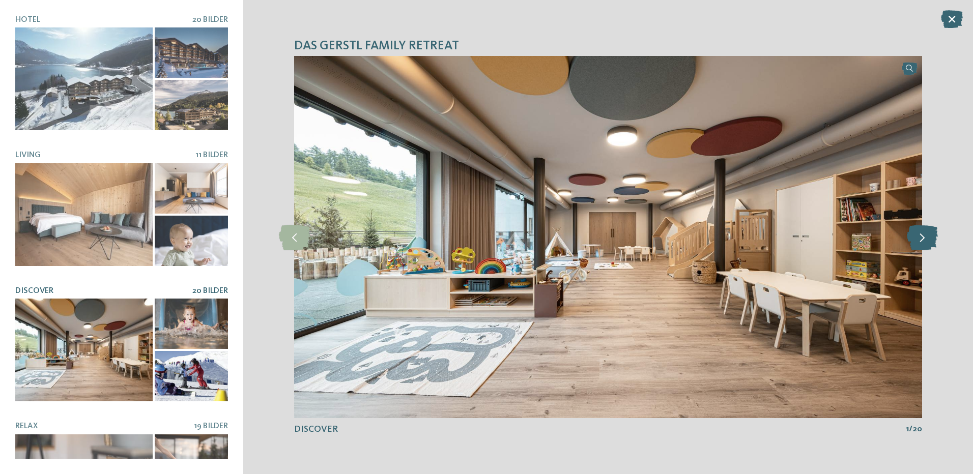
click at [920, 238] on icon at bounding box center [922, 236] width 31 height 25
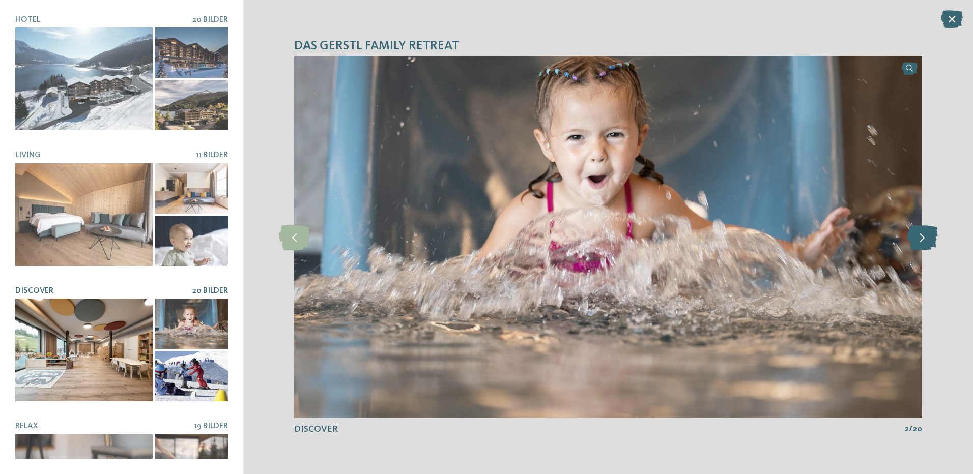
click at [920, 238] on icon at bounding box center [922, 236] width 31 height 25
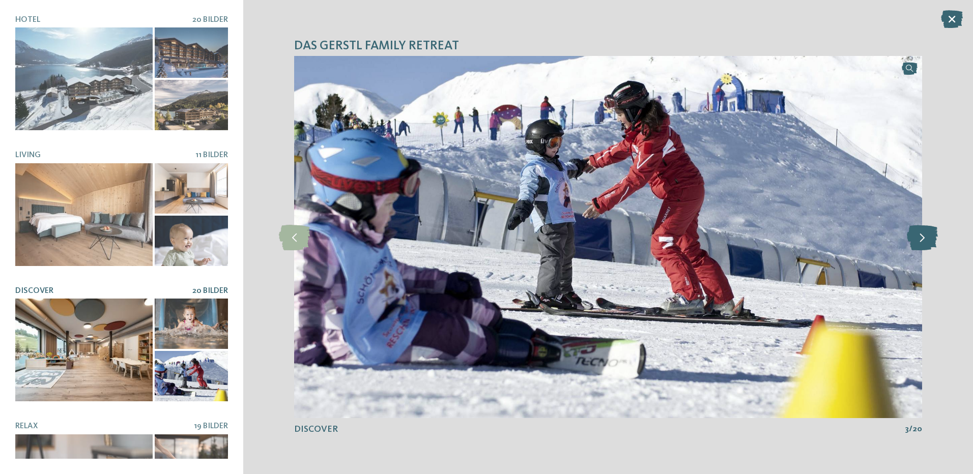
click at [920, 238] on icon at bounding box center [922, 236] width 31 height 25
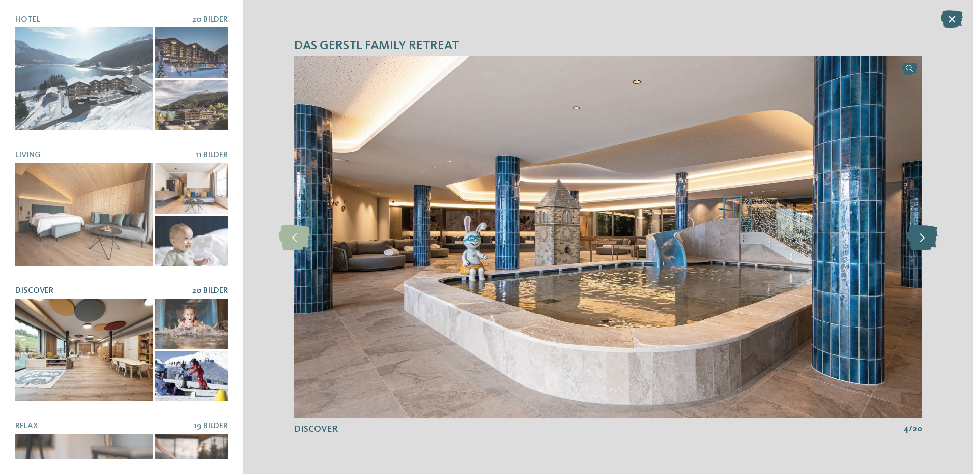
click at [920, 238] on icon at bounding box center [922, 236] width 31 height 25
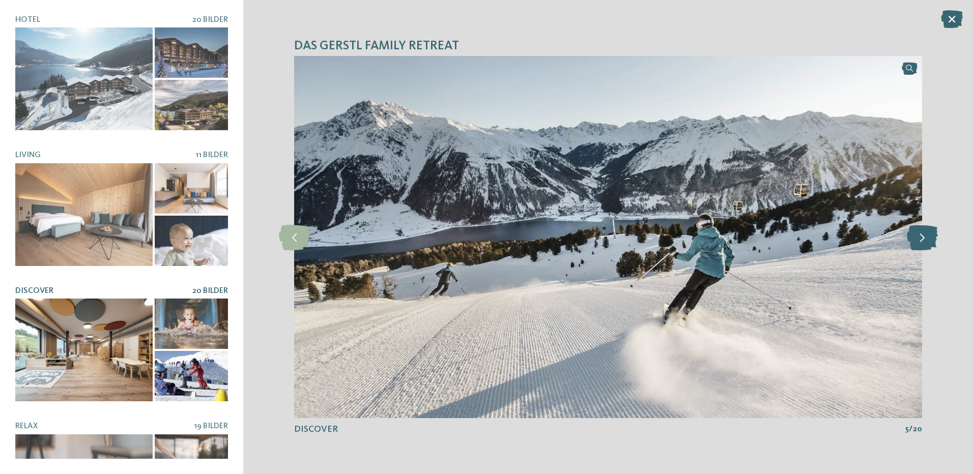
click at [920, 238] on icon at bounding box center [922, 236] width 31 height 25
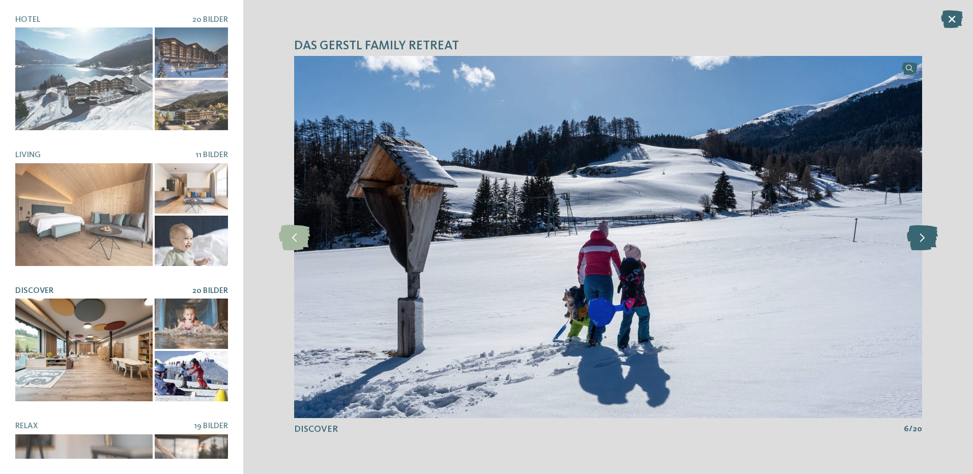
click at [920, 238] on icon at bounding box center [922, 236] width 31 height 25
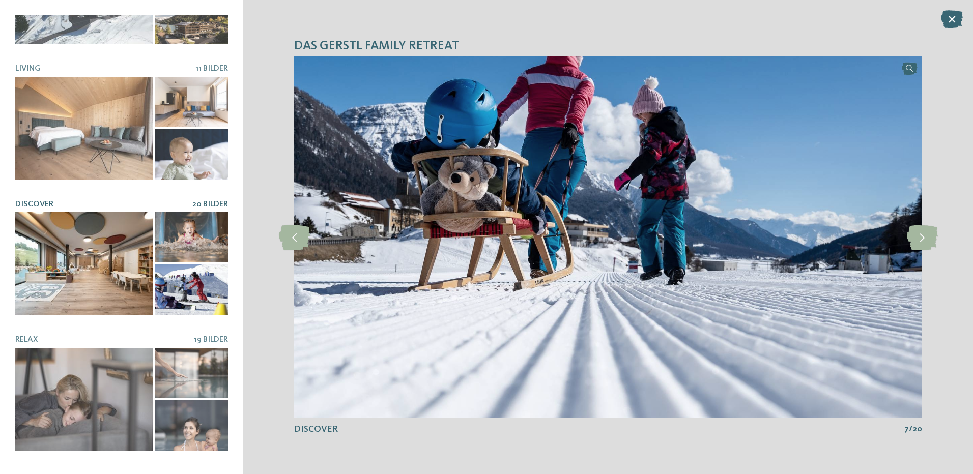
scroll to position [102, 0]
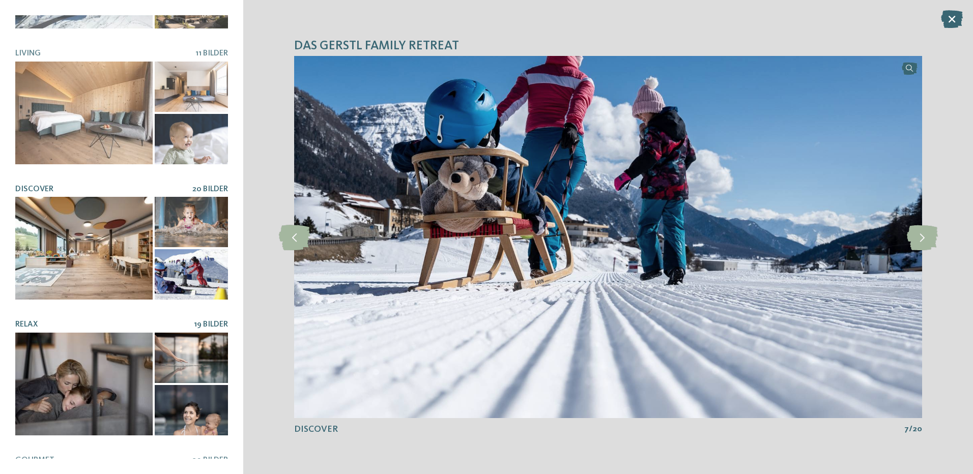
click at [194, 321] on span "19 Bilder" at bounding box center [211, 325] width 34 height 8
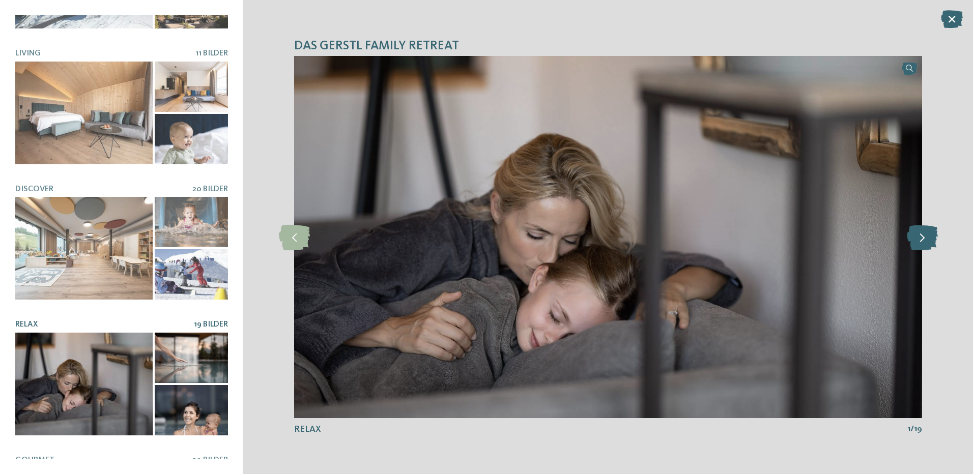
click at [918, 243] on icon at bounding box center [922, 236] width 31 height 25
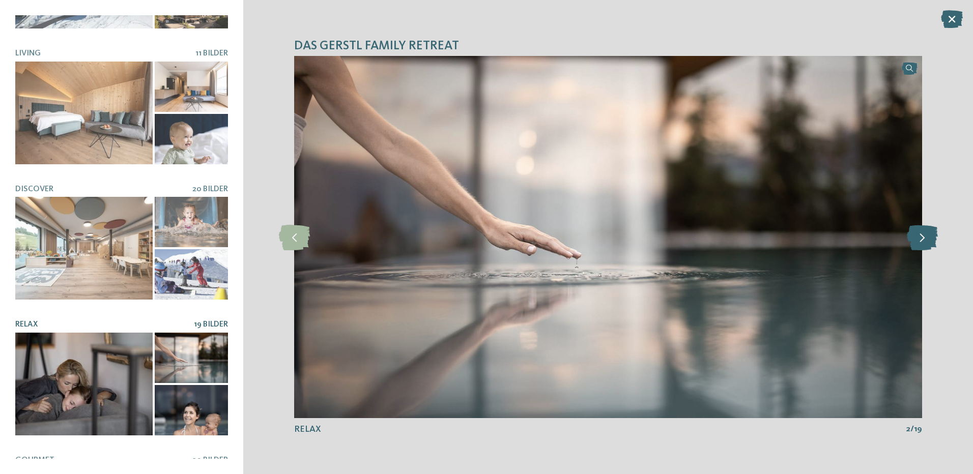
click at [918, 243] on icon at bounding box center [922, 236] width 31 height 25
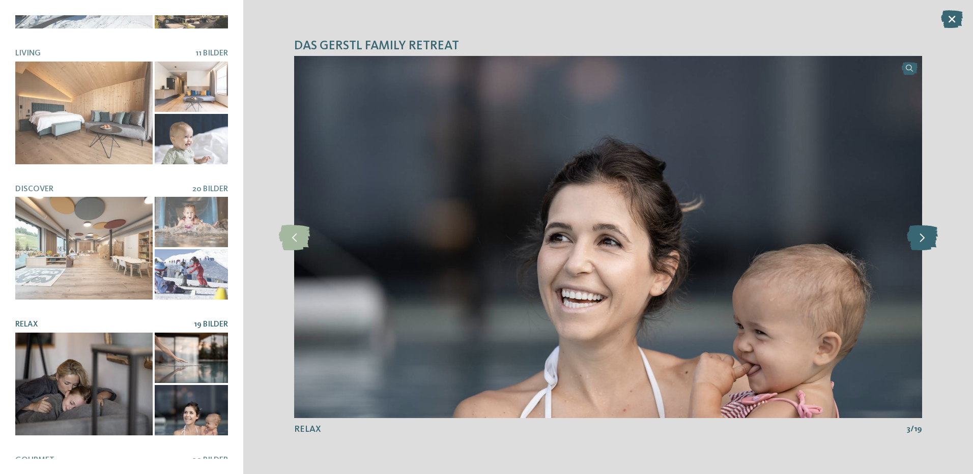
click at [918, 243] on icon at bounding box center [922, 236] width 31 height 25
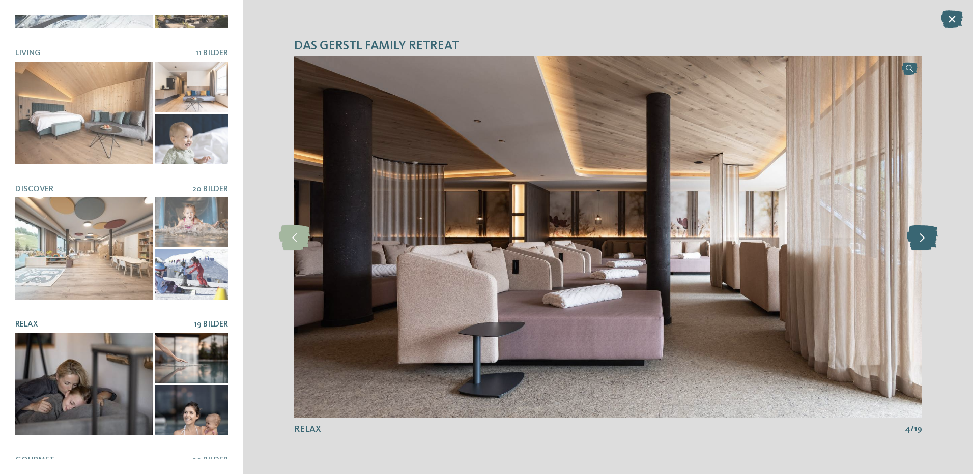
click at [918, 243] on icon at bounding box center [922, 236] width 31 height 25
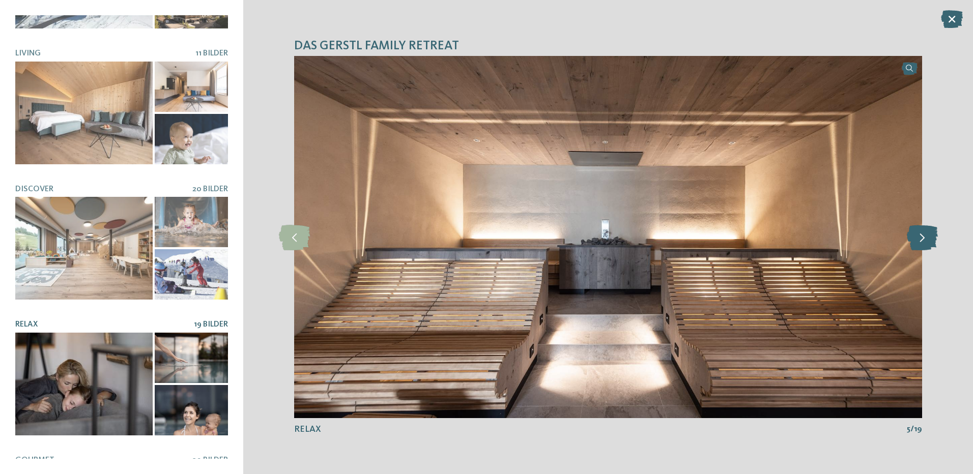
click at [918, 243] on icon at bounding box center [922, 236] width 31 height 25
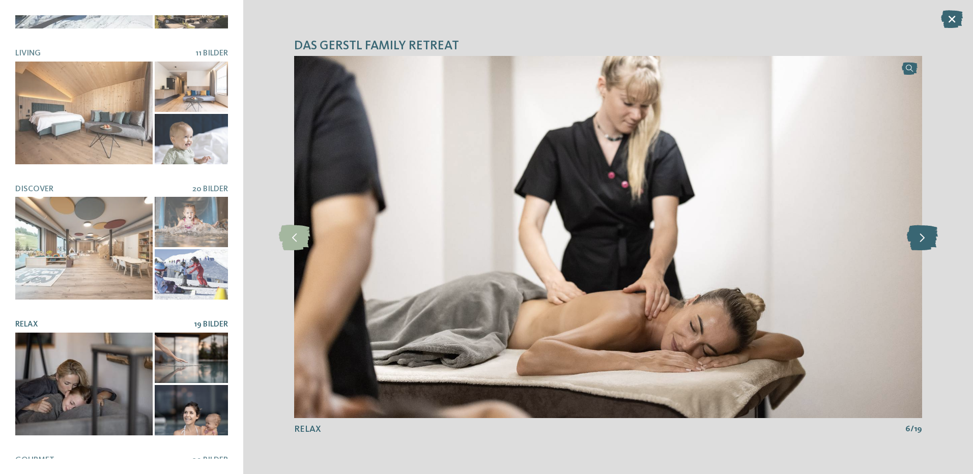
click at [918, 243] on icon at bounding box center [922, 236] width 31 height 25
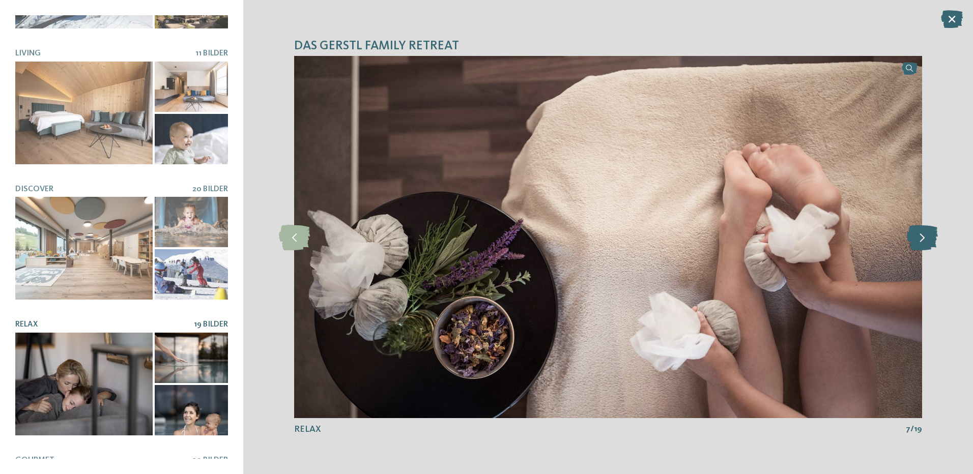
click at [918, 243] on icon at bounding box center [922, 236] width 31 height 25
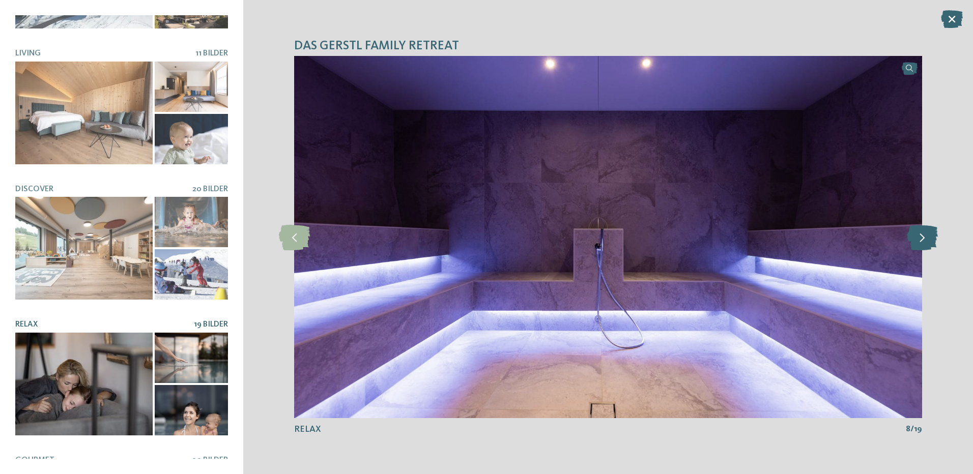
click at [918, 243] on icon at bounding box center [922, 236] width 31 height 25
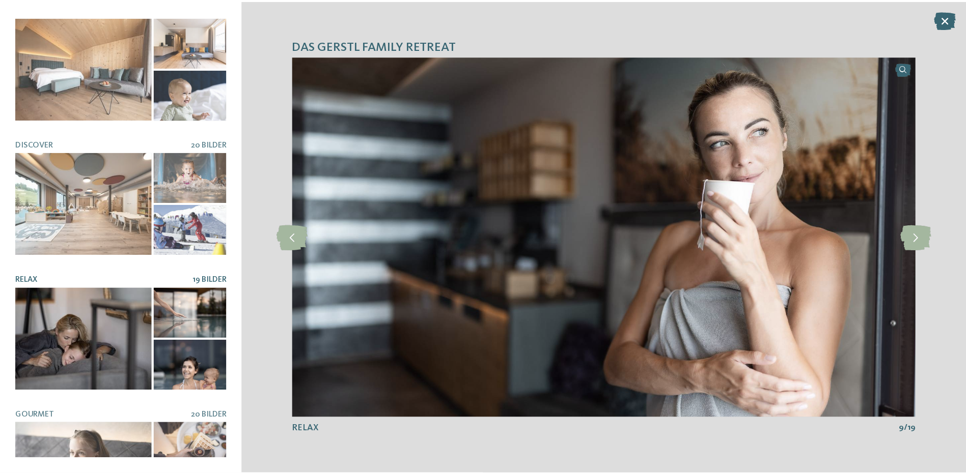
scroll to position [202, 0]
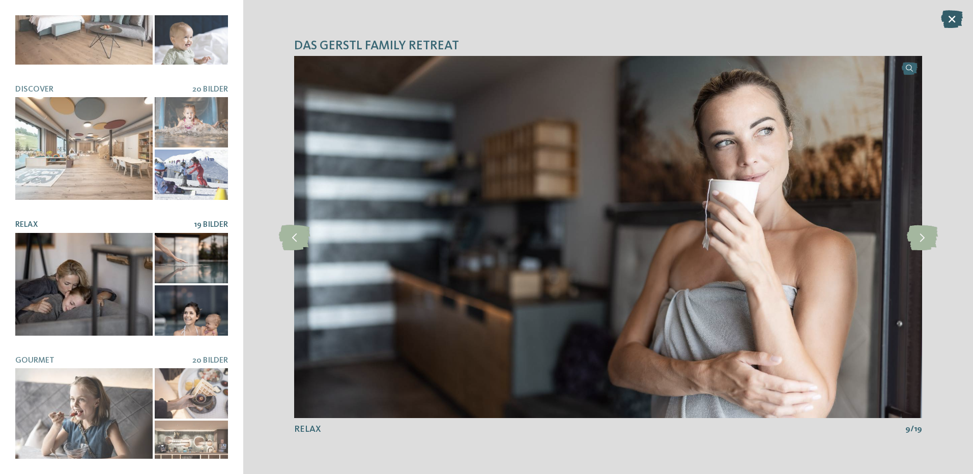
click at [945, 20] on icon at bounding box center [952, 19] width 22 height 18
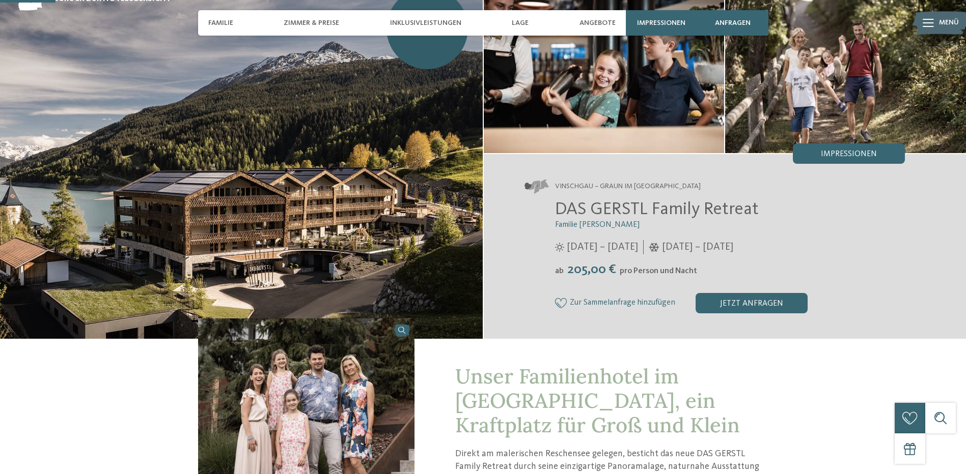
scroll to position [255, 0]
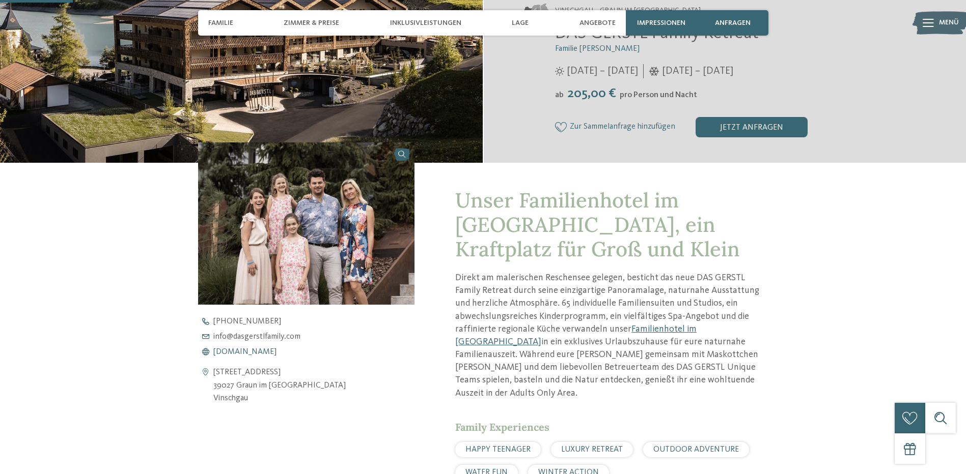
click at [267, 353] on span "www.dasgerstlfamily.com" at bounding box center [244, 352] width 63 height 8
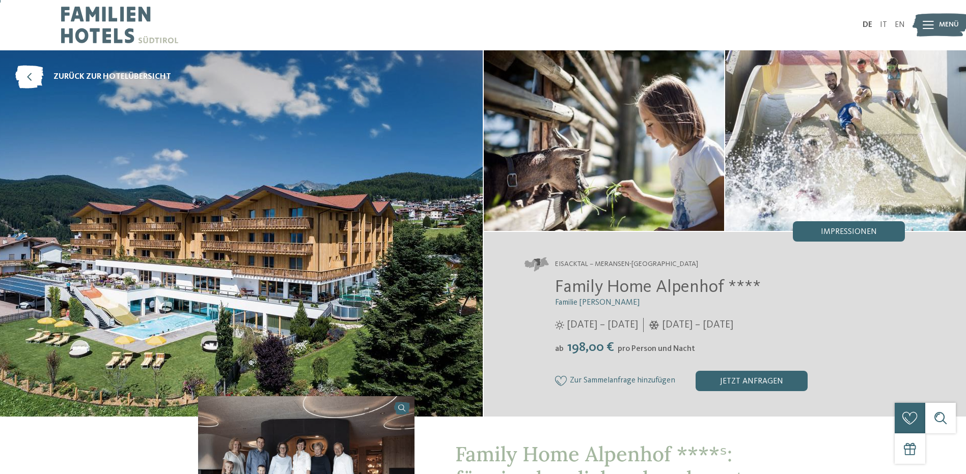
scroll to position [204, 0]
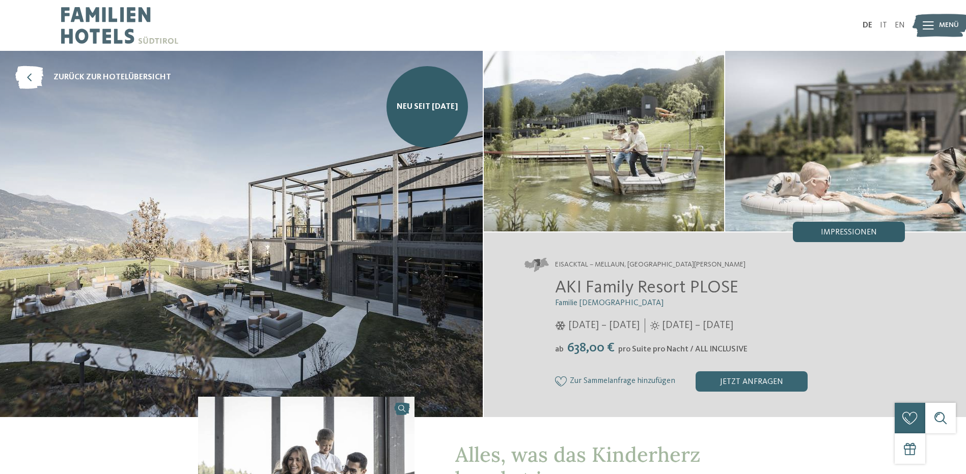
click at [806, 223] on div "Impressionen" at bounding box center [849, 232] width 112 height 20
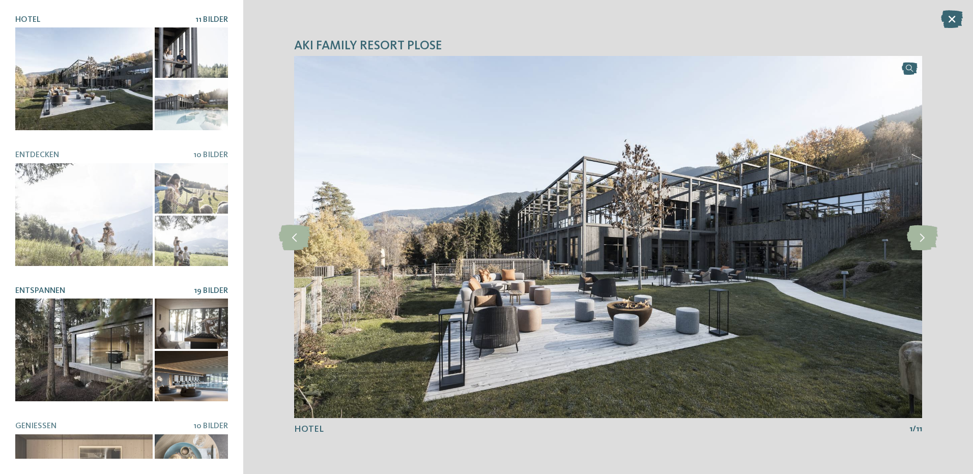
click at [209, 287] on span "19 Bilder" at bounding box center [211, 291] width 34 height 8
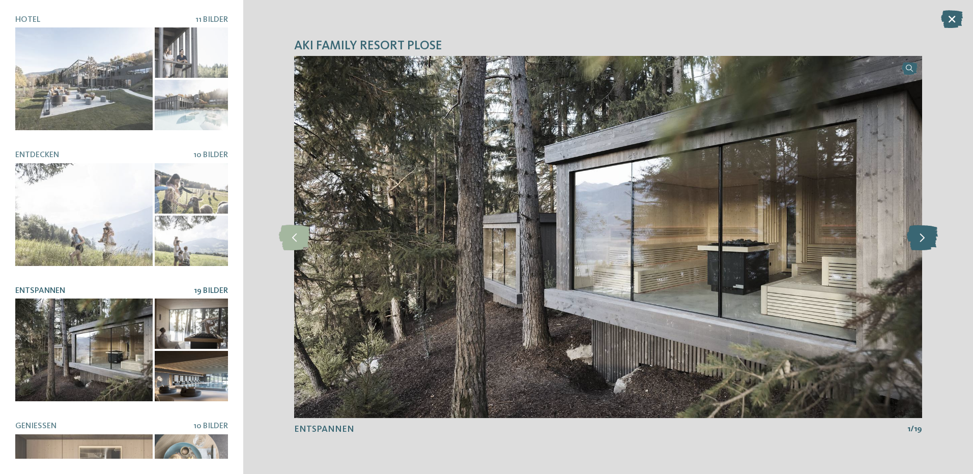
click at [924, 244] on icon at bounding box center [922, 236] width 31 height 25
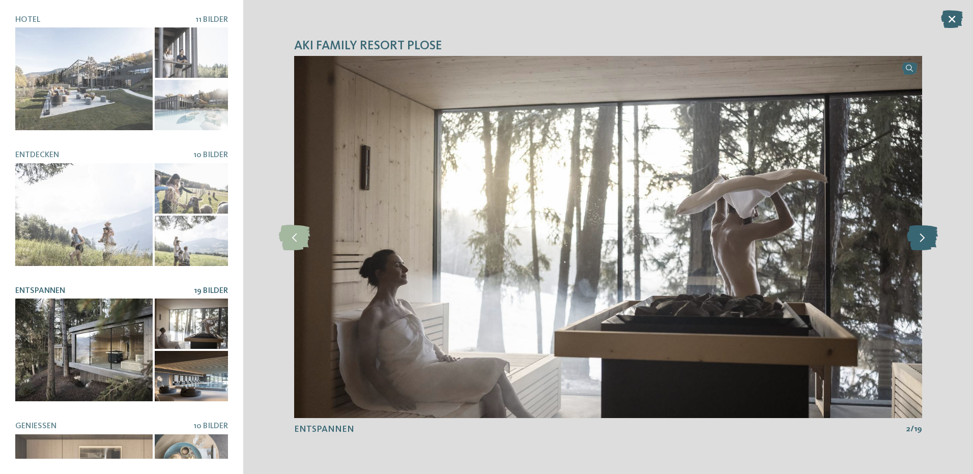
click at [924, 244] on icon at bounding box center [922, 236] width 31 height 25
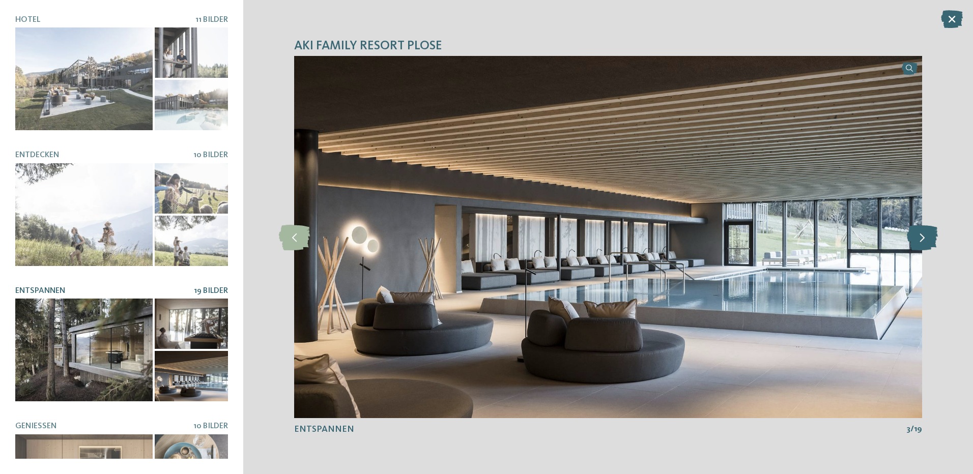
click at [924, 244] on icon at bounding box center [922, 236] width 31 height 25
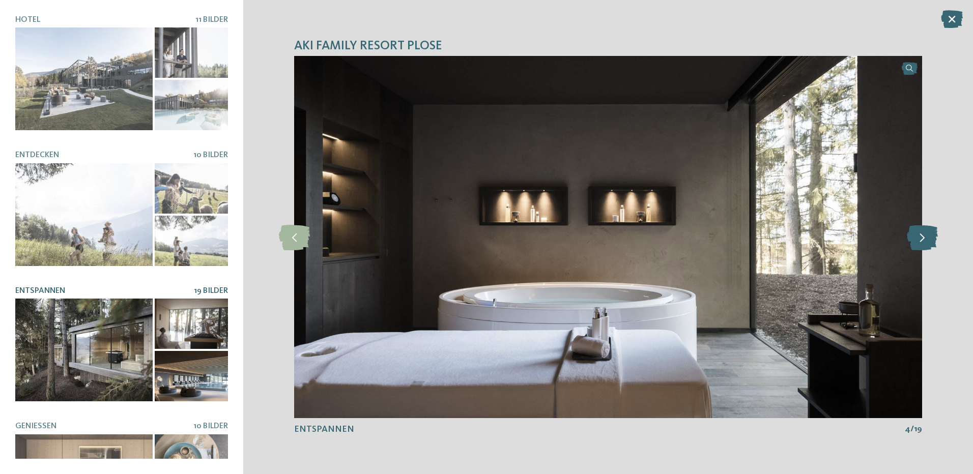
click at [924, 244] on icon at bounding box center [922, 236] width 31 height 25
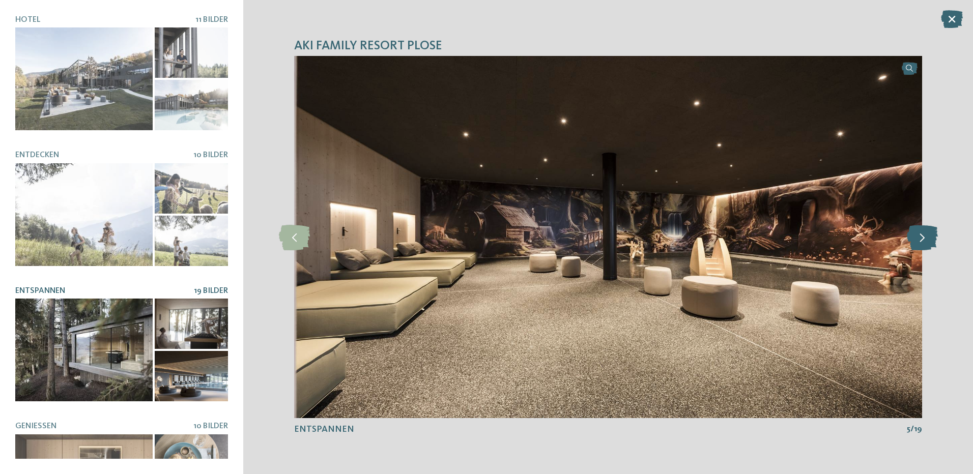
click at [924, 244] on icon at bounding box center [922, 236] width 31 height 25
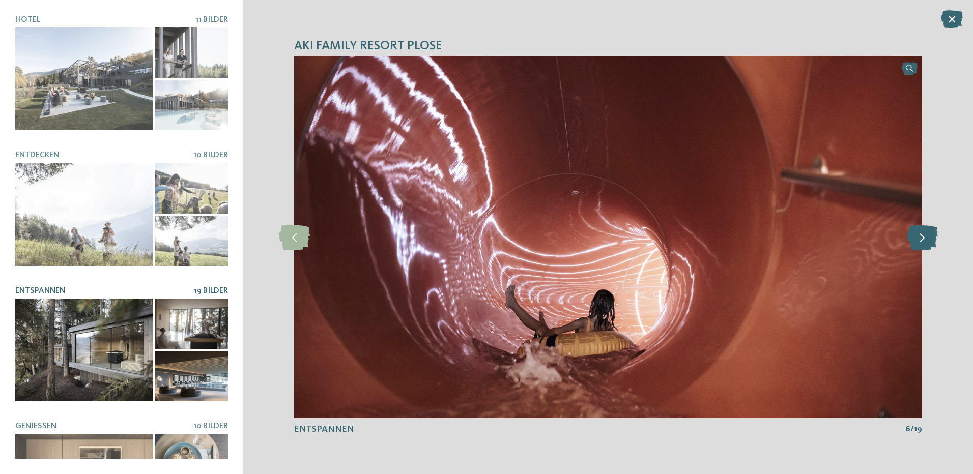
click at [924, 244] on icon at bounding box center [922, 236] width 31 height 25
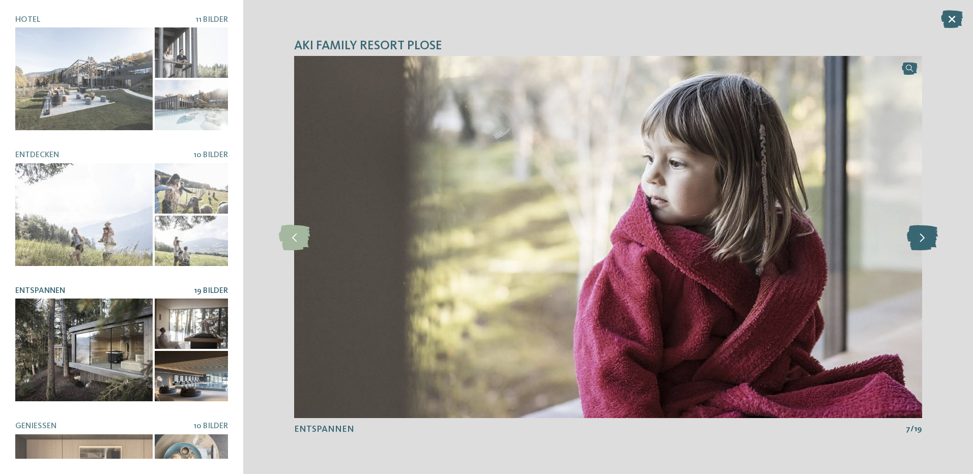
click at [924, 244] on icon at bounding box center [922, 236] width 31 height 25
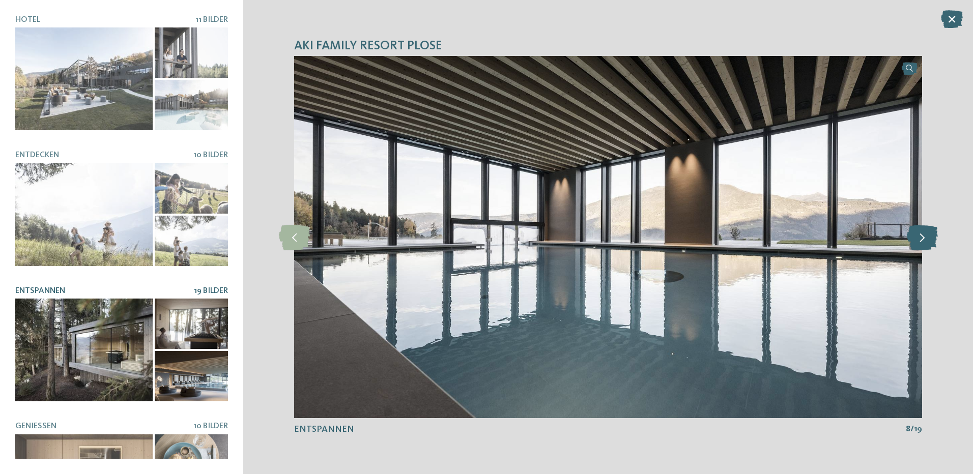
click at [924, 244] on icon at bounding box center [922, 236] width 31 height 25
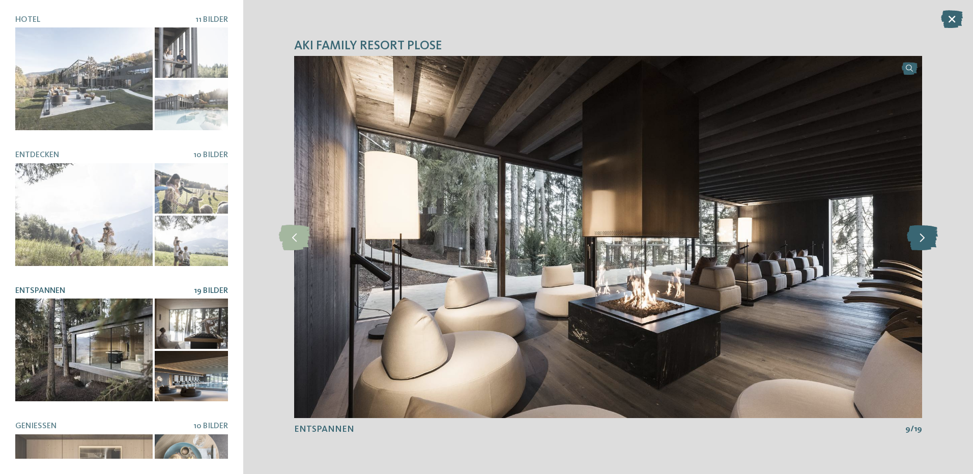
click at [924, 244] on icon at bounding box center [922, 236] width 31 height 25
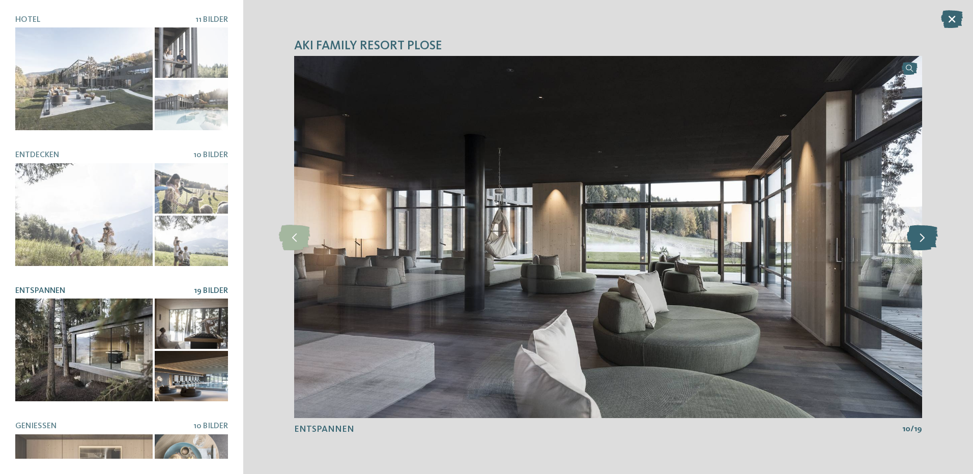
click at [924, 244] on icon at bounding box center [922, 236] width 31 height 25
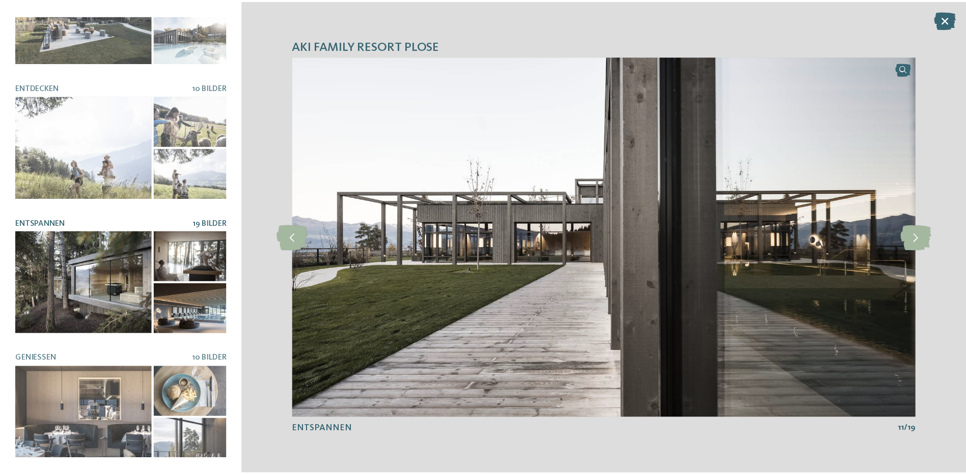
scroll to position [68, 0]
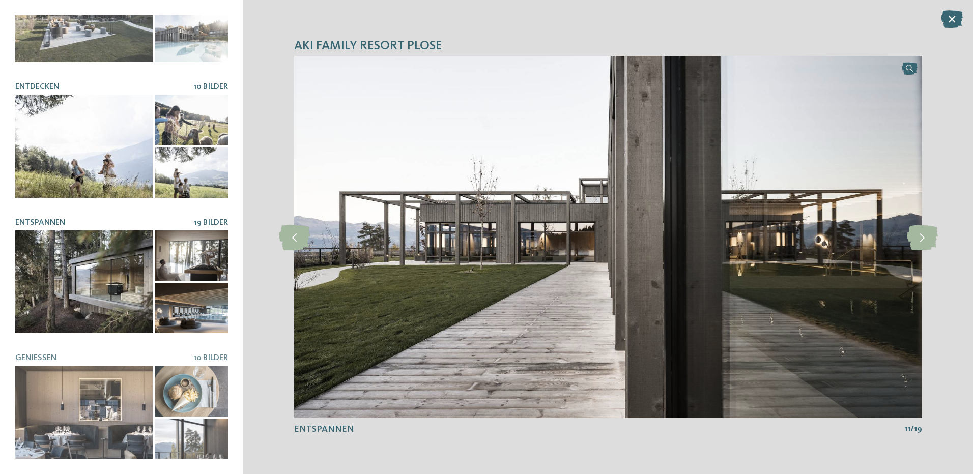
click at [209, 85] on span "10 Bilder" at bounding box center [210, 87] width 35 height 8
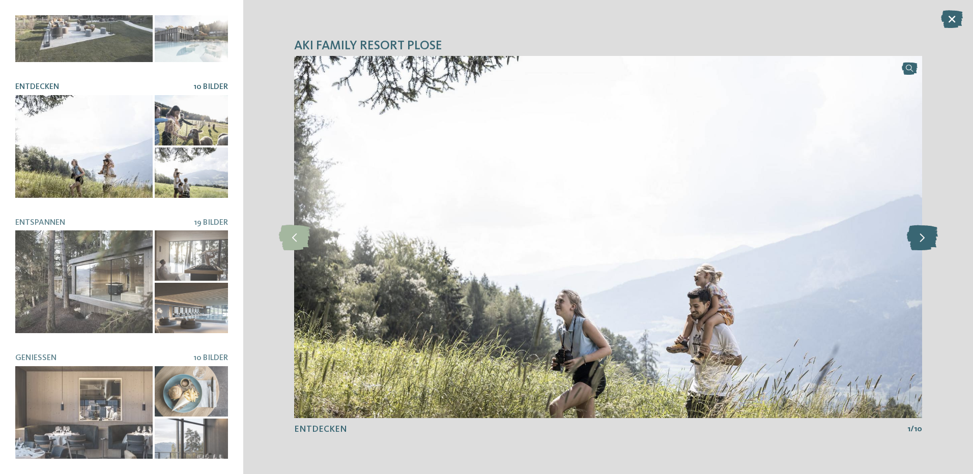
click at [917, 238] on icon at bounding box center [922, 236] width 31 height 25
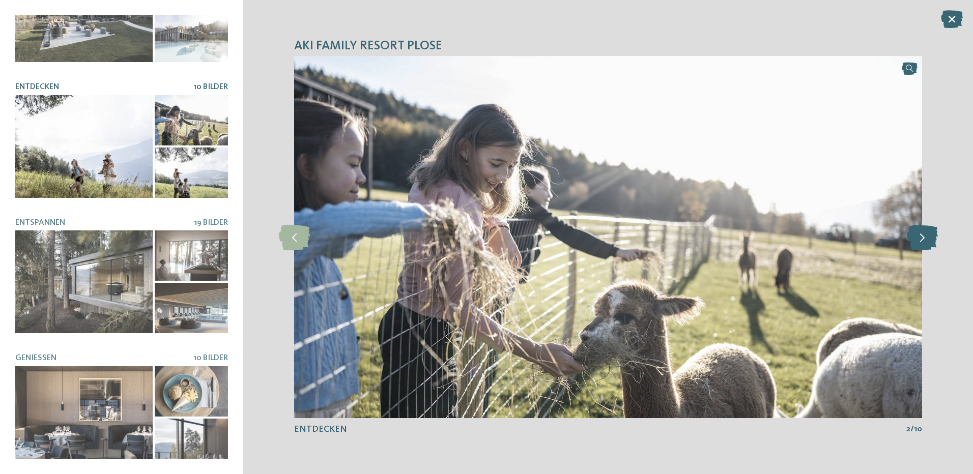
click at [917, 238] on icon at bounding box center [922, 236] width 31 height 25
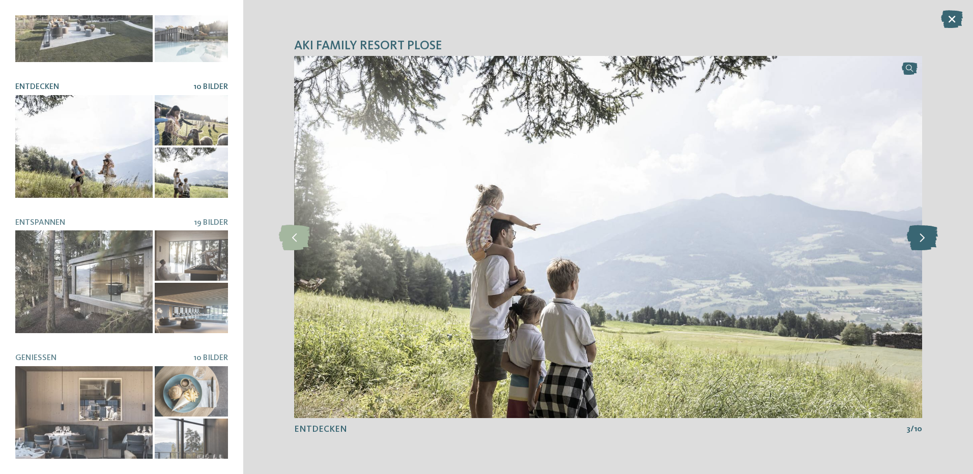
click at [917, 238] on icon at bounding box center [922, 236] width 31 height 25
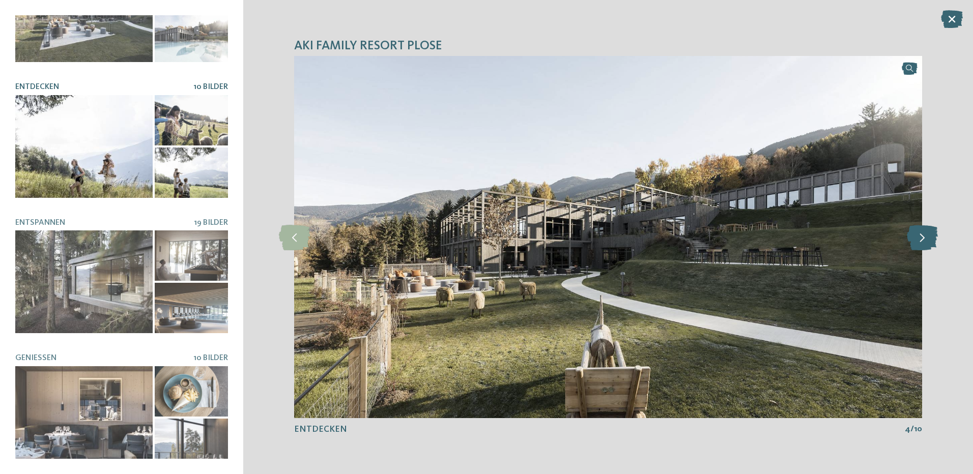
click at [917, 238] on icon at bounding box center [922, 236] width 31 height 25
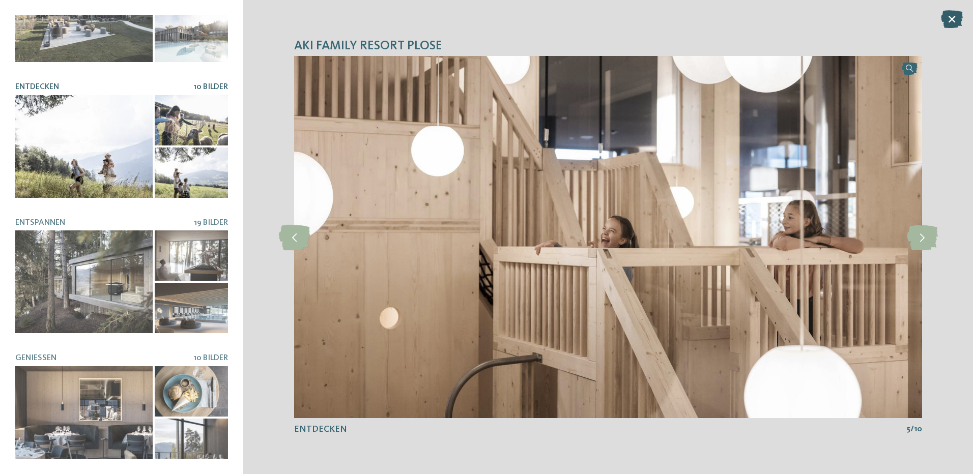
click at [953, 17] on icon at bounding box center [952, 19] width 22 height 18
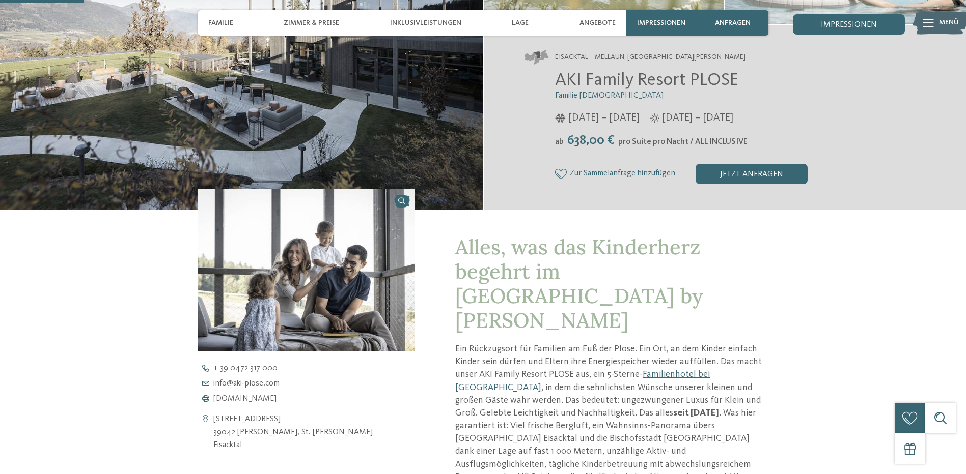
scroll to position [305, 0]
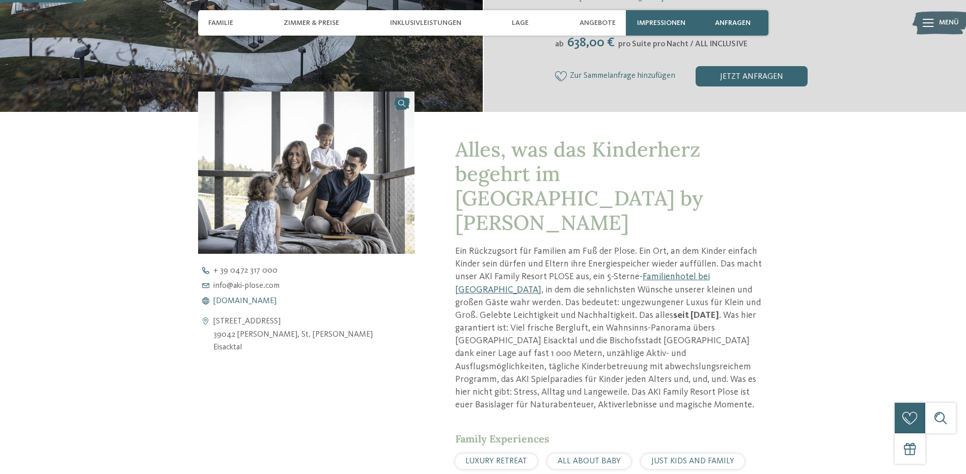
click at [248, 297] on span "[DOMAIN_NAME]" at bounding box center [244, 301] width 63 height 8
